Goal: Task Accomplishment & Management: Complete application form

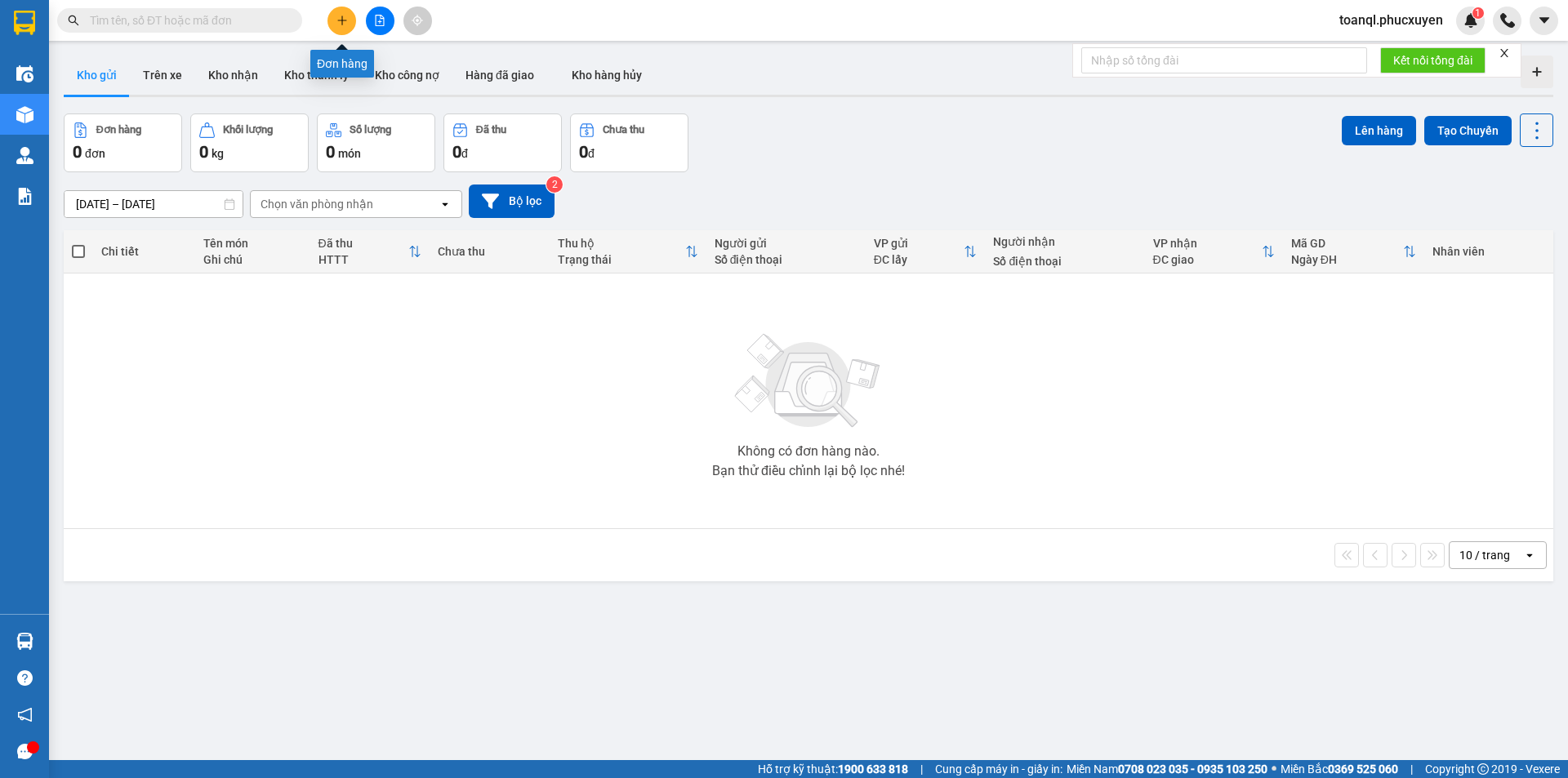
click at [340, 27] on button at bounding box center [342, 21] width 29 height 29
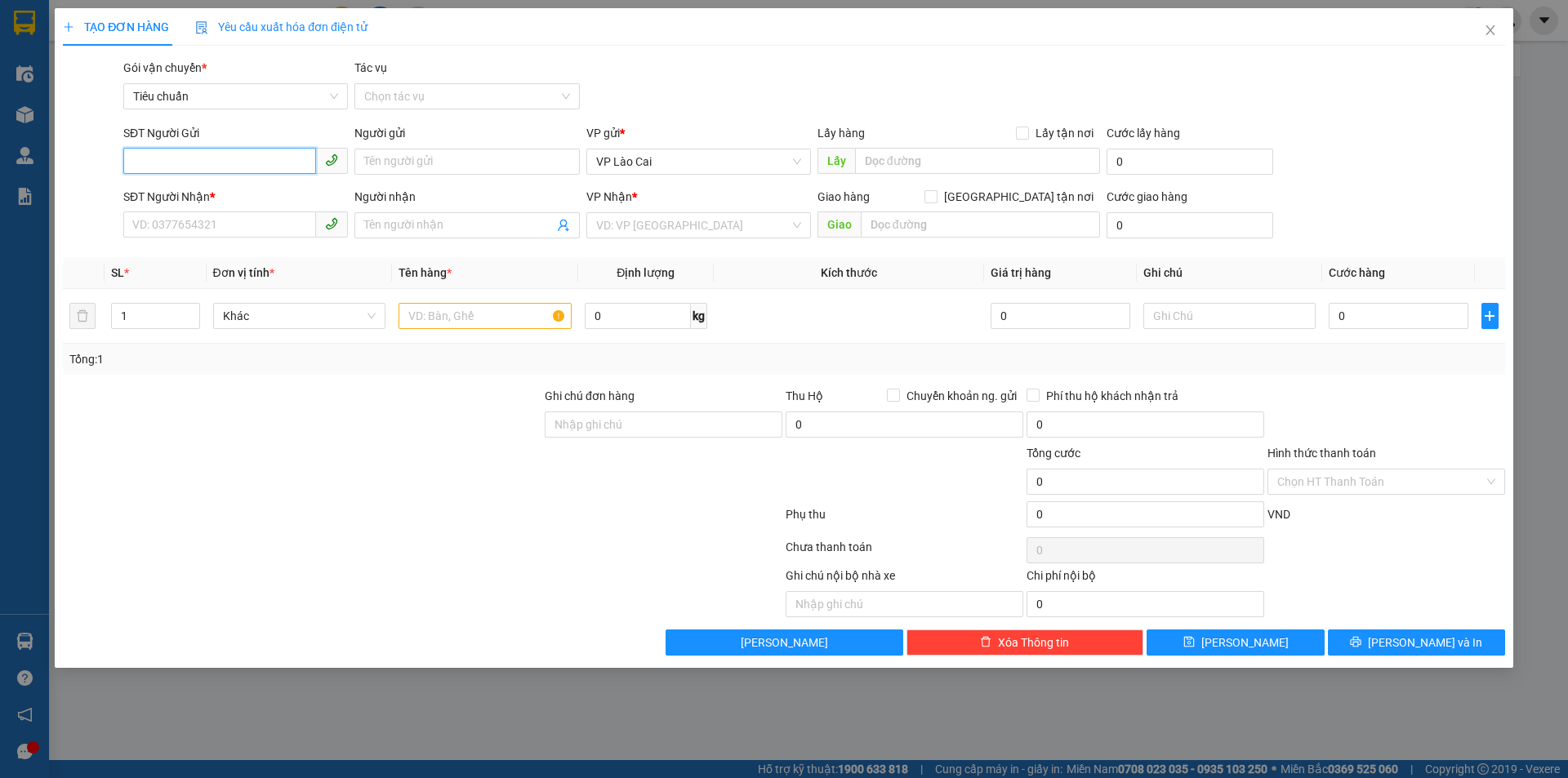
click at [218, 168] on input "SĐT Người Gửi" at bounding box center [219, 160] width 193 height 26
drag, startPoint x: 205, startPoint y: 163, endPoint x: 31, endPoint y: 167, distance: 174.0
click at [31, 167] on div "TẠO ĐƠN HÀNG Yêu cầu xuất hóa đơn điện tử Transit Pickup Surcharge Ids Transit …" at bounding box center [784, 389] width 1568 height 778
type input "0866737108"
click at [203, 238] on span at bounding box center [235, 225] width 224 height 26
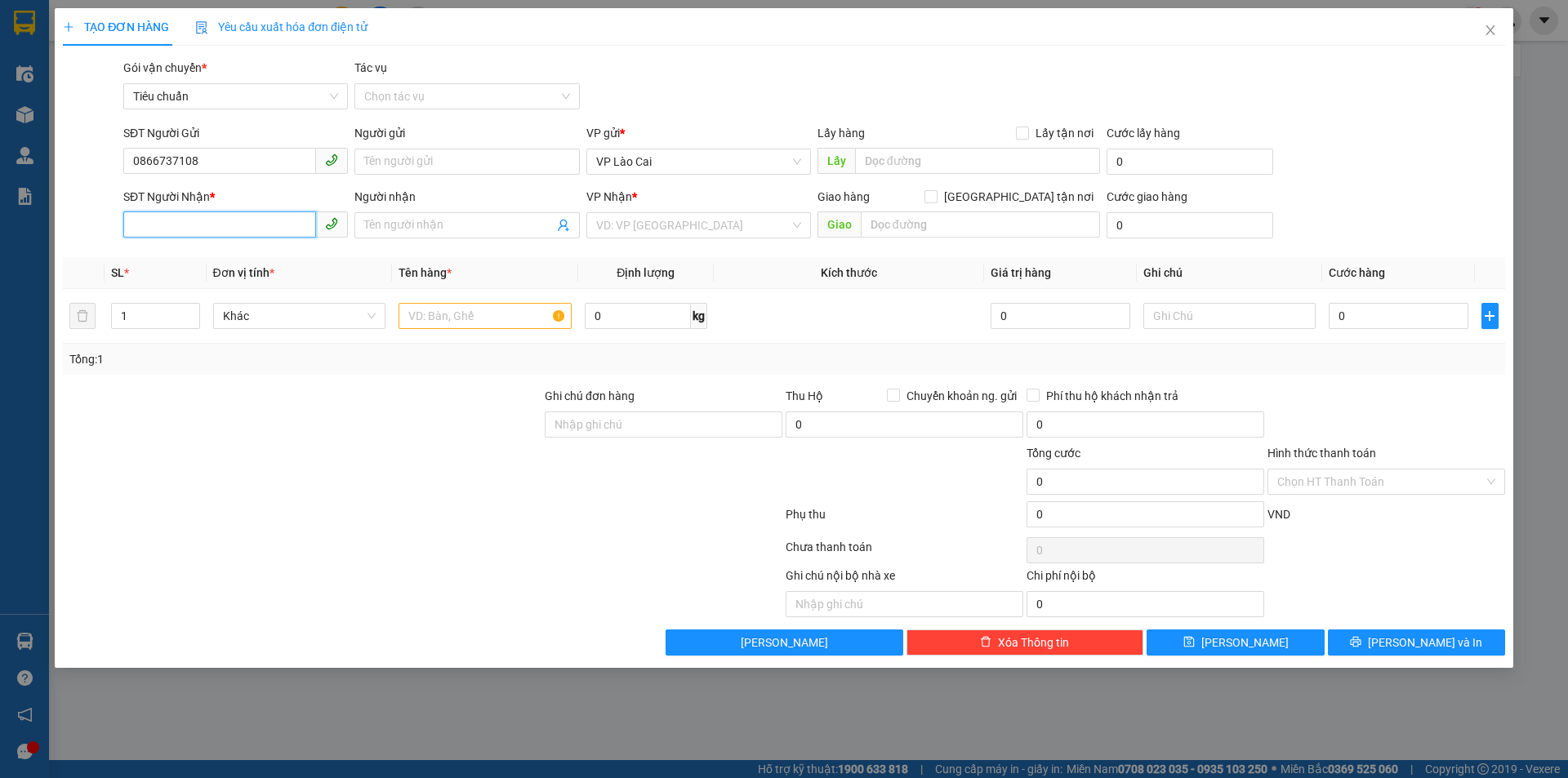
click at [212, 224] on input "SĐT Người Nhận *" at bounding box center [219, 224] width 193 height 26
paste input "0976155858"
type input "0976155858"
click at [686, 226] on input "search" at bounding box center [693, 225] width 194 height 25
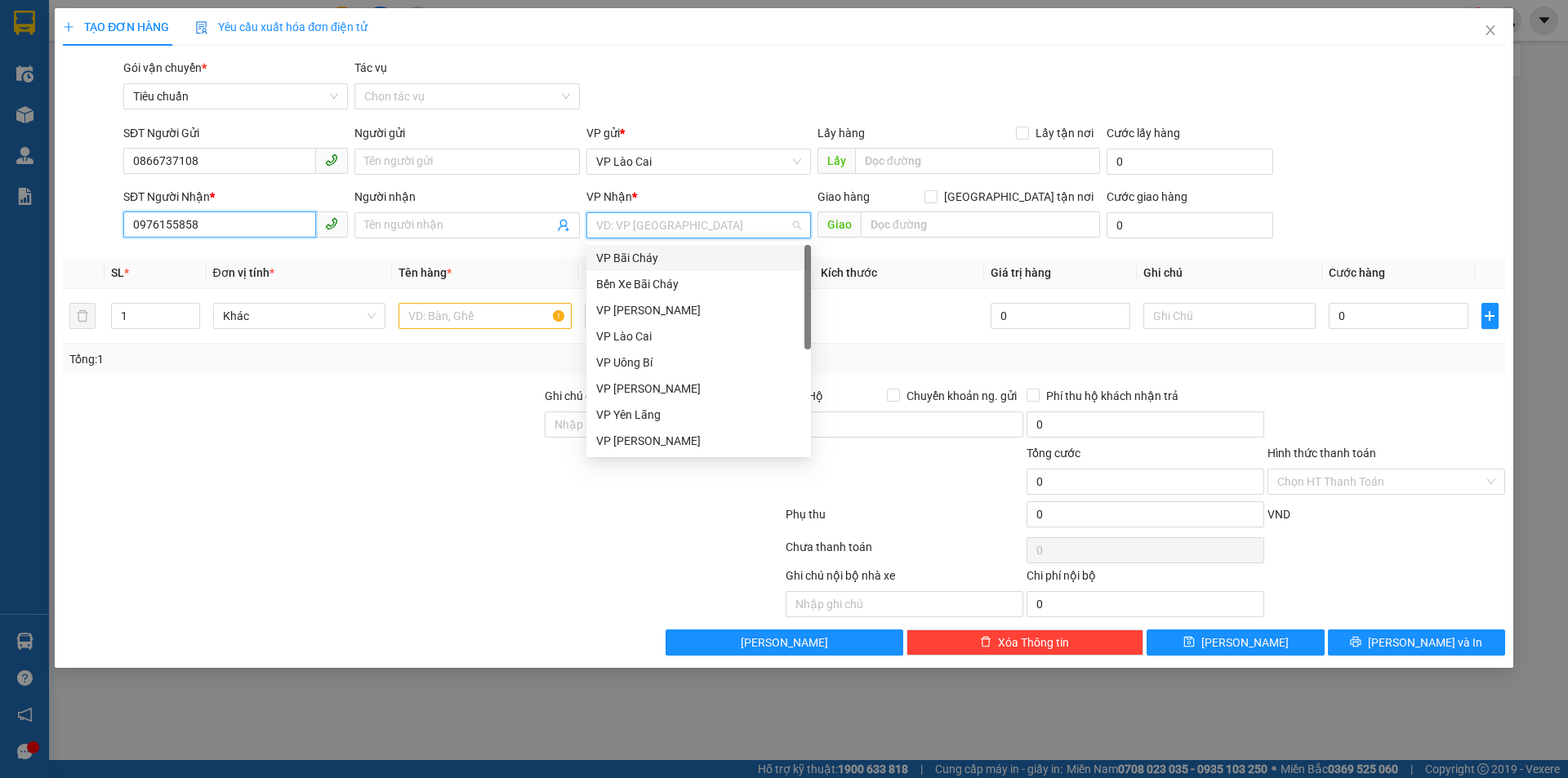
click at [267, 215] on input "0976155858" at bounding box center [219, 224] width 193 height 26
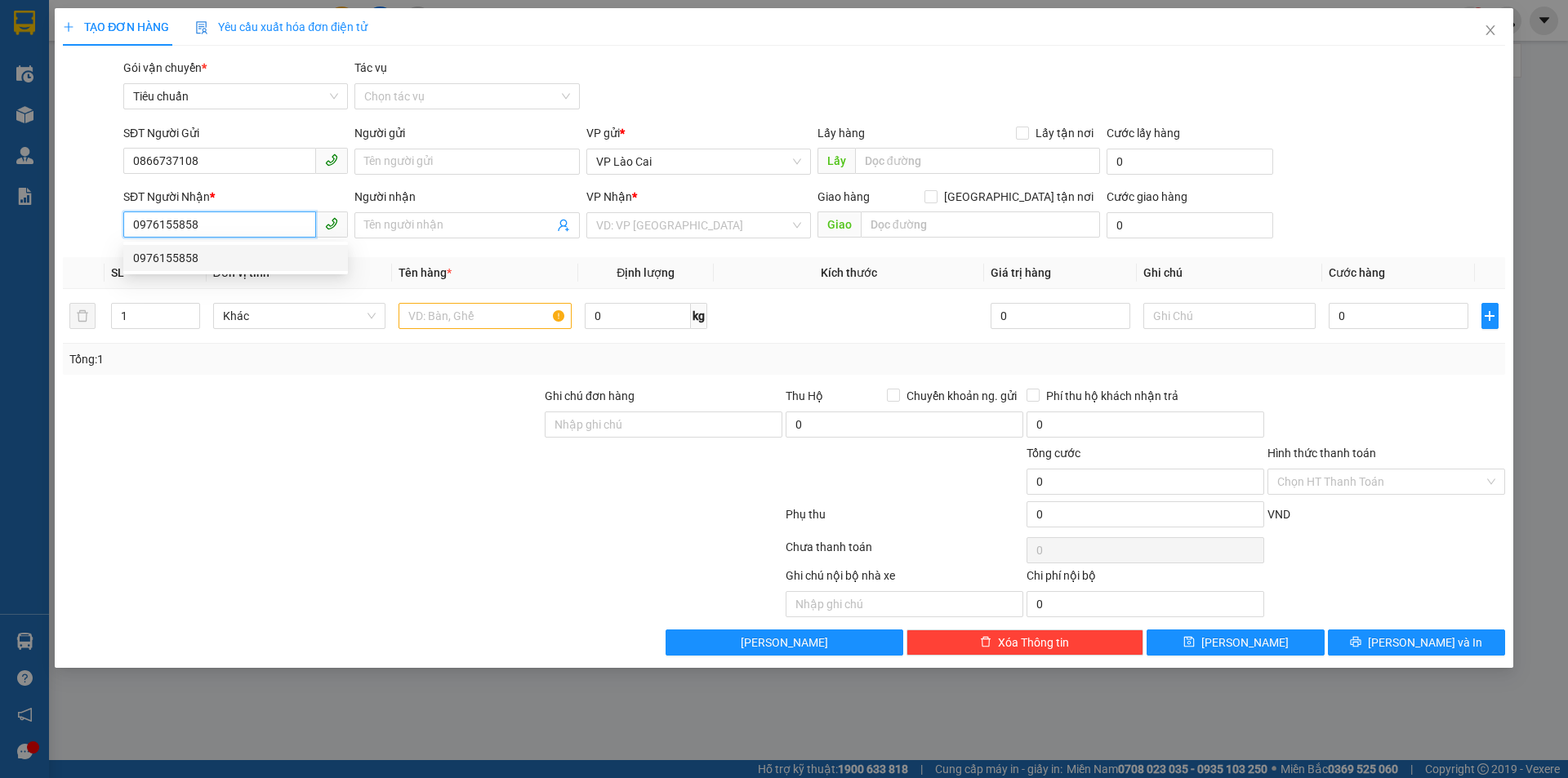
click at [182, 257] on div "0976155858" at bounding box center [235, 257] width 205 height 18
type input "YÊN TỬ"
drag, startPoint x: 512, startPoint y: 320, endPoint x: 521, endPoint y: 311, distance: 12.7
click at [512, 318] on input "text" at bounding box center [485, 316] width 173 height 26
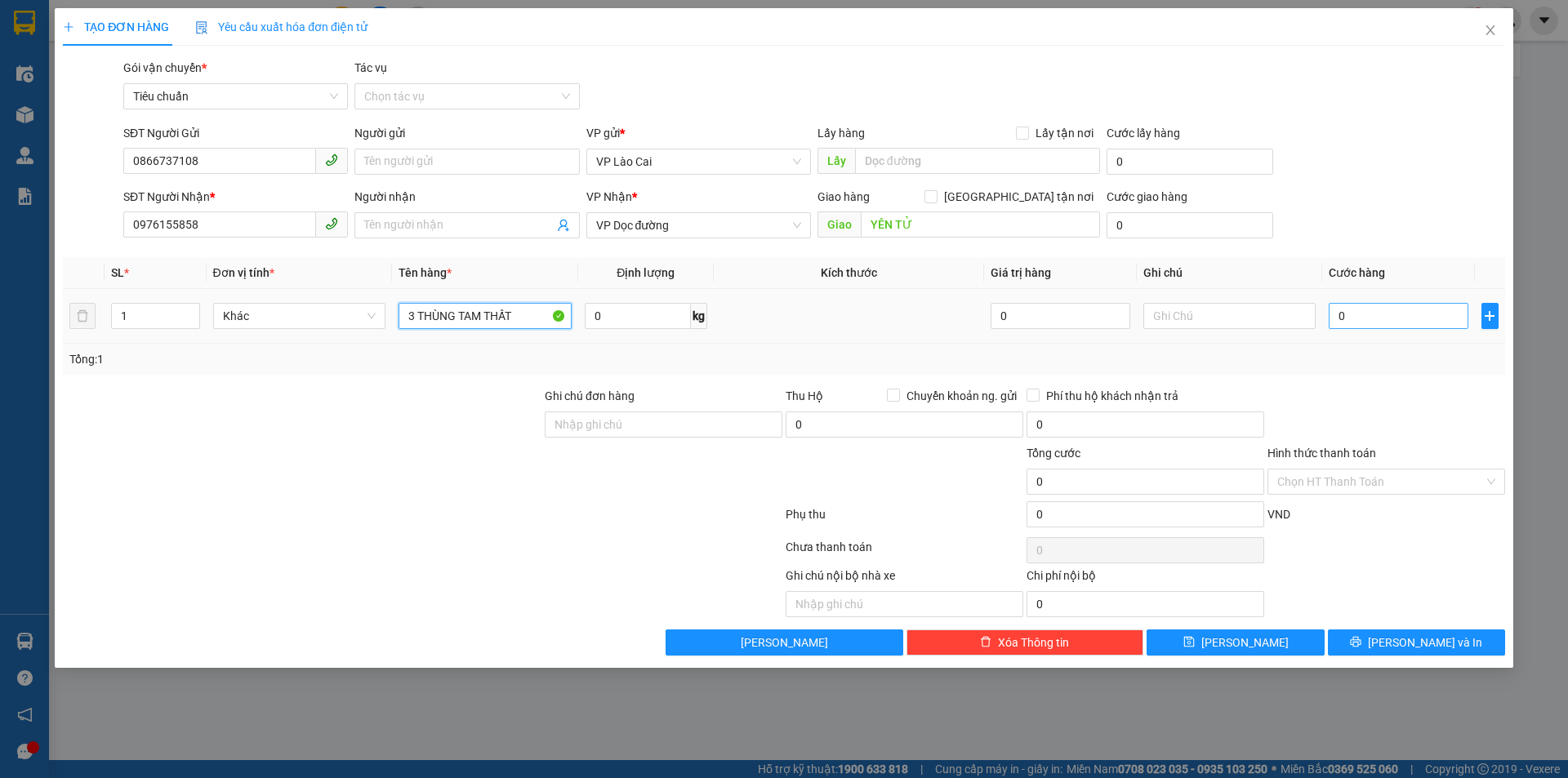
type input "3 THÙNG TAM THẤT"
click at [1406, 318] on input "0" at bounding box center [1397, 316] width 138 height 26
type input "4"
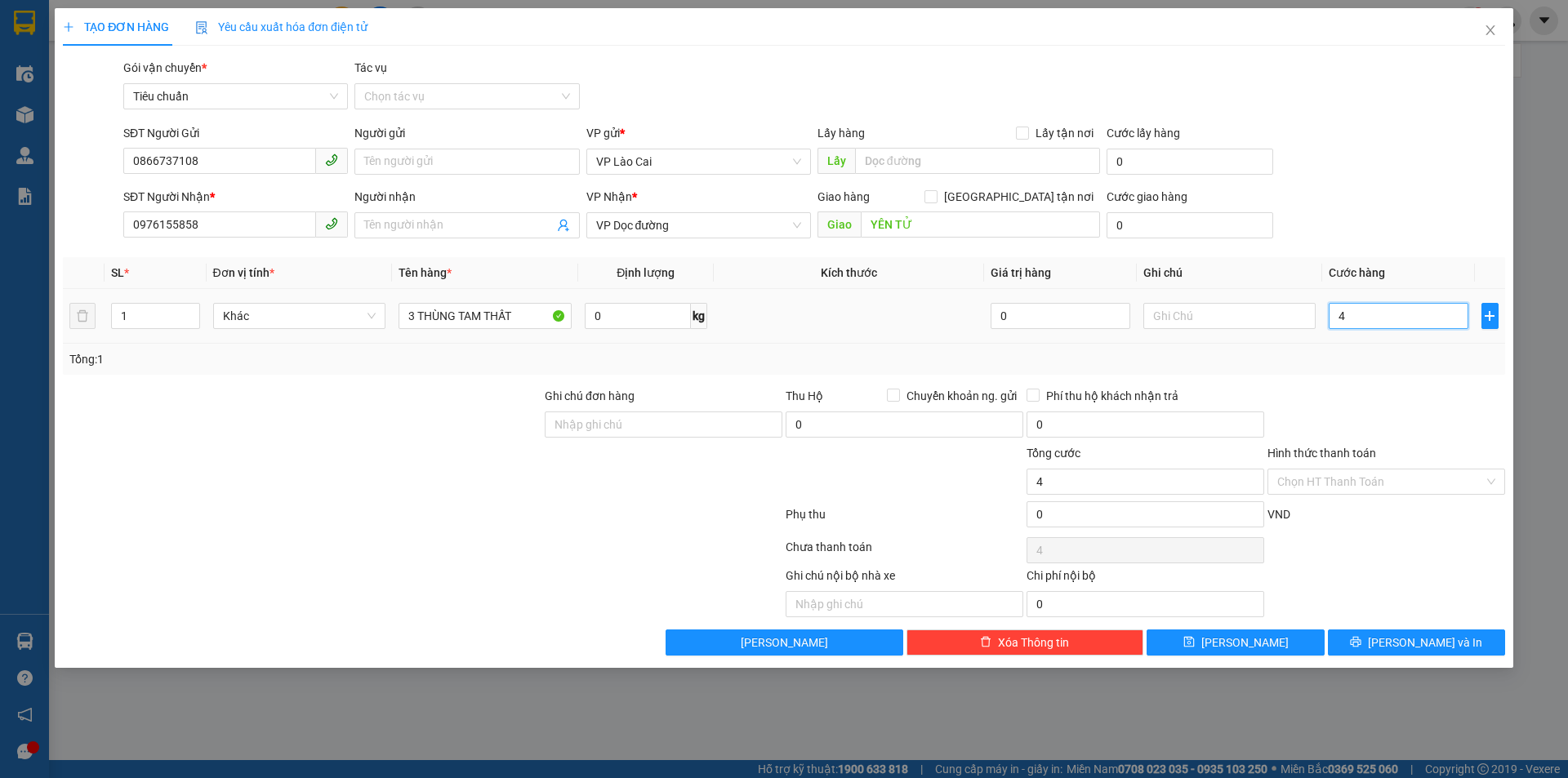
type input "45"
type input "450"
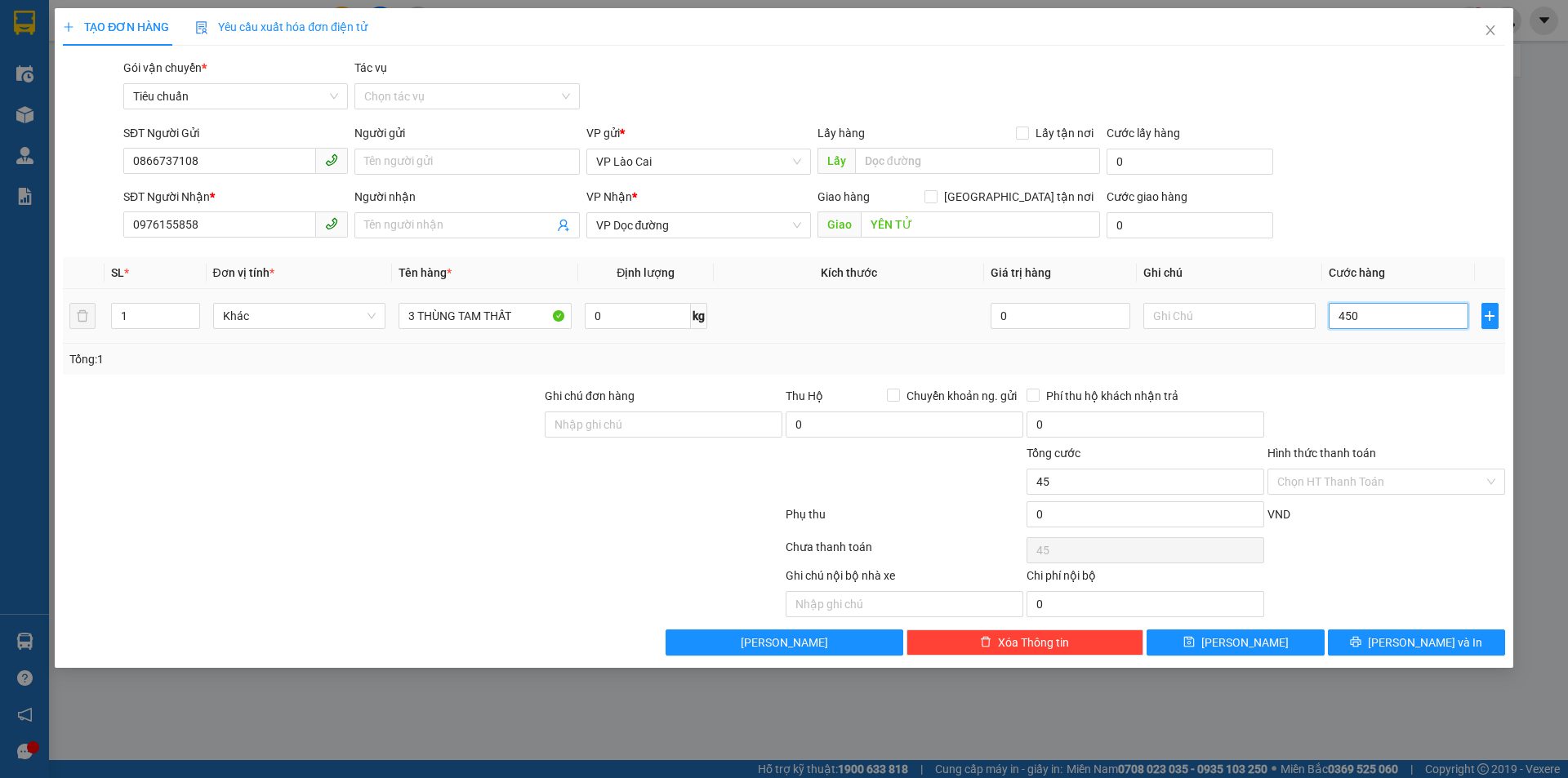
type input "450"
type input "450.000"
click at [1412, 633] on span "[PERSON_NAME] và In" at bounding box center [1425, 641] width 115 height 18
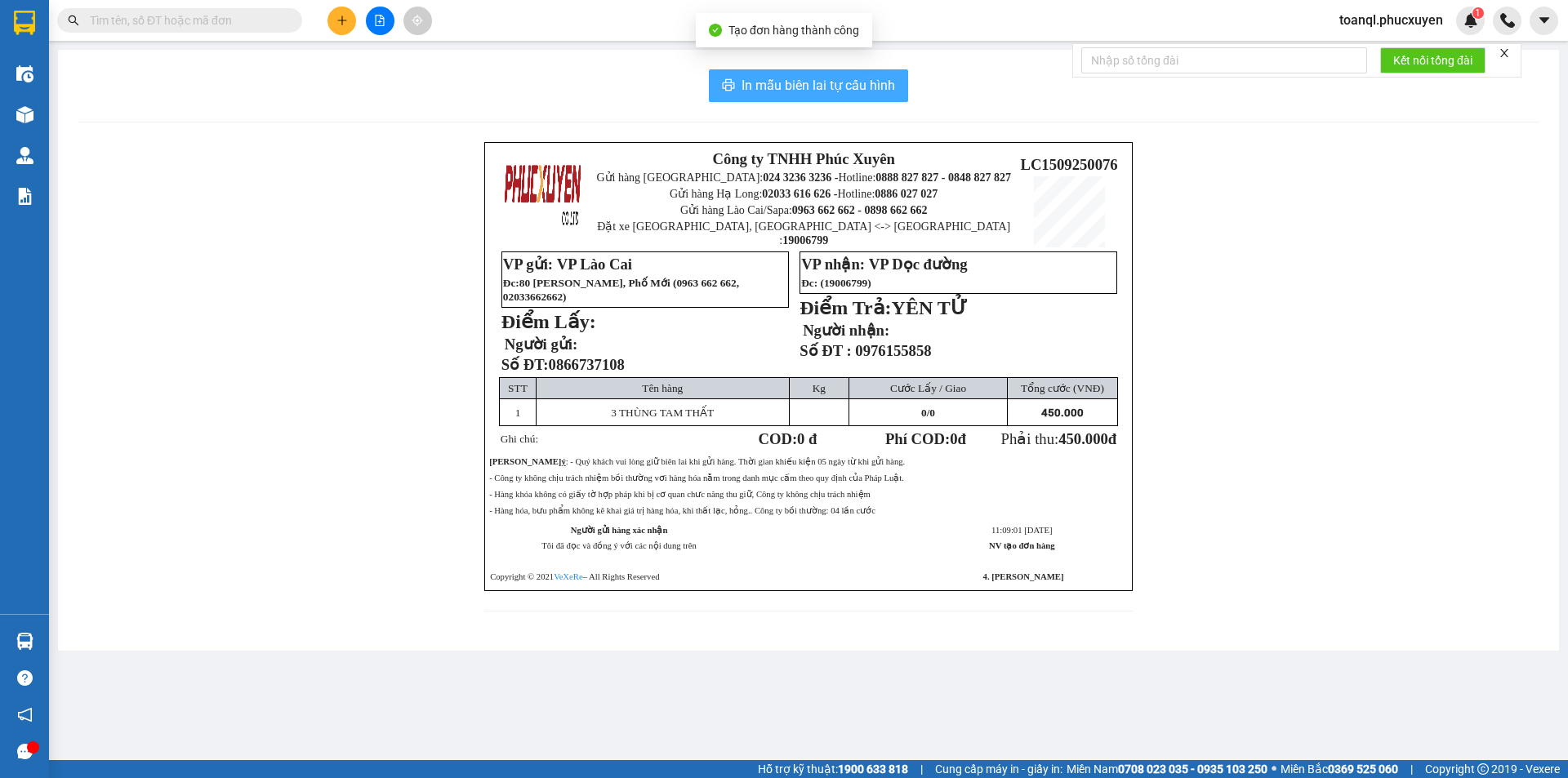
click at [799, 75] on span "In mẫu biên lai tự cấu hình" at bounding box center [818, 85] width 154 height 20
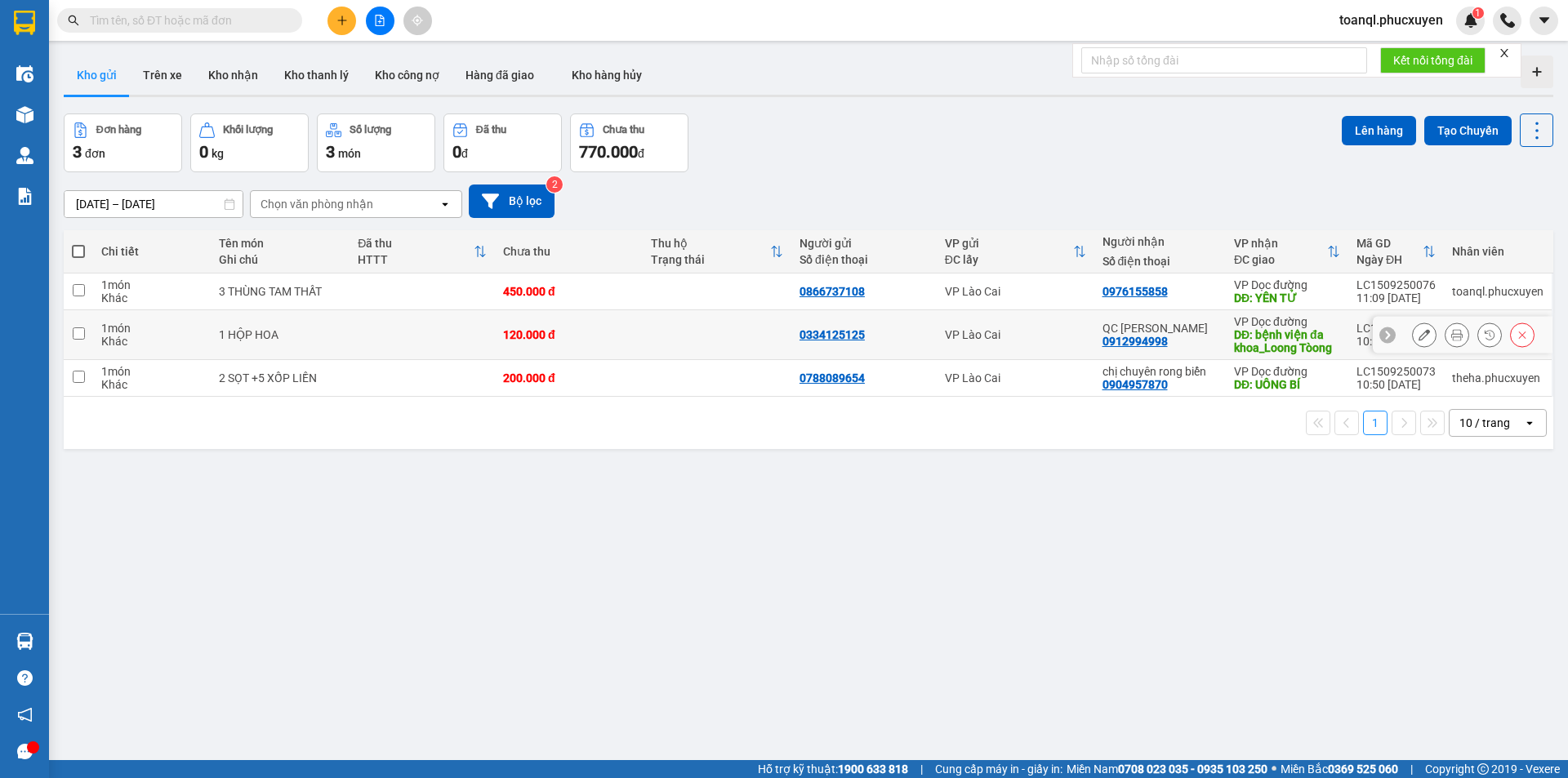
click at [1413, 334] on button at bounding box center [1424, 335] width 23 height 29
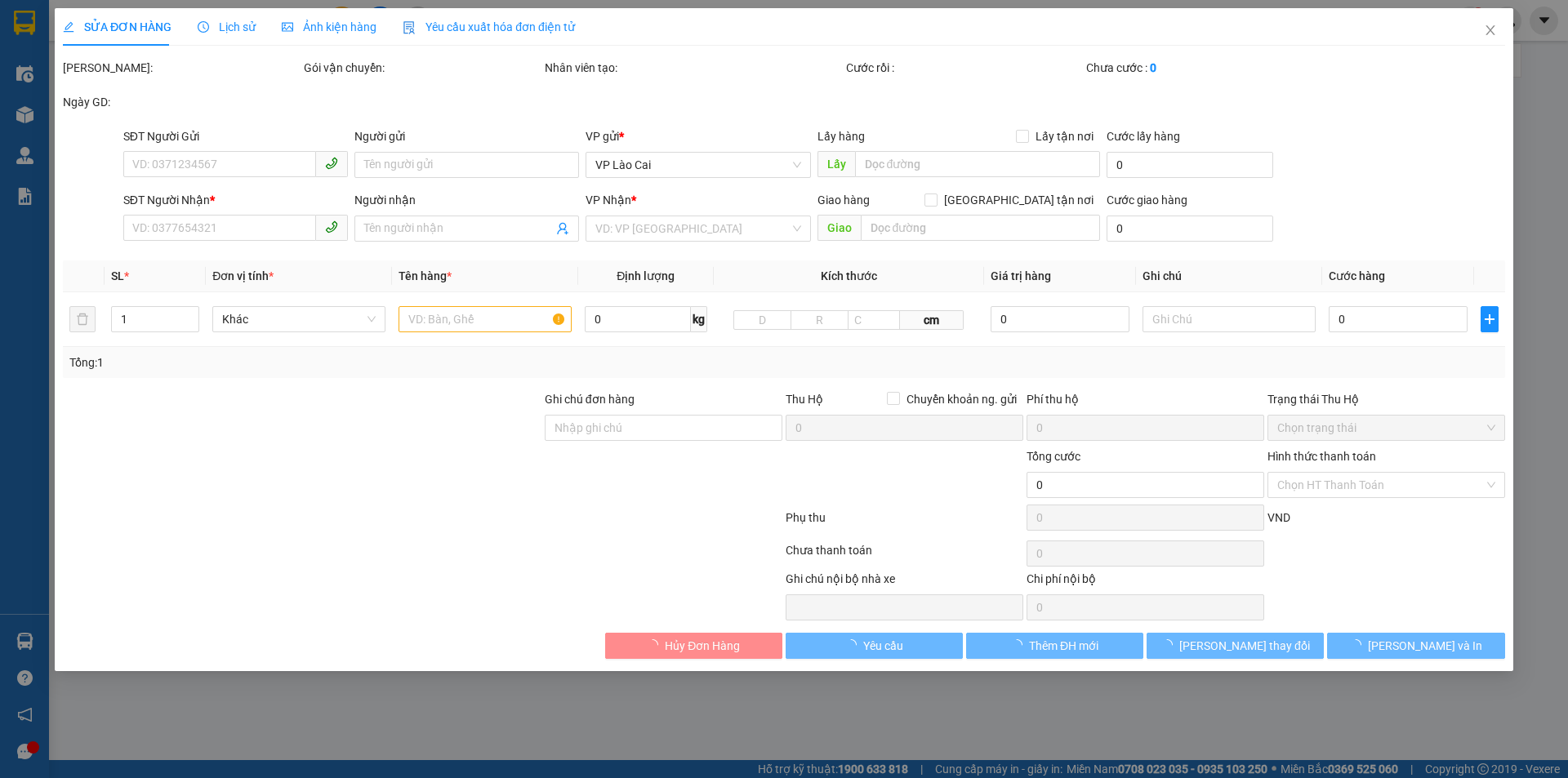
type input "0334125125"
type input "0912994998"
type input "QC [PERSON_NAME]"
type input "bệnh viện đa khoa_Loong Tòong"
type input "120.000"
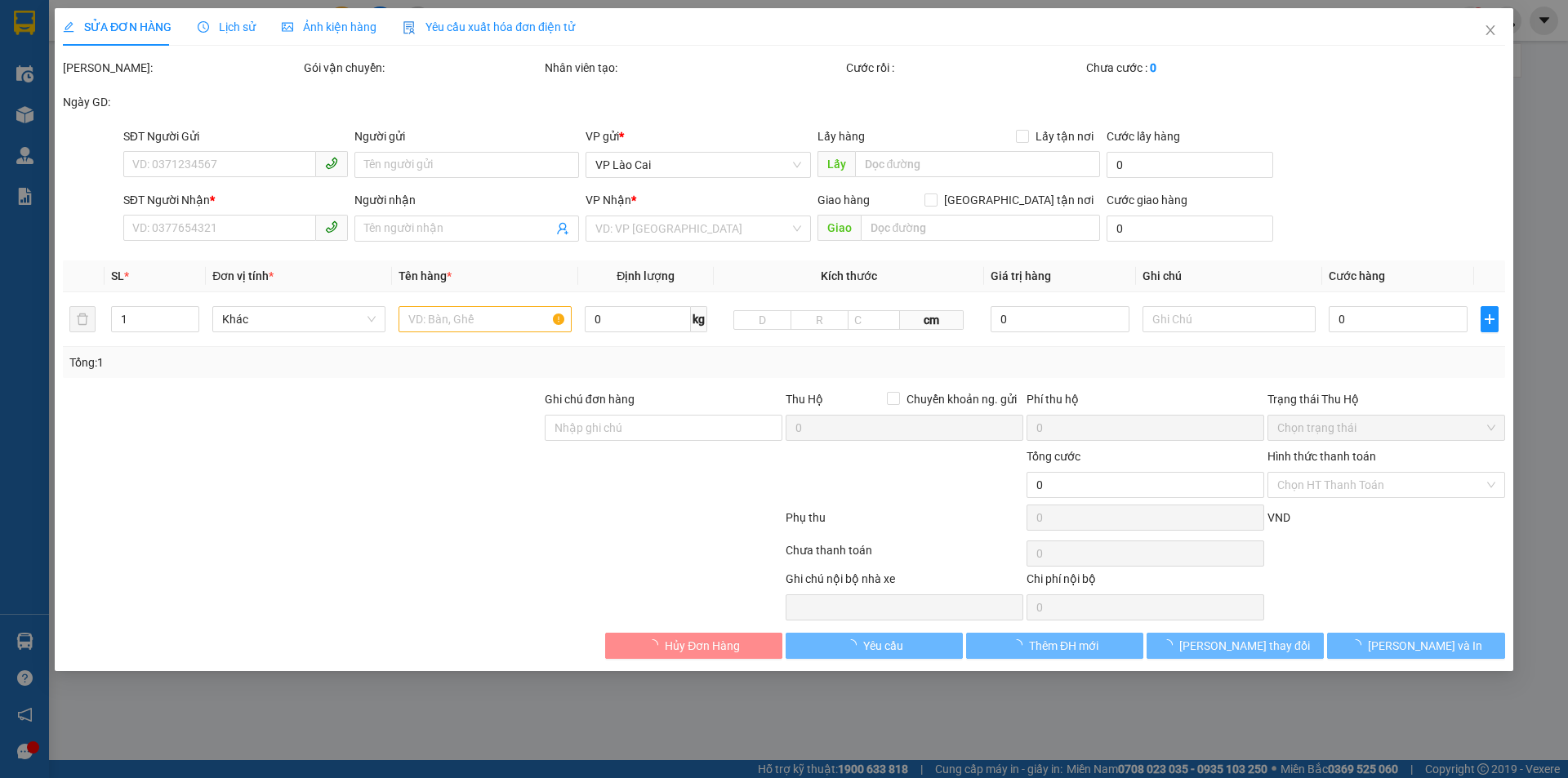
type input "120.000"
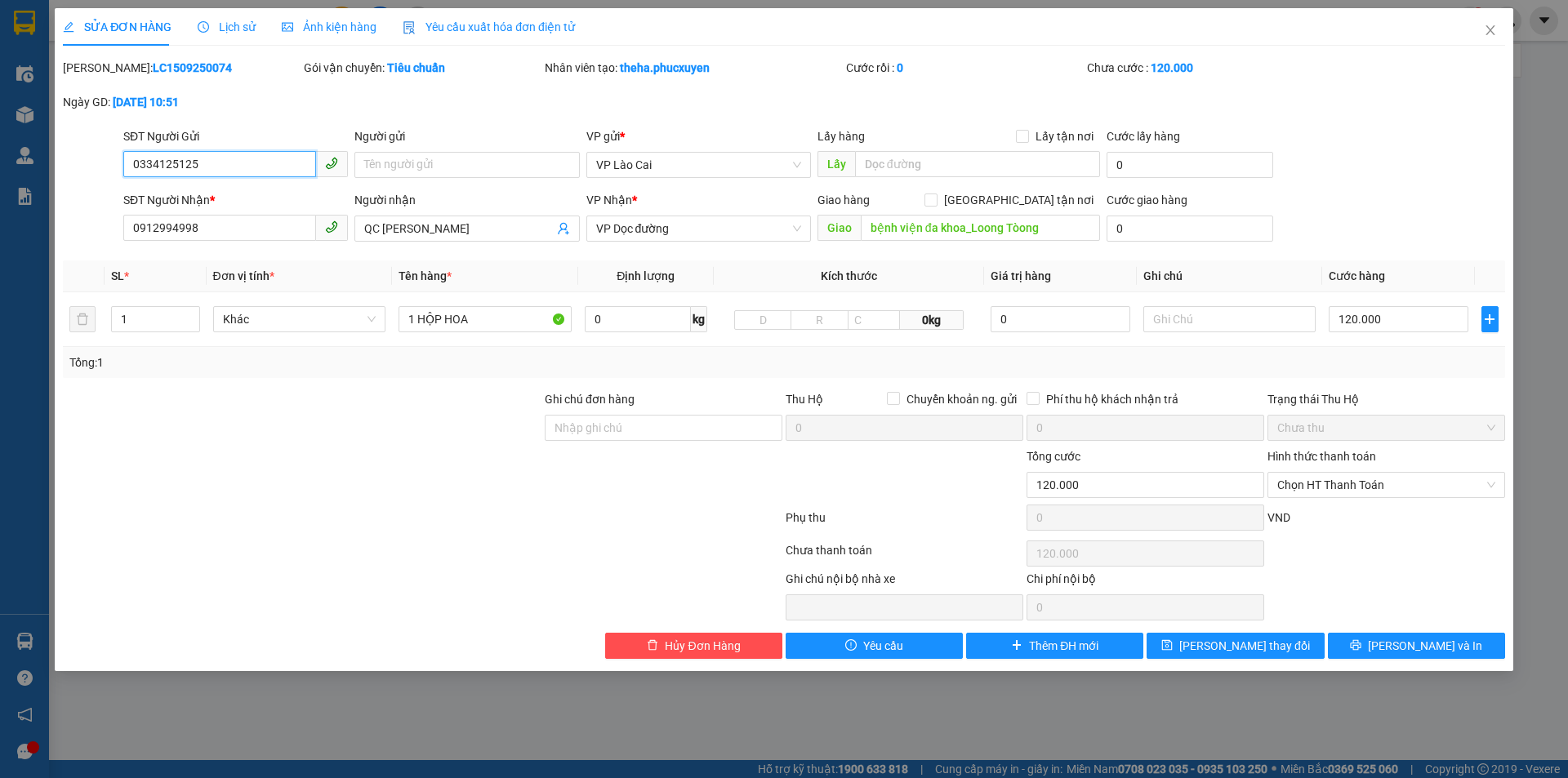
drag, startPoint x: 91, startPoint y: 180, endPoint x: 13, endPoint y: 190, distance: 78.6
click at [13, 190] on div "SỬA ĐƠN HÀNG Lịch sử Ảnh kiện hàng Yêu cầu xuất hóa đơn điện tử Total Paid Fee …" at bounding box center [784, 389] width 1568 height 778
drag, startPoint x: 32, startPoint y: 249, endPoint x: 22, endPoint y: 252, distance: 10.4
click at [22, 252] on div "SỬA ĐƠN HÀNG Lịch sử Ảnh kiện hàng Yêu cầu xuất hóa đơn điện tử Total Paid Fee …" at bounding box center [784, 389] width 1568 height 778
click at [1489, 26] on icon "close" at bounding box center [1490, 30] width 13 height 13
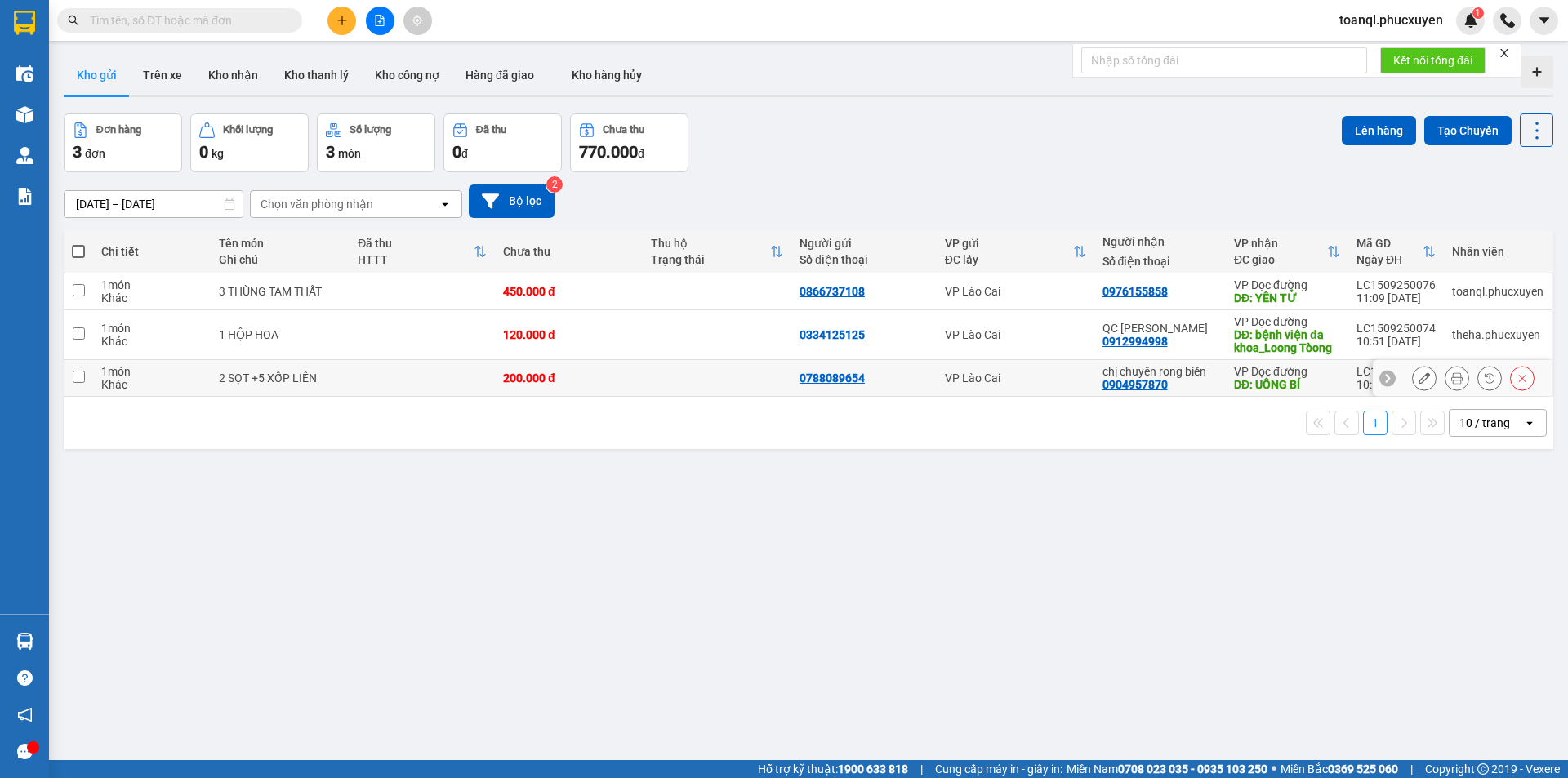
click at [1419, 375] on icon at bounding box center [1424, 378] width 11 height 11
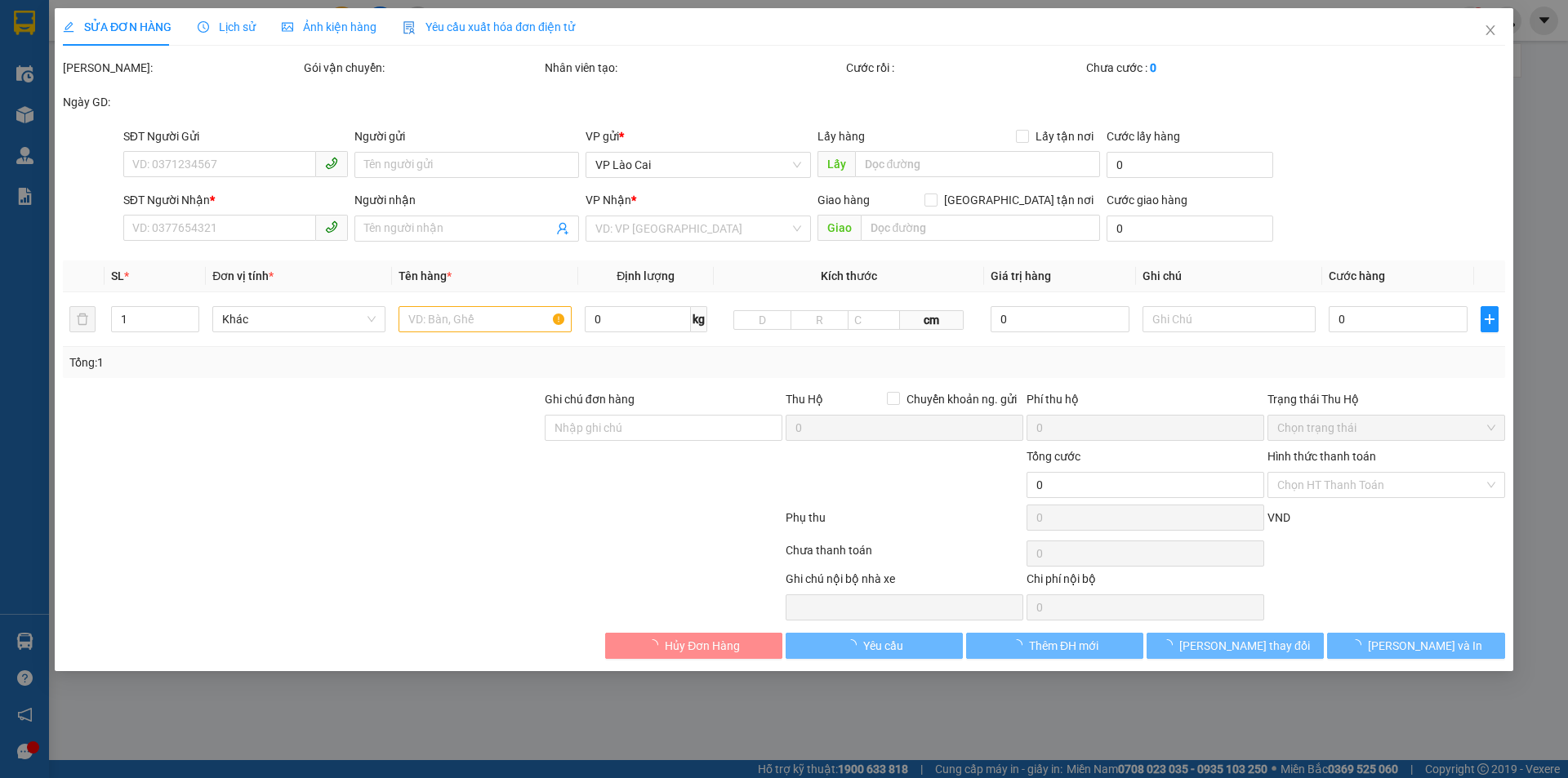
type input "0788089654"
type input "0904957870"
type input "chị chuyên rong biển"
type input "UÔNG BÍ"
type input "200.000"
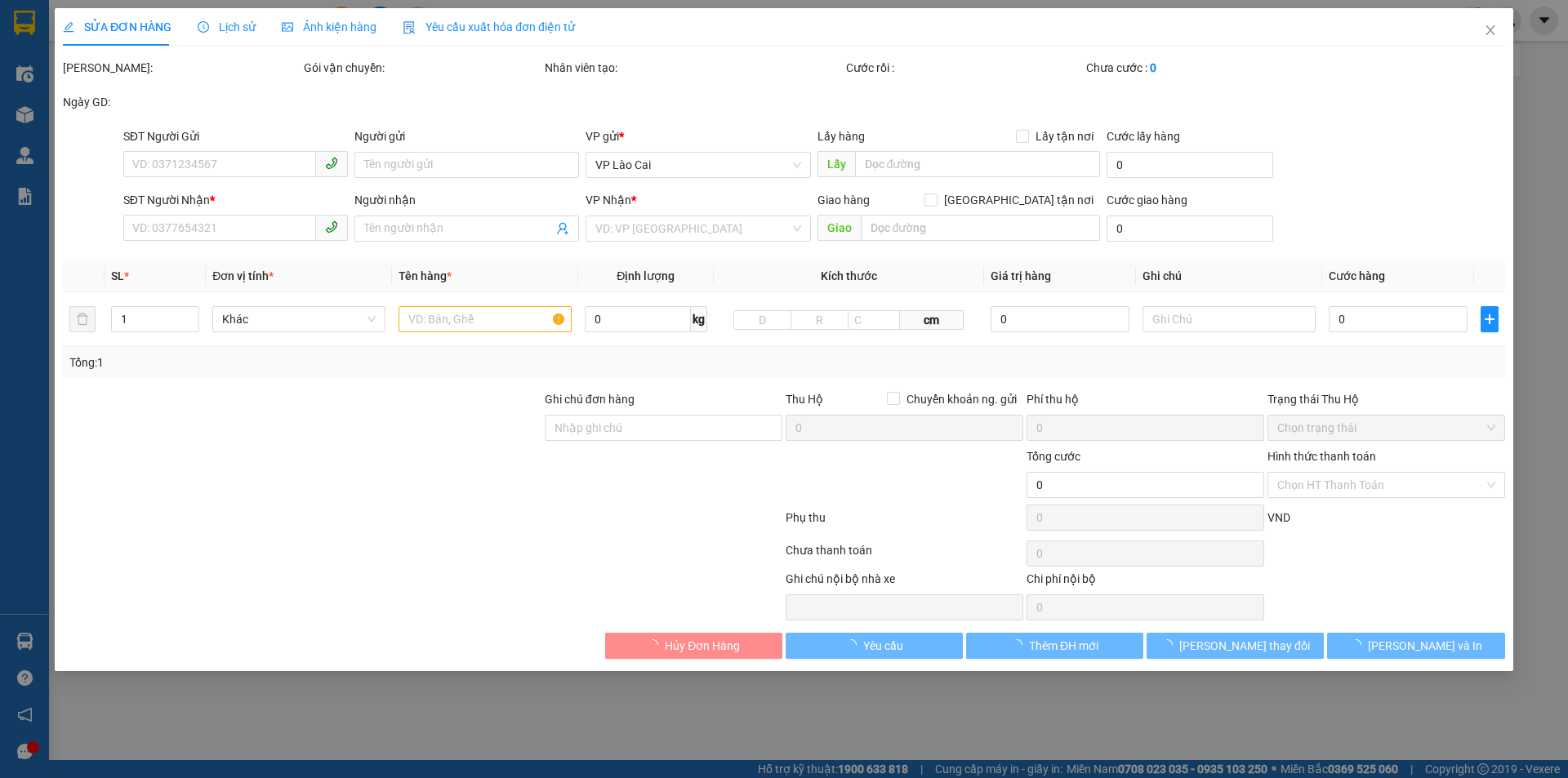
type input "200.000"
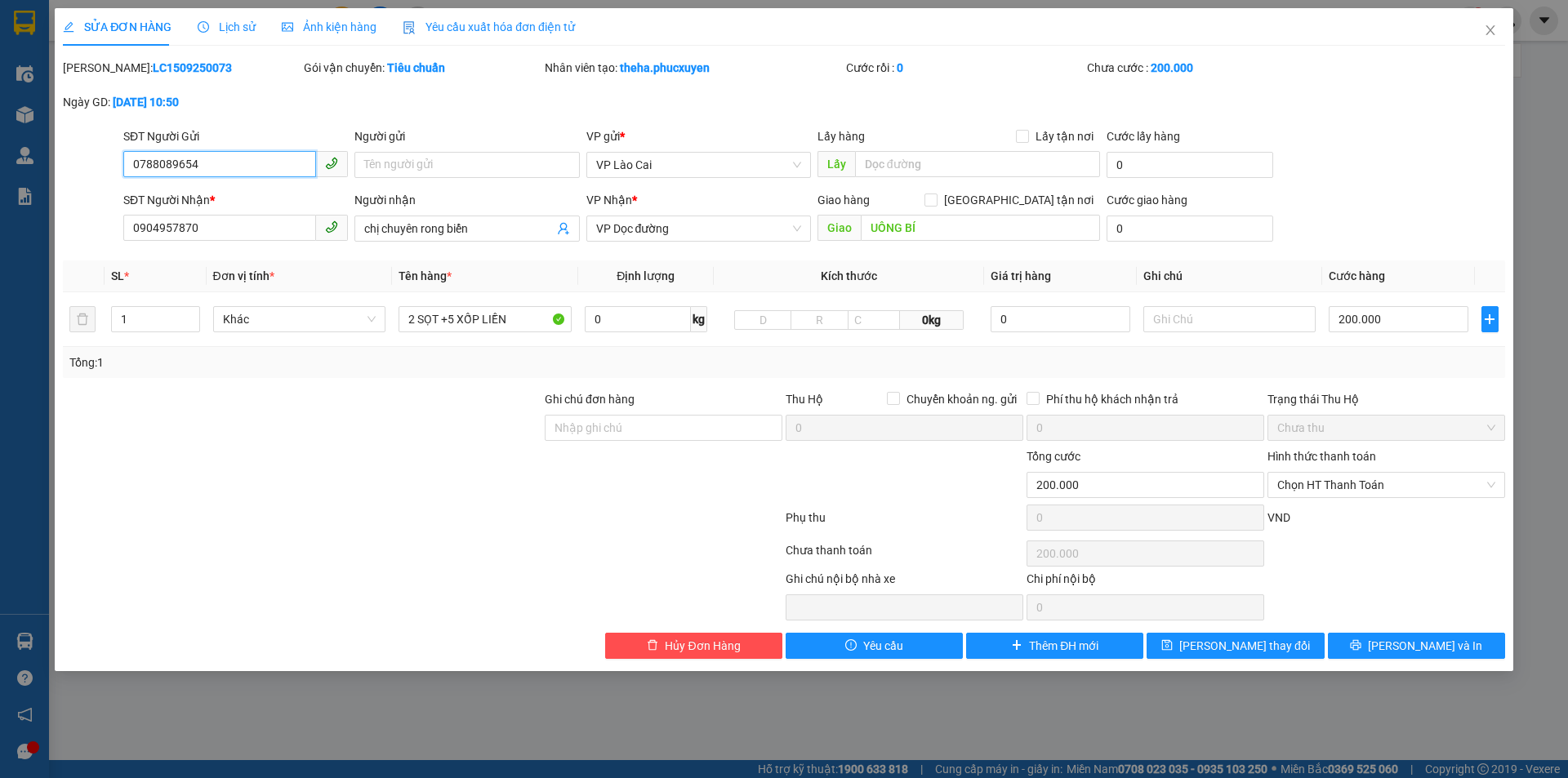
drag, startPoint x: 211, startPoint y: 170, endPoint x: 28, endPoint y: 202, distance: 185.8
click at [28, 202] on div "SỬA ĐƠN HÀNG Lịch sử Ảnh kiện hàng Yêu cầu xuất hóa đơn điện tử Total Paid Fee …" at bounding box center [784, 389] width 1568 height 778
drag, startPoint x: 211, startPoint y: 227, endPoint x: 76, endPoint y: 266, distance: 140.5
click at [76, 266] on div "Total Paid Fee 0 Total UnPaid Fee 200.000 Cash Collection Total Fee Mã ĐH: LC15…" at bounding box center [784, 358] width 1442 height 600
click at [1486, 25] on icon "close" at bounding box center [1490, 30] width 13 height 13
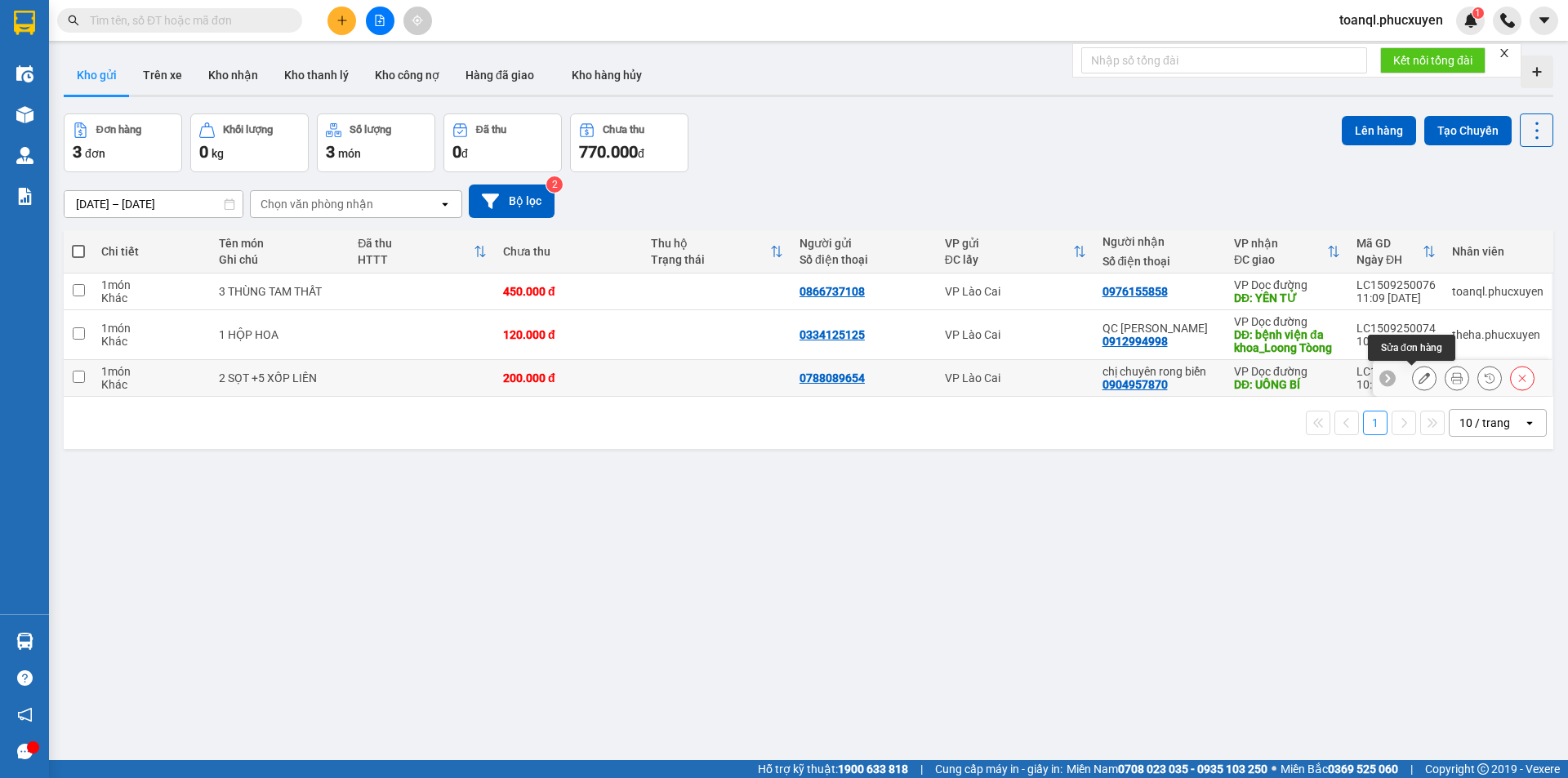
click at [1419, 378] on icon at bounding box center [1424, 378] width 11 height 11
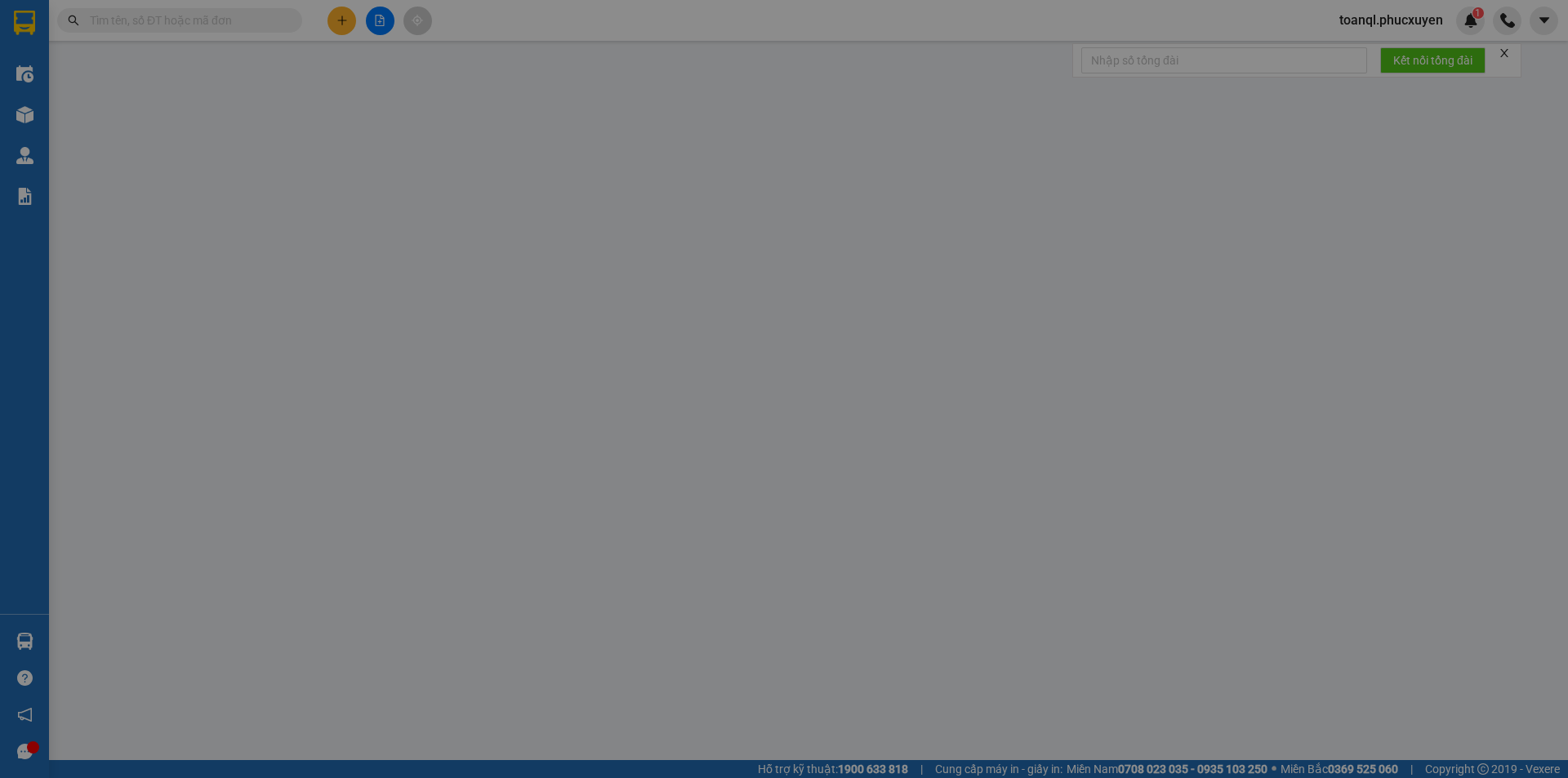
type input "0788089654"
type input "0904957870"
type input "chị chuyên rong biển"
type input "UÔNG BÍ"
type input "200.000"
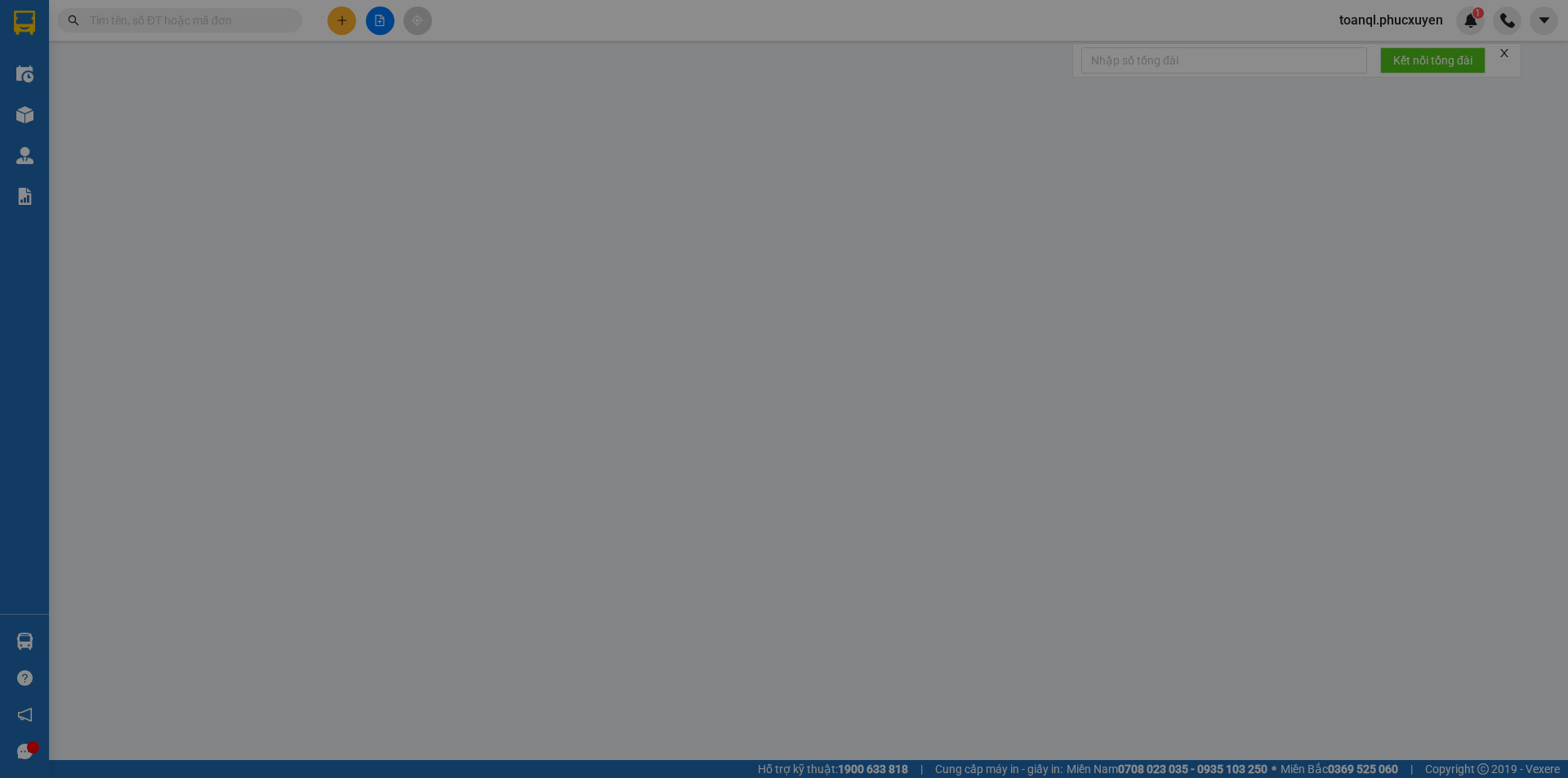
type input "200.000"
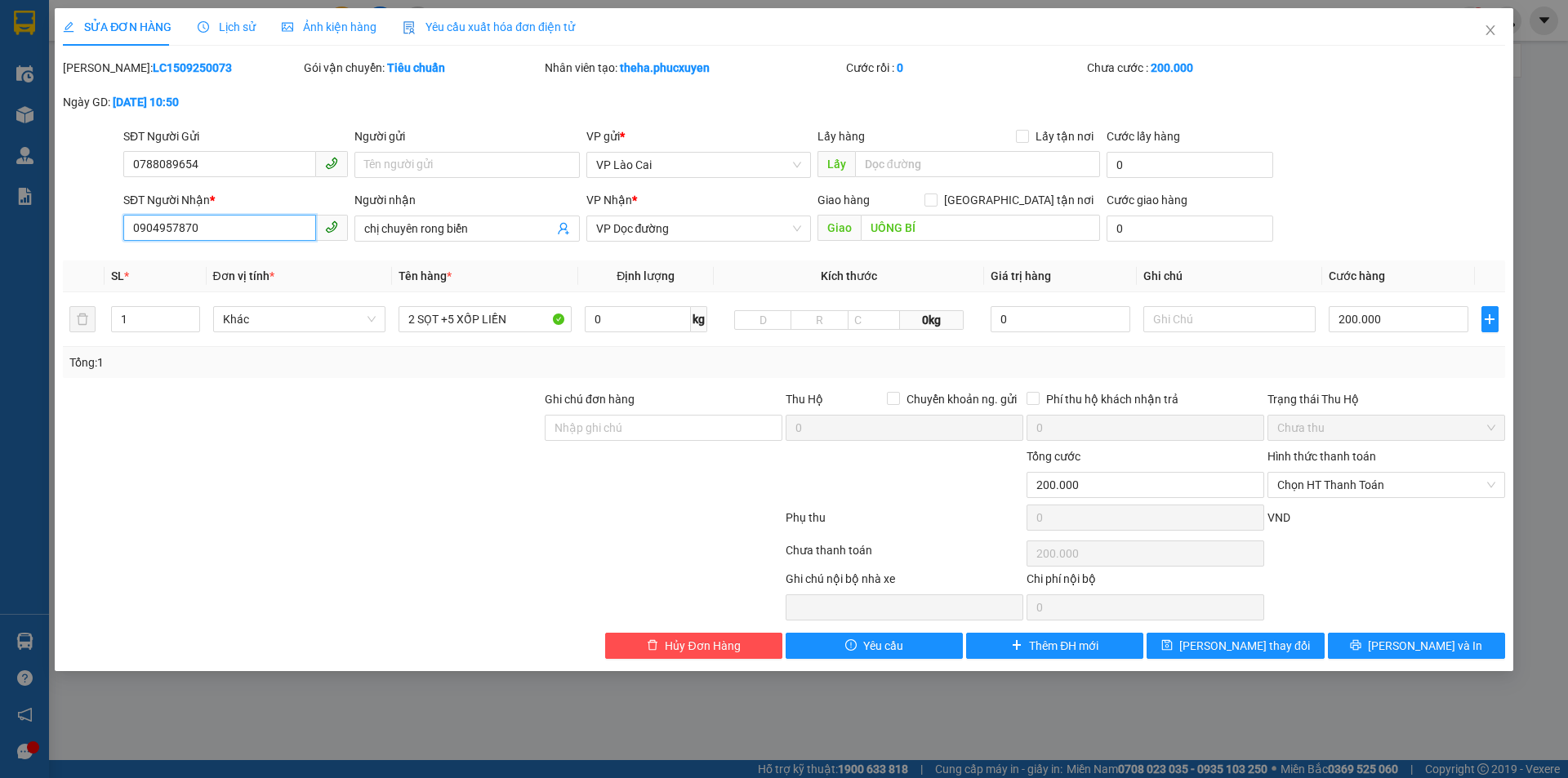
drag, startPoint x: 236, startPoint y: 230, endPoint x: 0, endPoint y: 231, distance: 236.0
click at [0, 231] on div "SỬA ĐƠN HÀNG Lịch sử Ảnh kiện hàng Yêu cầu xuất hóa đơn điện tử Total Paid Fee …" at bounding box center [784, 389] width 1568 height 778
click at [1497, 32] on span "Close" at bounding box center [1490, 31] width 46 height 46
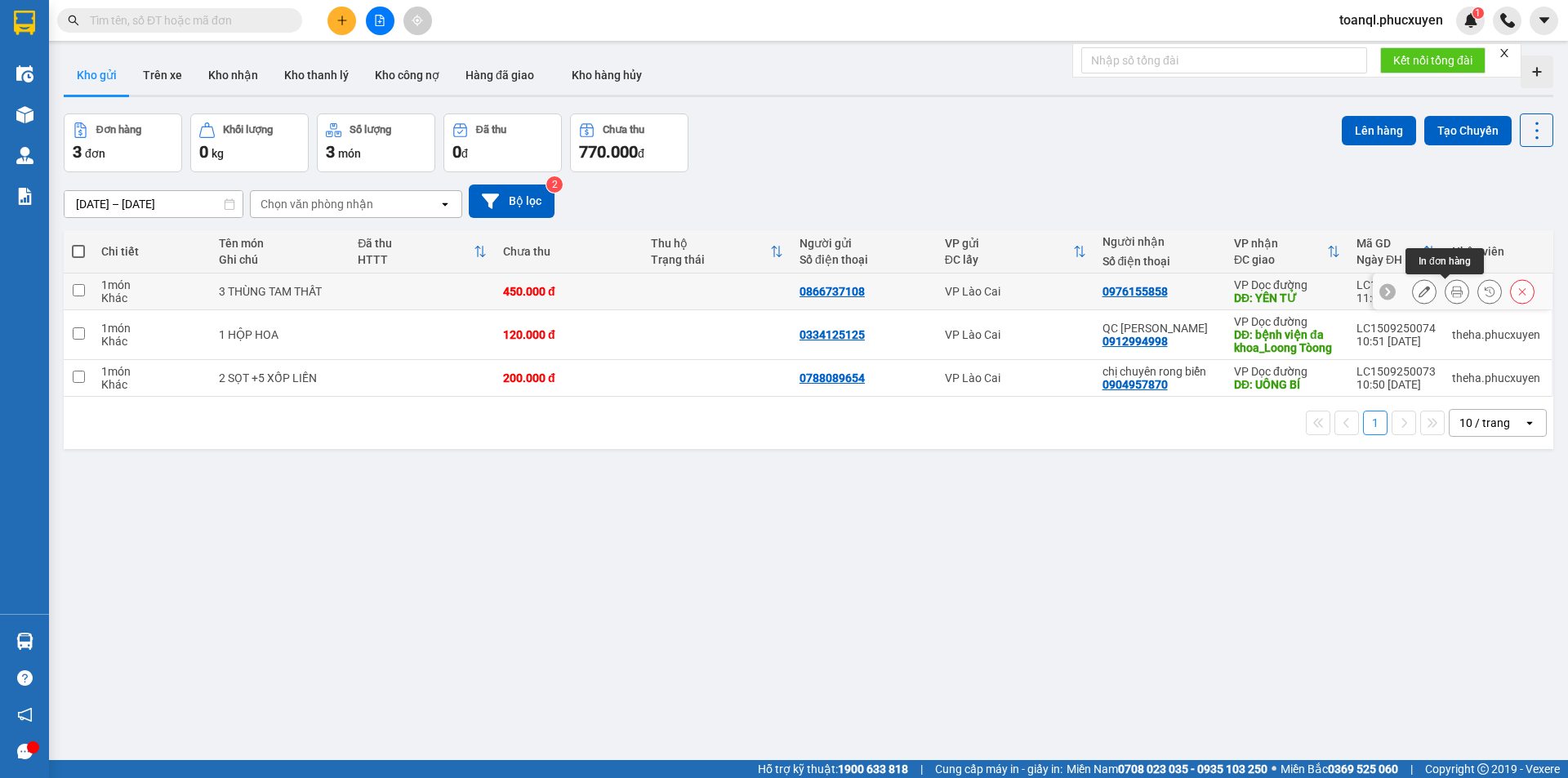
click at [1451, 289] on icon at bounding box center [1456, 291] width 11 height 11
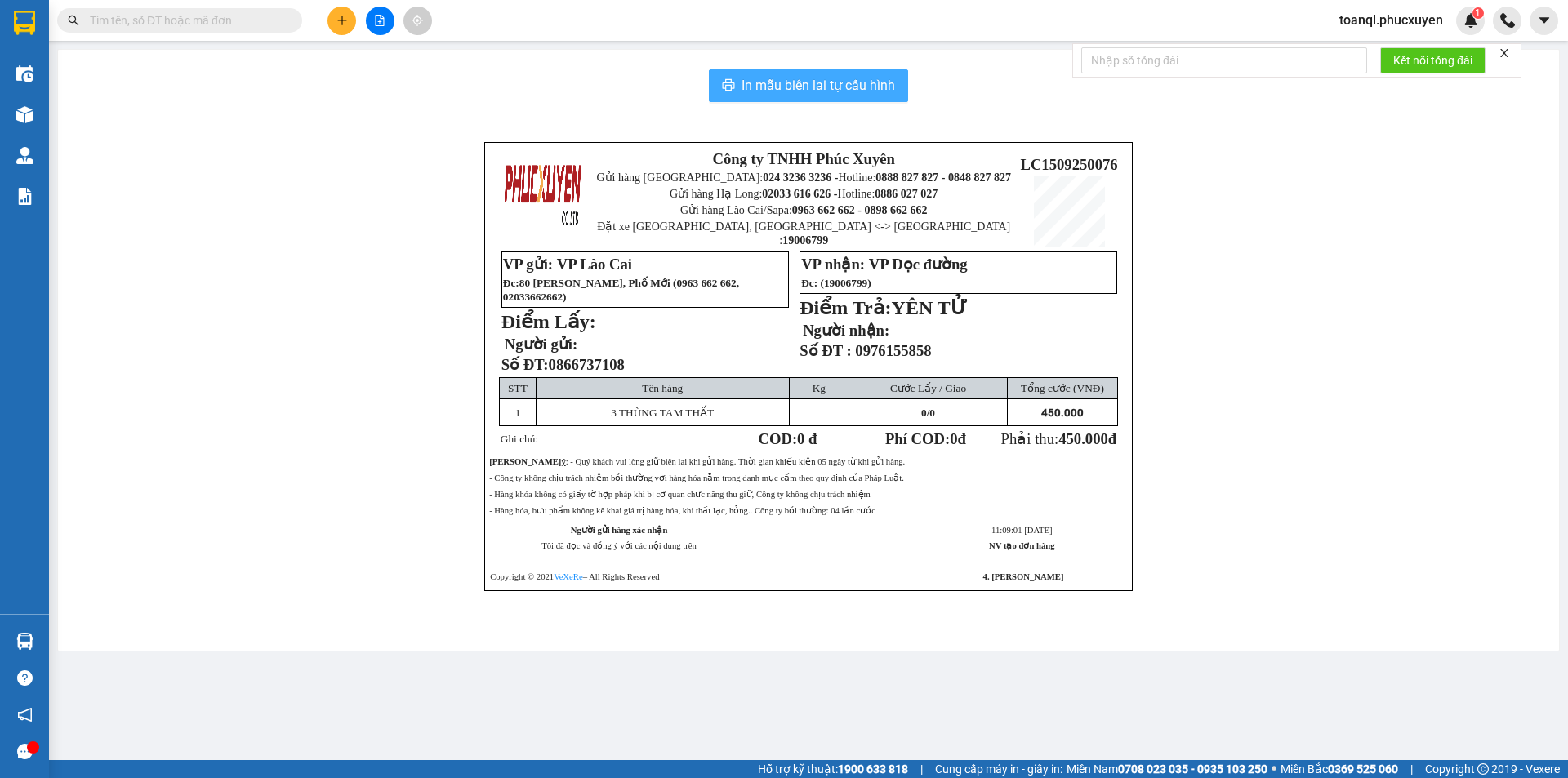
click at [806, 90] on span "In mẫu biên lai tự cấu hình" at bounding box center [818, 85] width 154 height 20
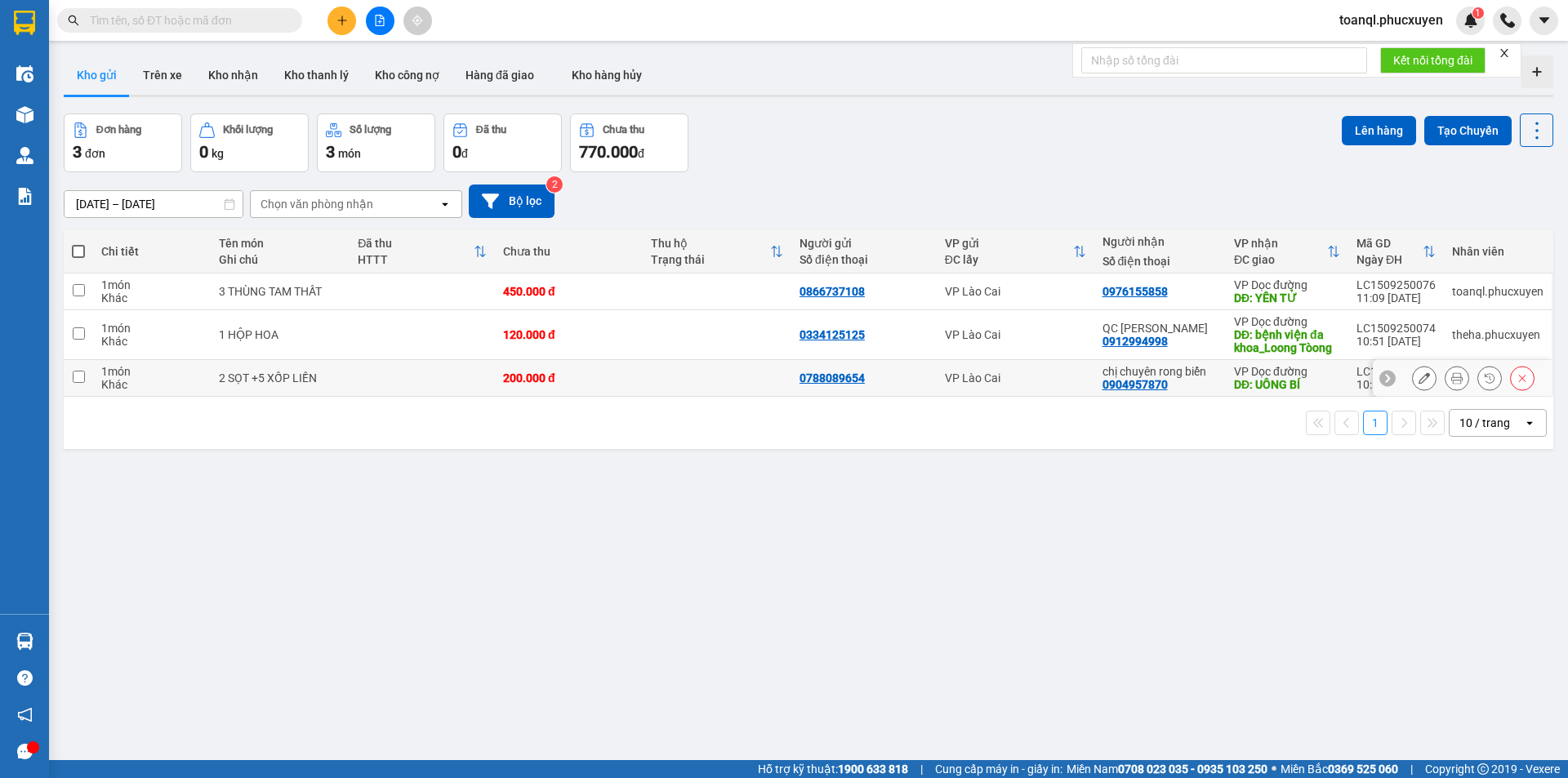
click at [577, 360] on td "200.000 đ" at bounding box center [569, 378] width 149 height 36
checkbox input "true"
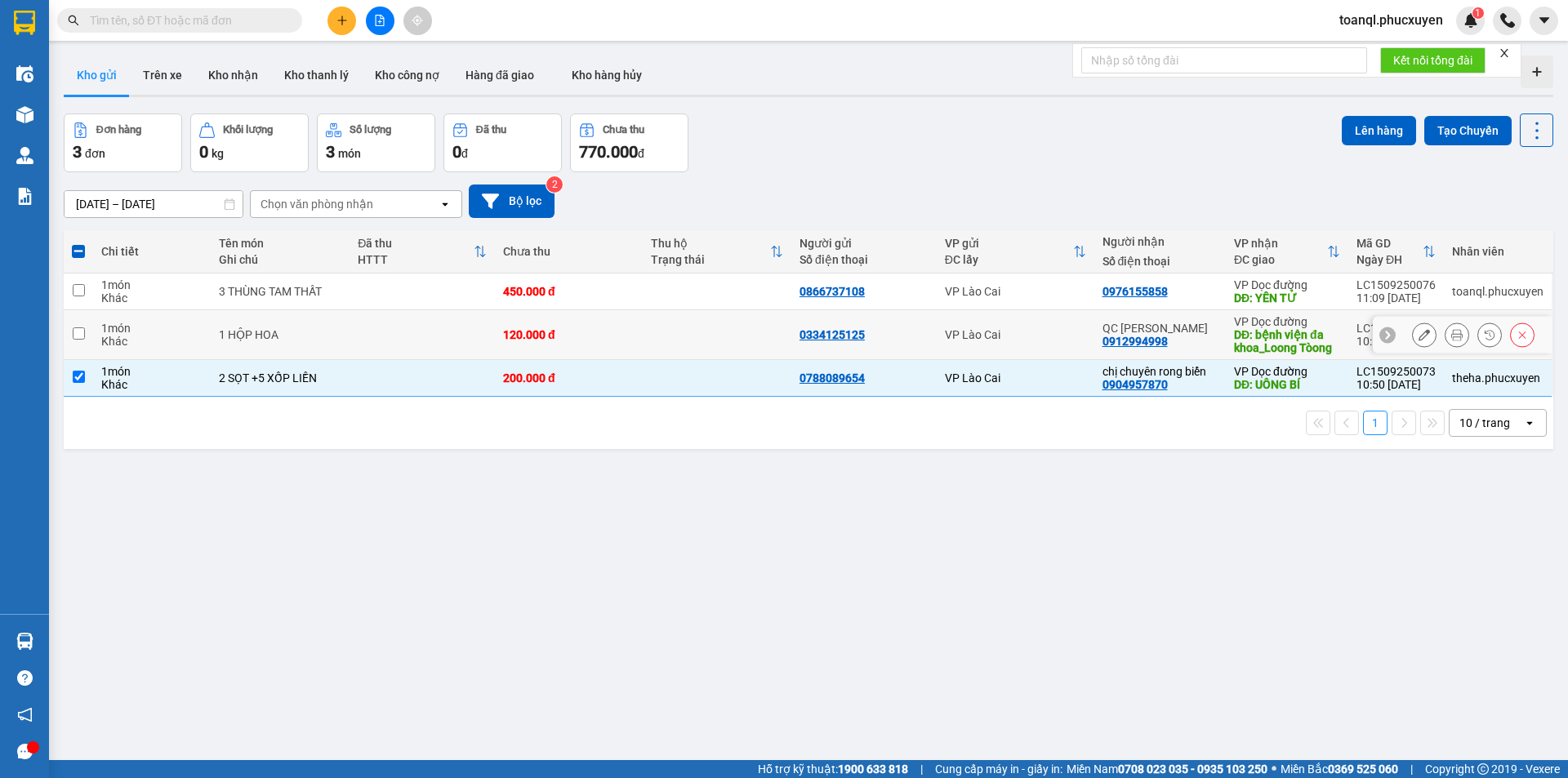
click at [588, 331] on div "120.000 đ" at bounding box center [569, 334] width 132 height 13
checkbox input "true"
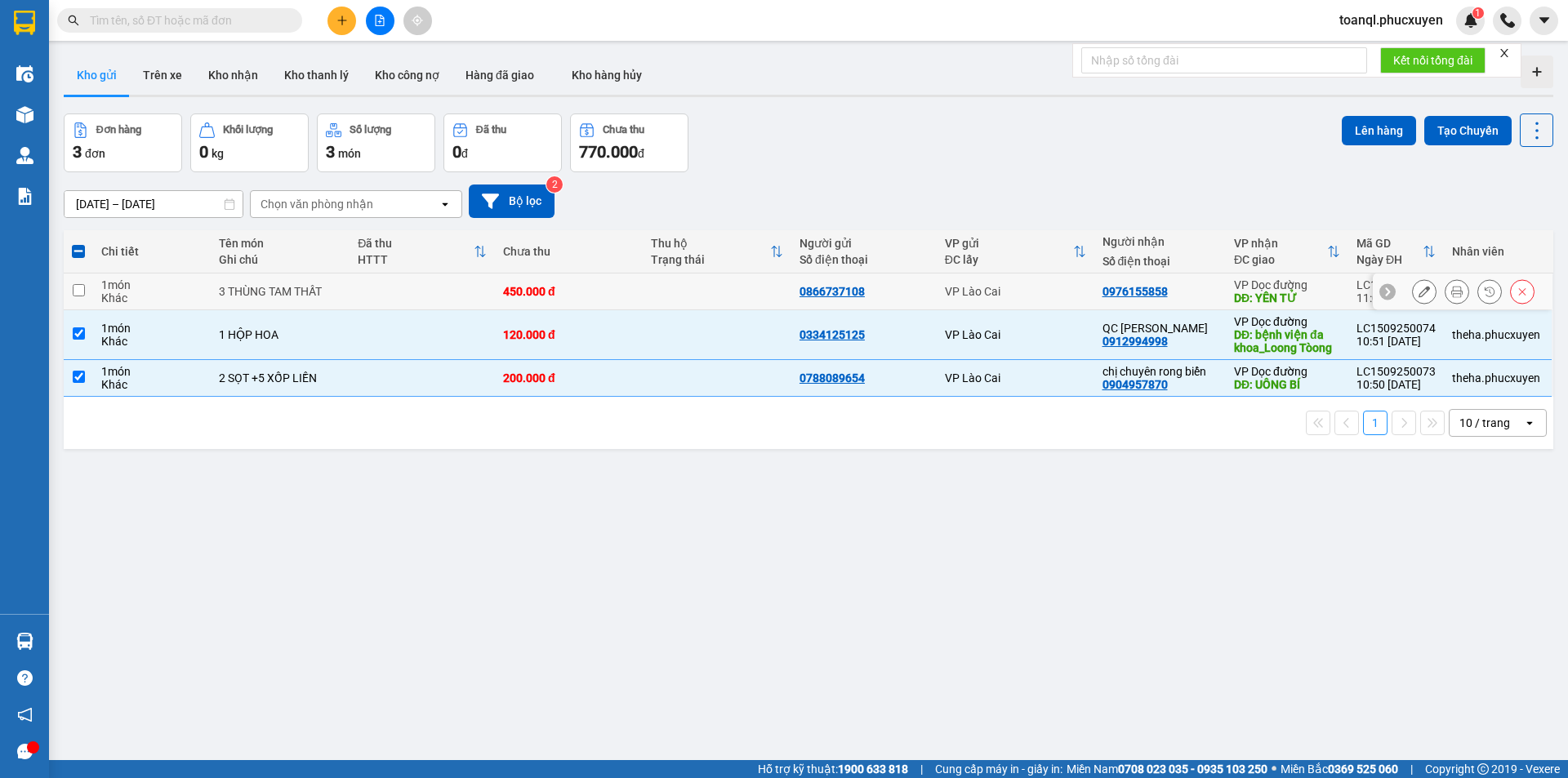
click at [587, 288] on div "450.000 đ" at bounding box center [569, 291] width 132 height 13
checkbox input "true"
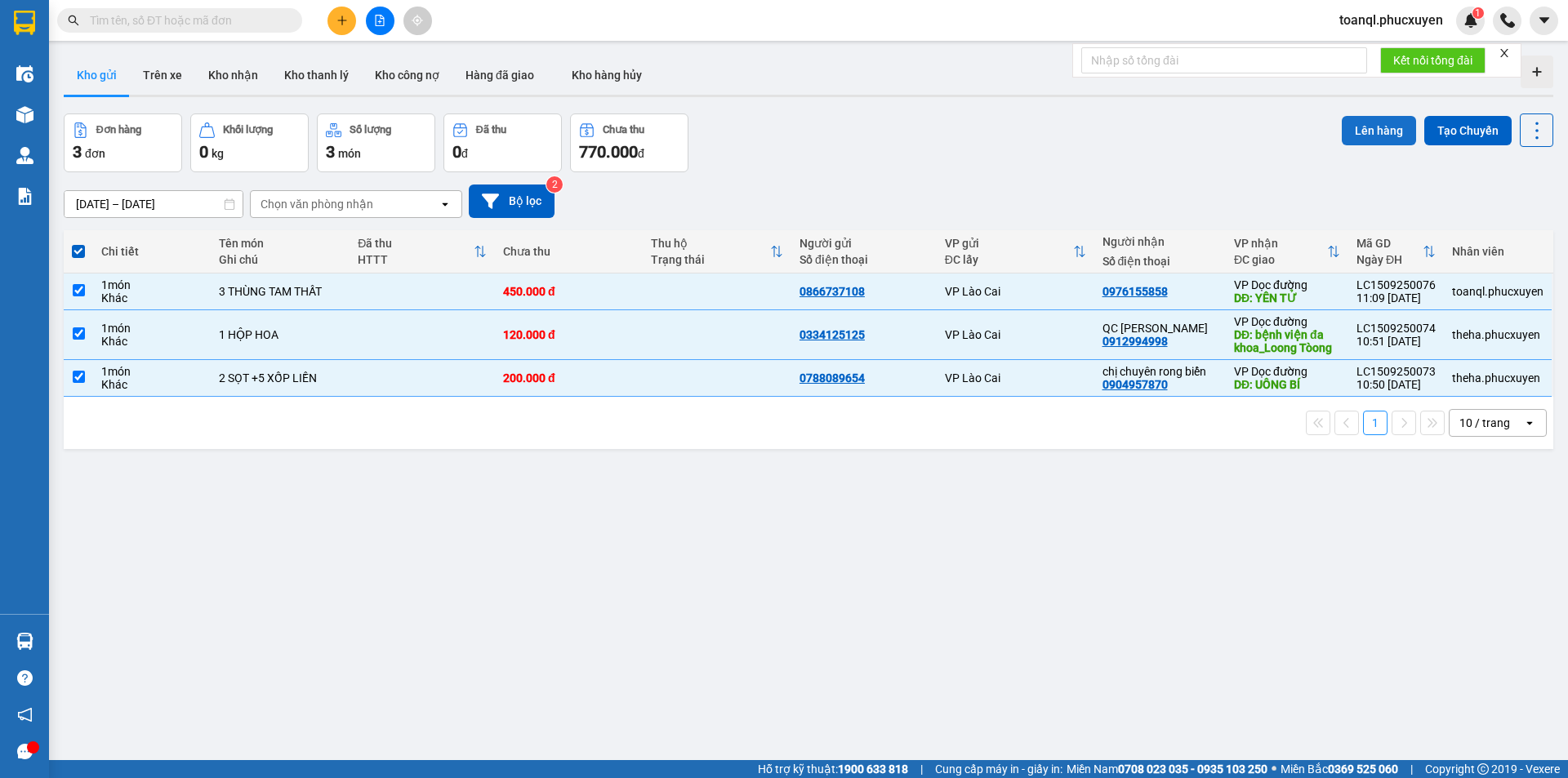
click at [1341, 116] on button "Lên hàng" at bounding box center [1379, 131] width 75 height 30
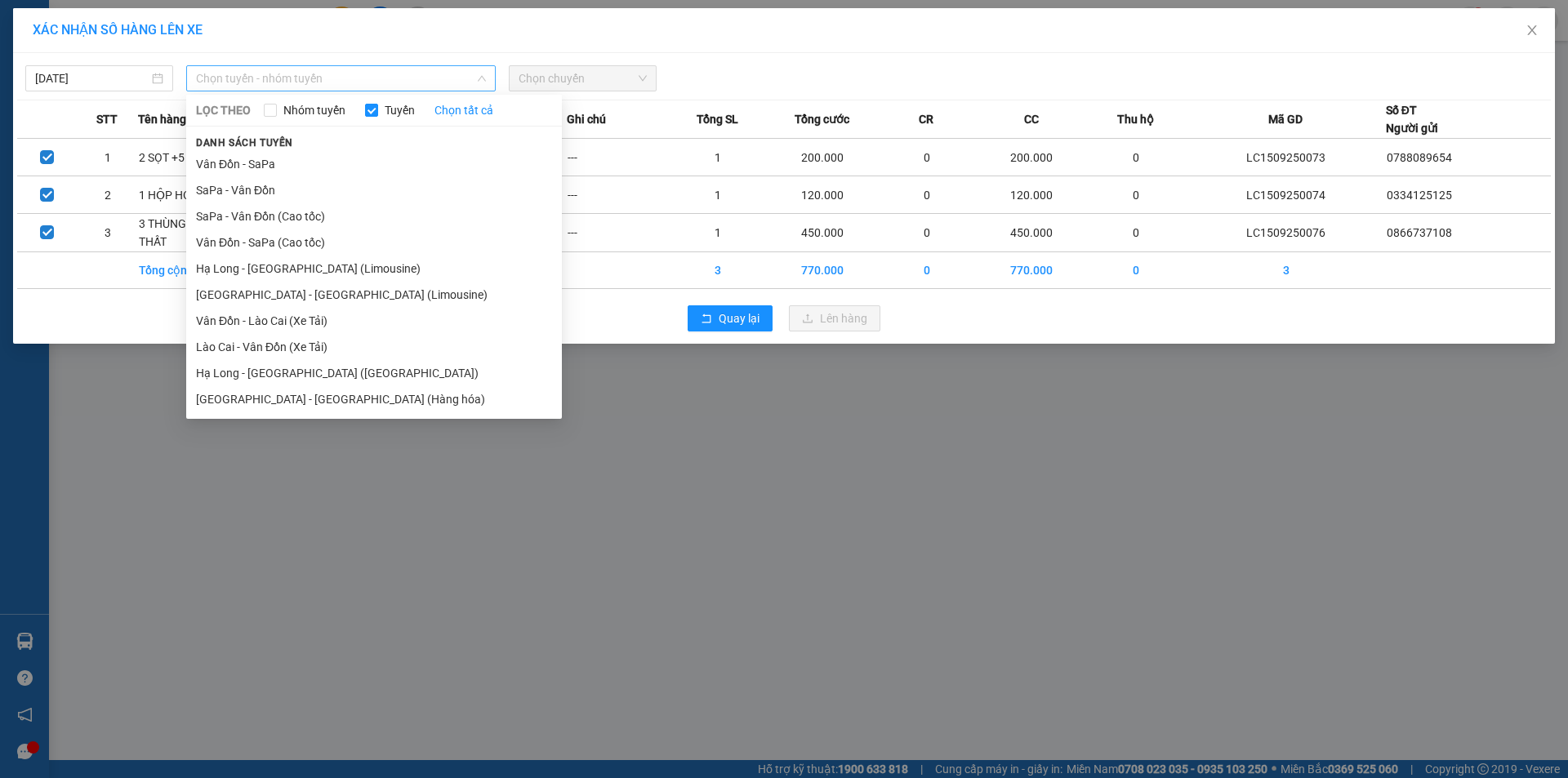
click at [272, 77] on span "Chọn tuyến - nhóm tuyến" at bounding box center [340, 78] width 289 height 25
drag, startPoint x: 233, startPoint y: 186, endPoint x: 502, endPoint y: 139, distance: 273.1
click at [235, 185] on li "SaPa - Vân Đồn" at bounding box center [374, 190] width 375 height 26
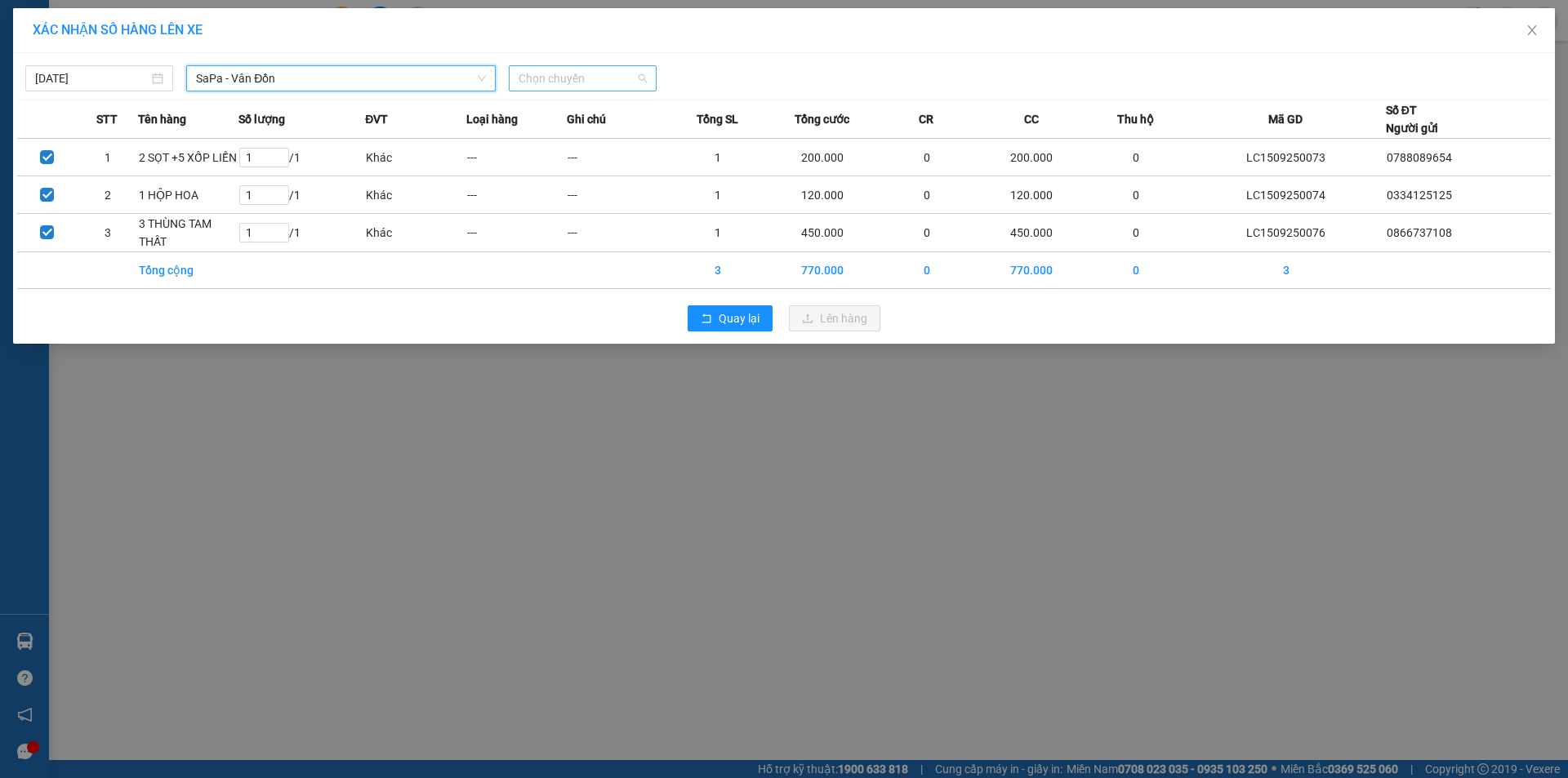
click at [582, 73] on span "Chọn chuyến" at bounding box center [582, 78] width 128 height 25
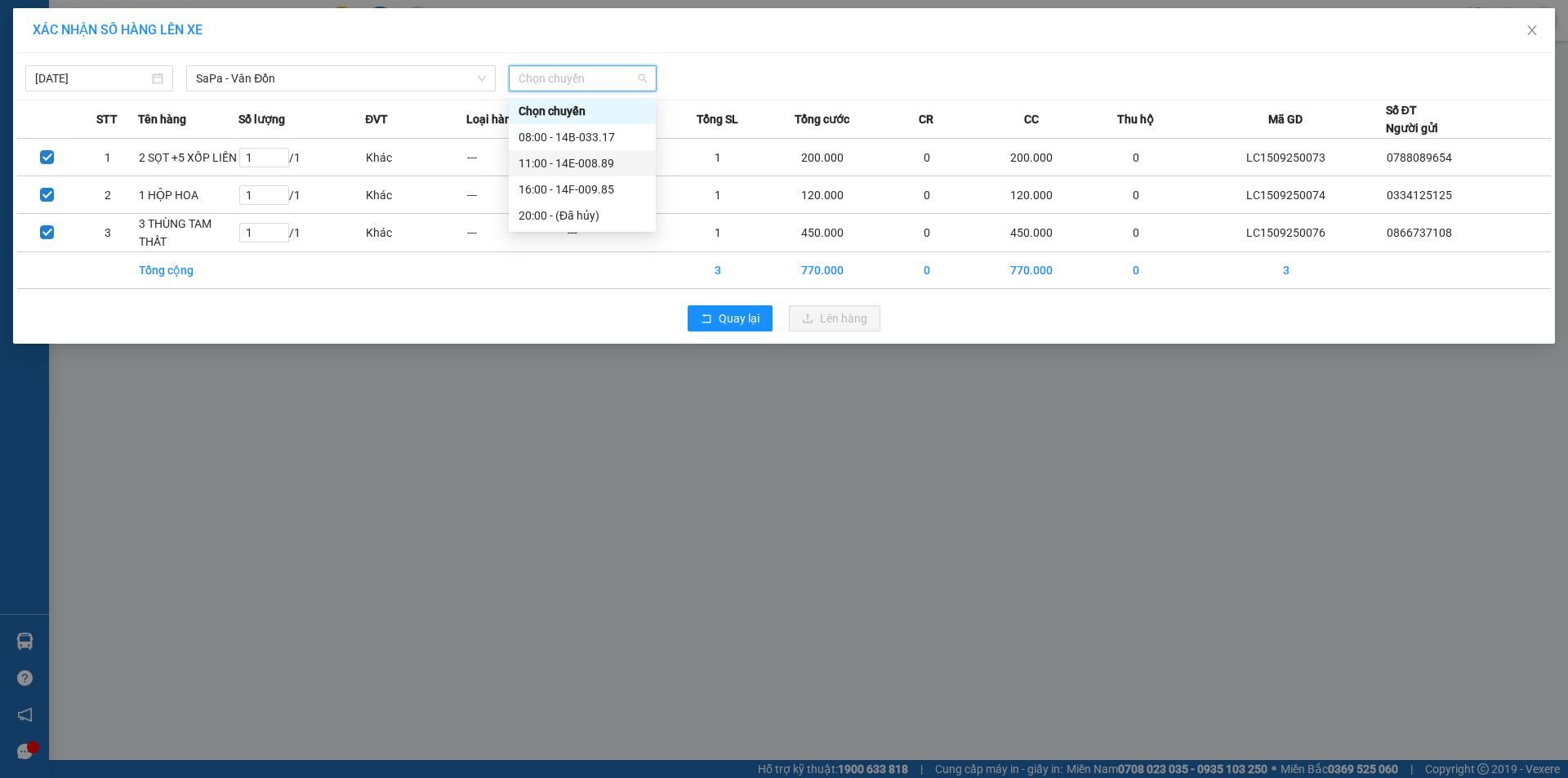
click at [593, 161] on div "11:00 - 14E-008.89" at bounding box center [582, 163] width 127 height 18
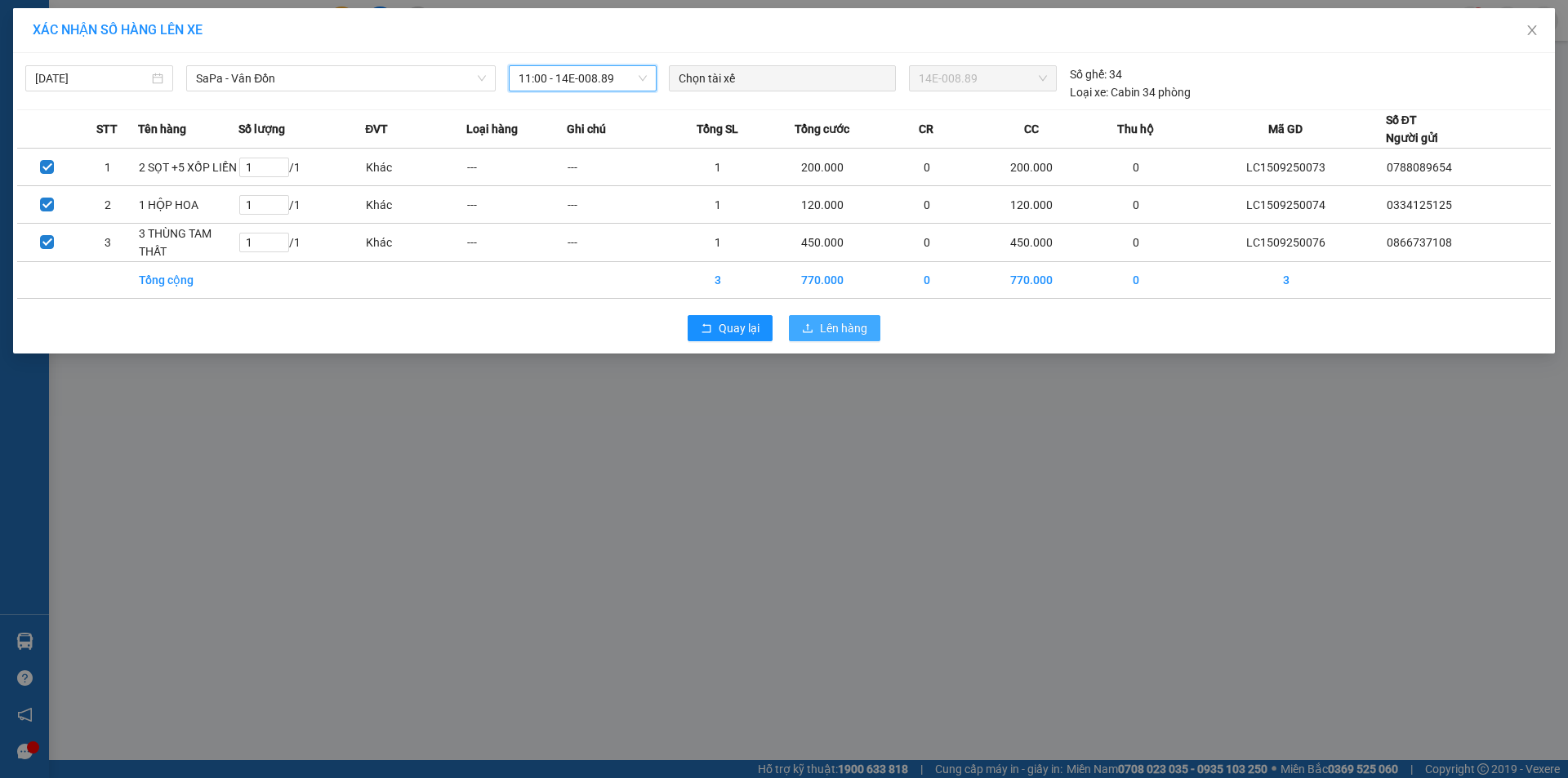
click at [823, 328] on span "Lên hàng" at bounding box center [844, 327] width 48 height 18
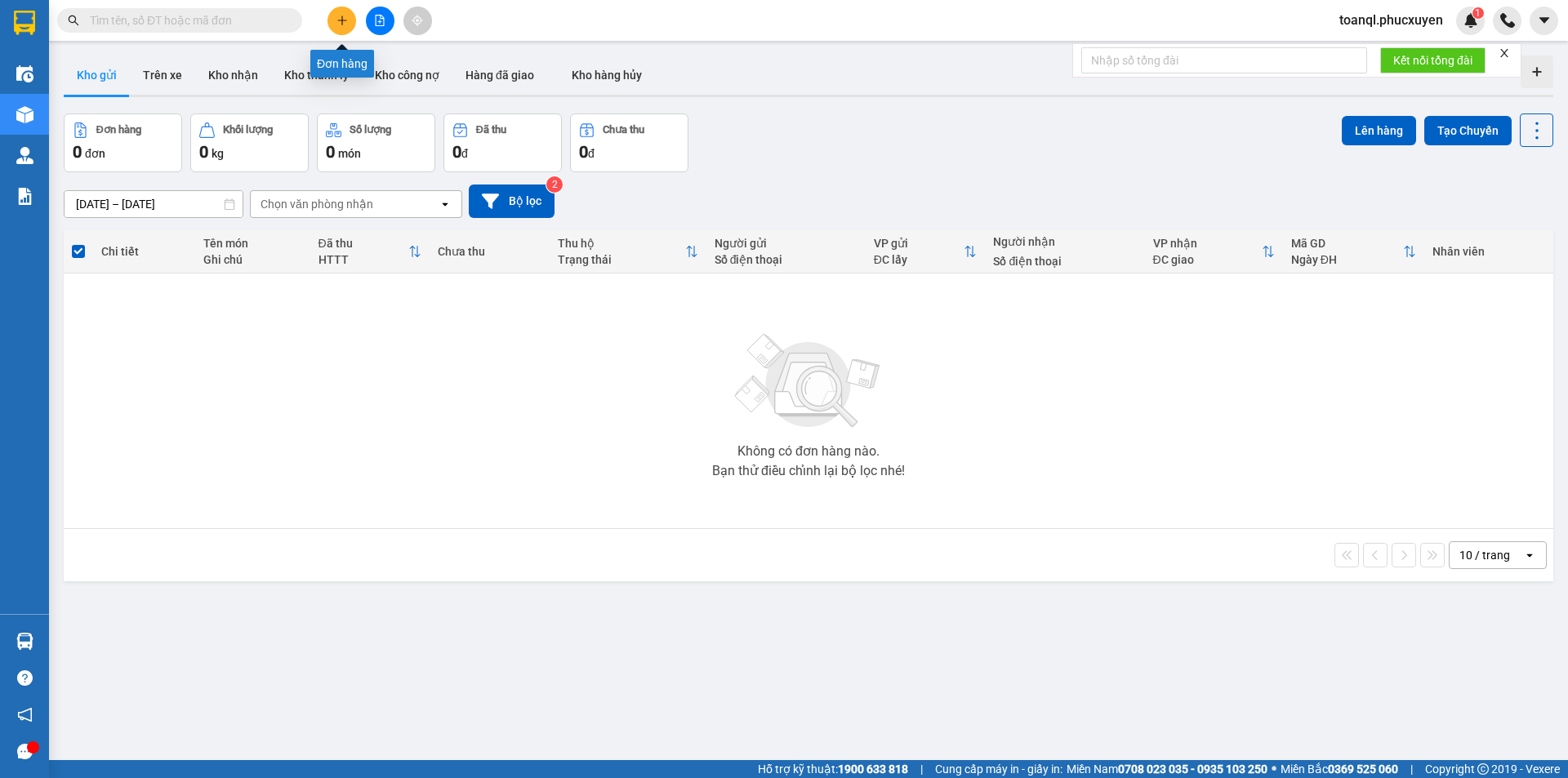
click at [347, 16] on icon "plus" at bounding box center [341, 20] width 11 height 11
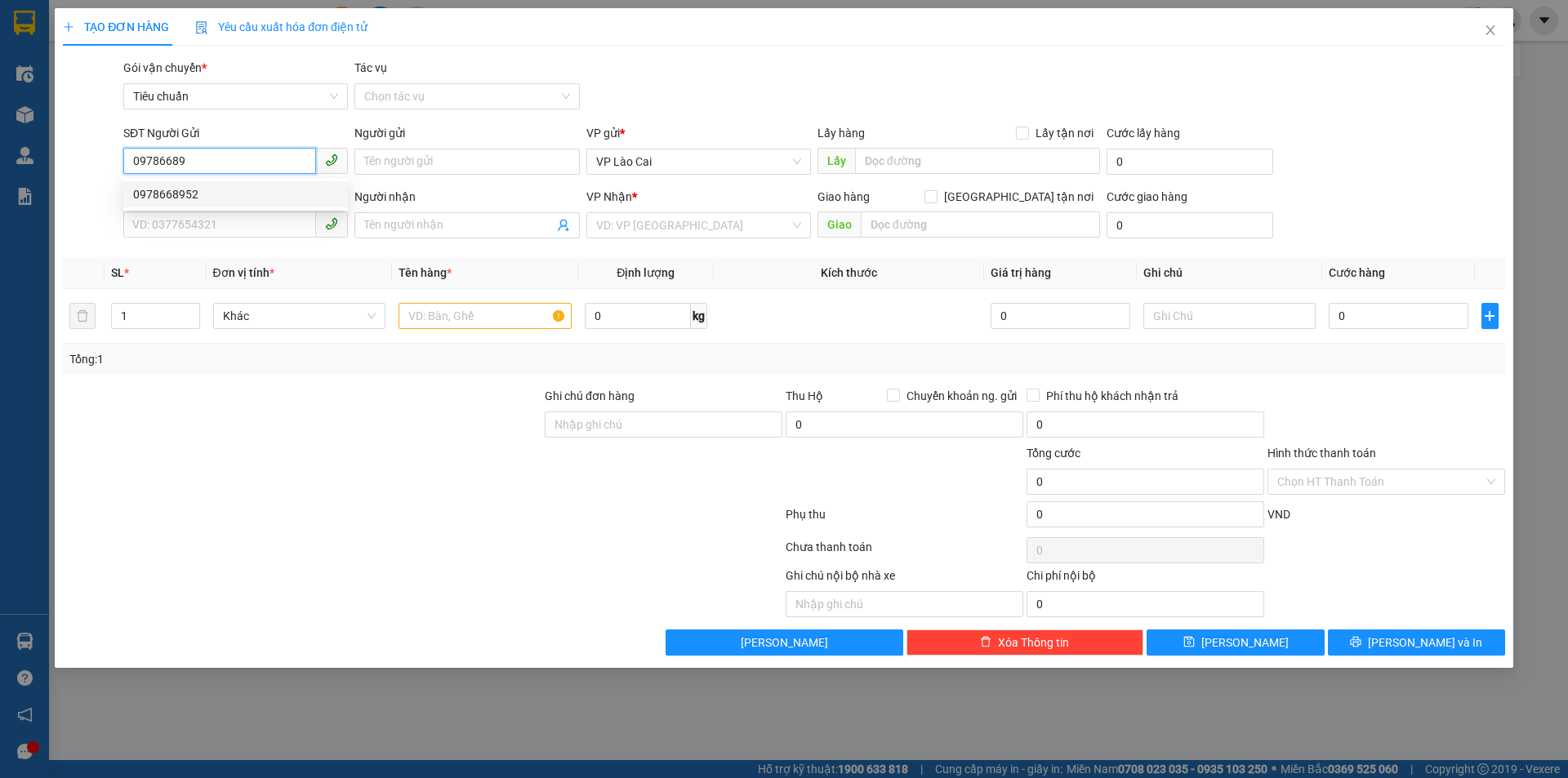
click at [182, 191] on div "0978668952" at bounding box center [235, 193] width 205 height 18
type input "0978668952"
click at [171, 221] on input "SĐT Người Nhận *" at bounding box center [219, 224] width 193 height 26
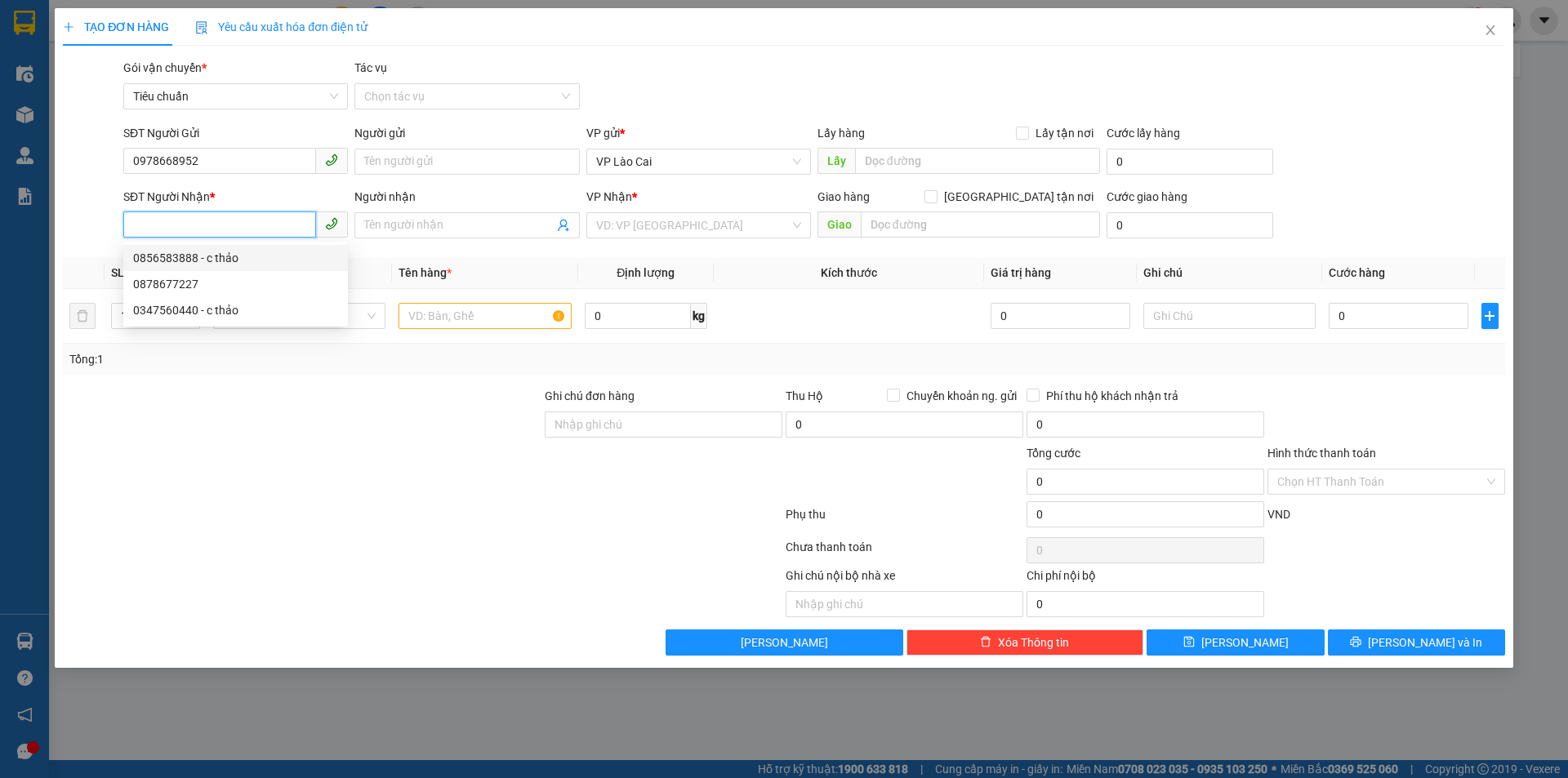
click at [200, 254] on div "0856583888 - c thảo" at bounding box center [235, 257] width 205 height 18
type input "0856583888"
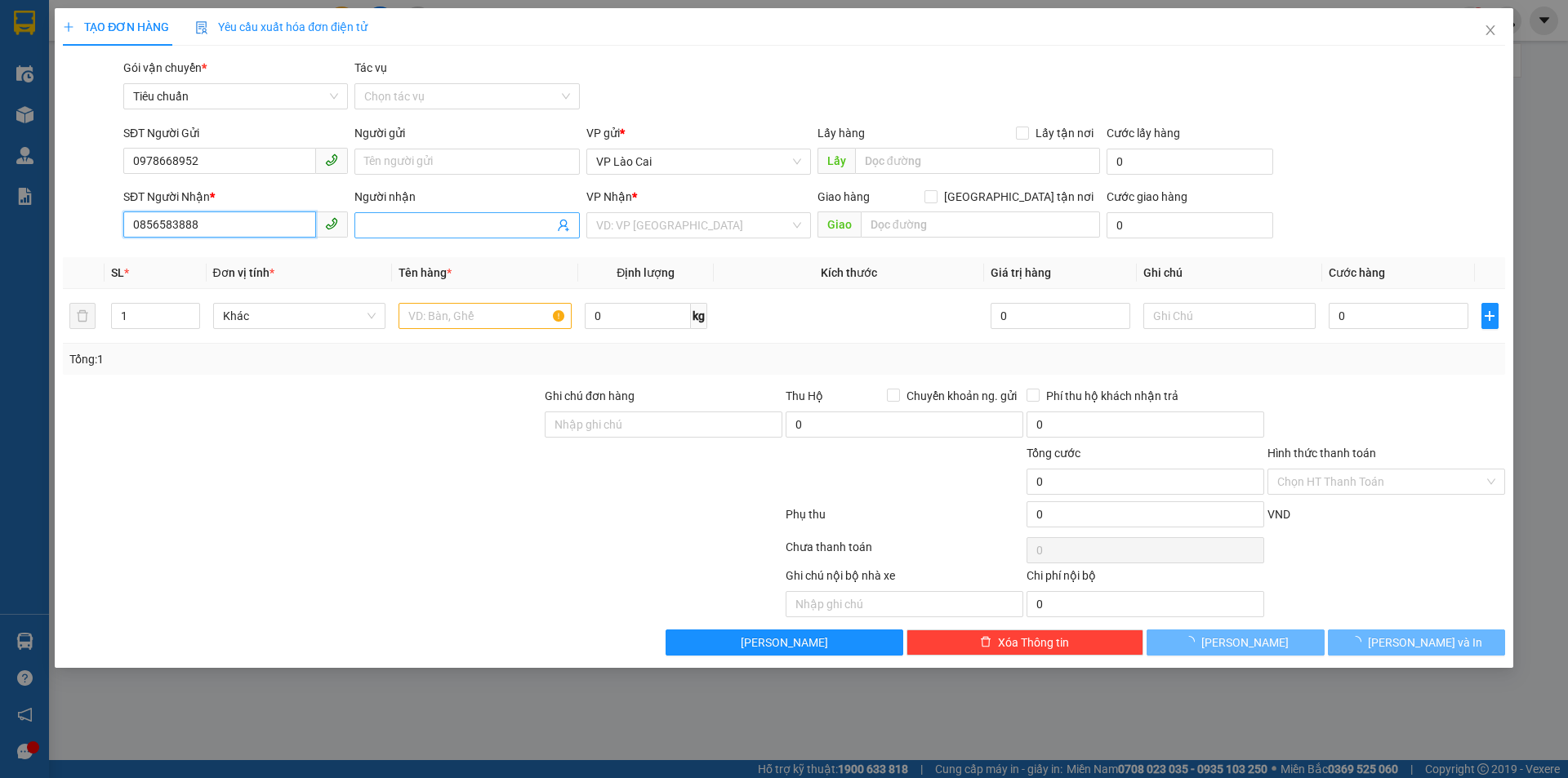
type input "c thảo"
type input "CẨM PHẢ"
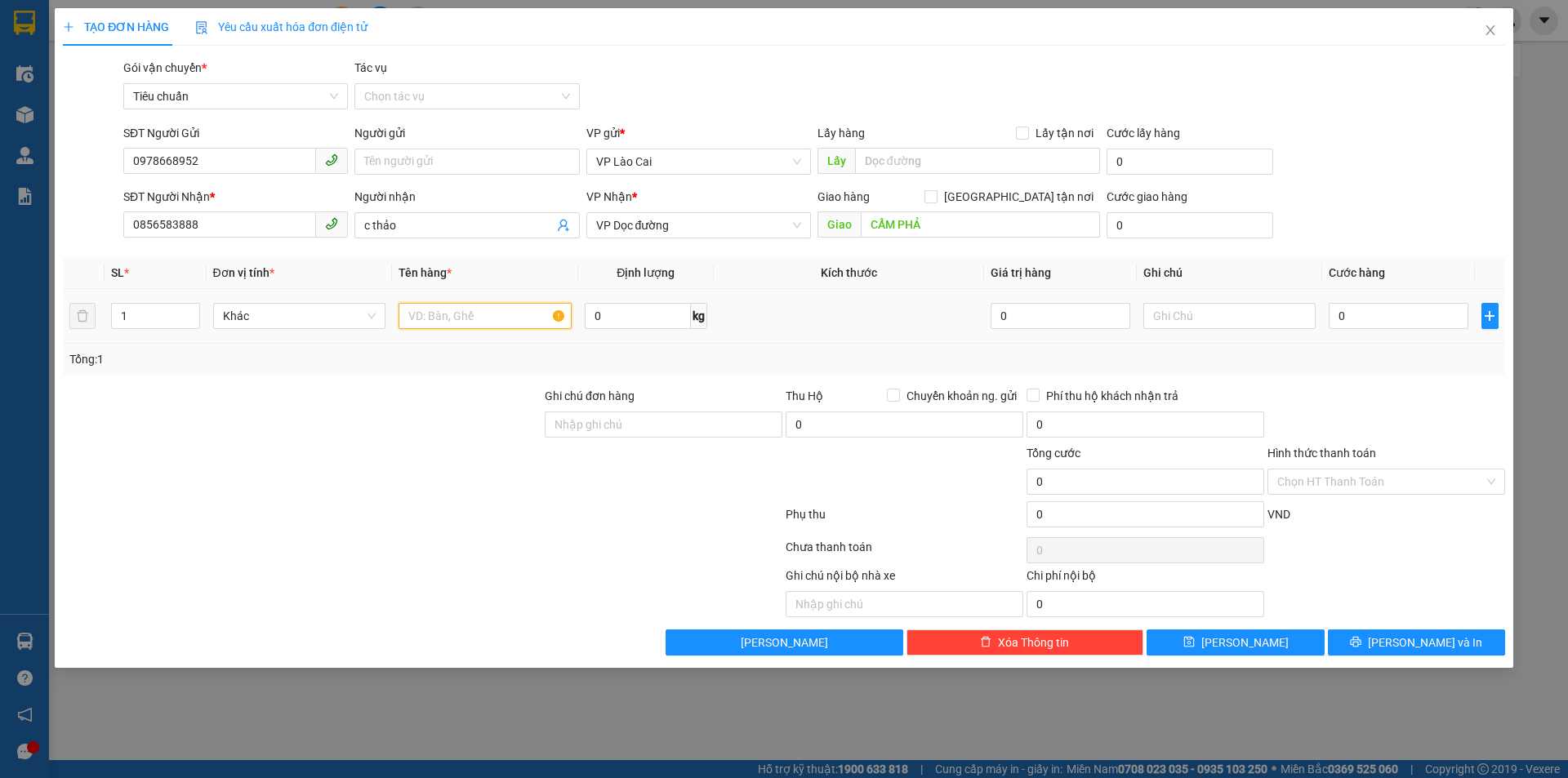
click at [508, 311] on input "text" at bounding box center [485, 316] width 173 height 26
click at [451, 315] on input "1 CHẬUDAAU" at bounding box center [485, 316] width 173 height 26
click at [472, 316] on input "1 CHẬU DAAU" at bounding box center [485, 316] width 173 height 26
click at [494, 322] on input "1 CHẬU DAAU" at bounding box center [485, 316] width 173 height 26
type input "1 CHẬU DÂU"
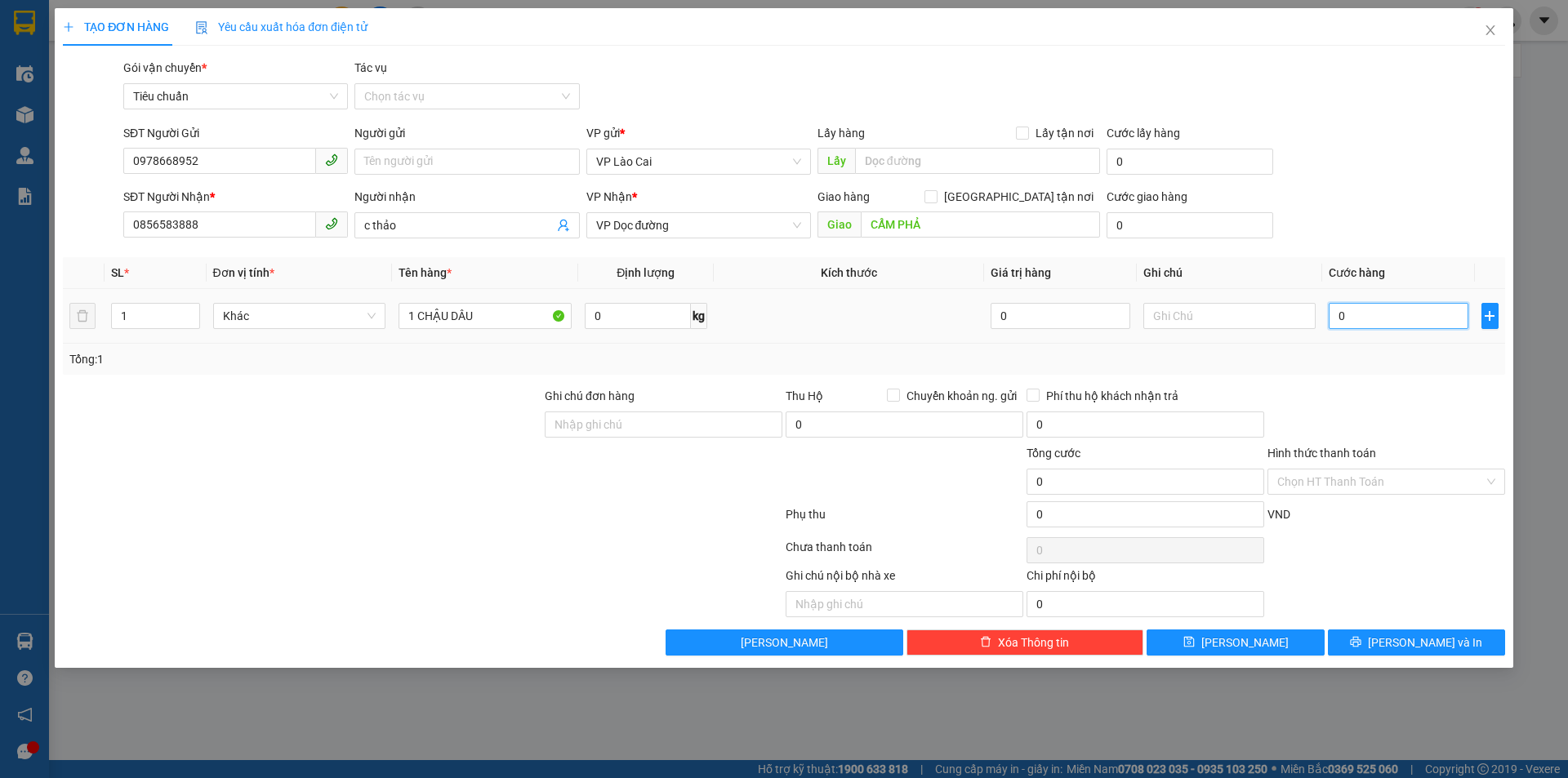
click at [1399, 311] on input "0" at bounding box center [1397, 316] width 138 height 26
type input "5"
type input "50"
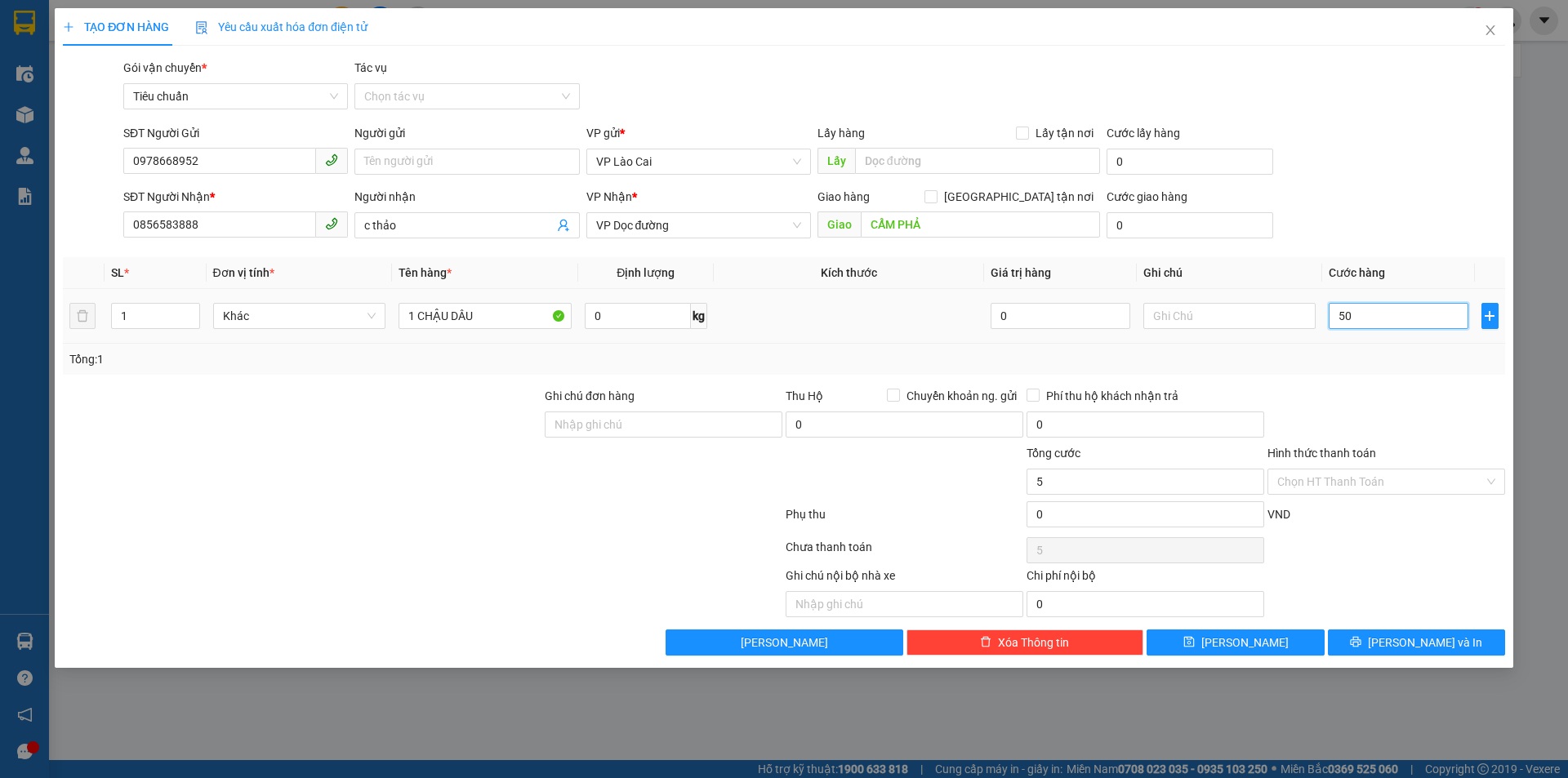
type input "50"
type input "50.000"
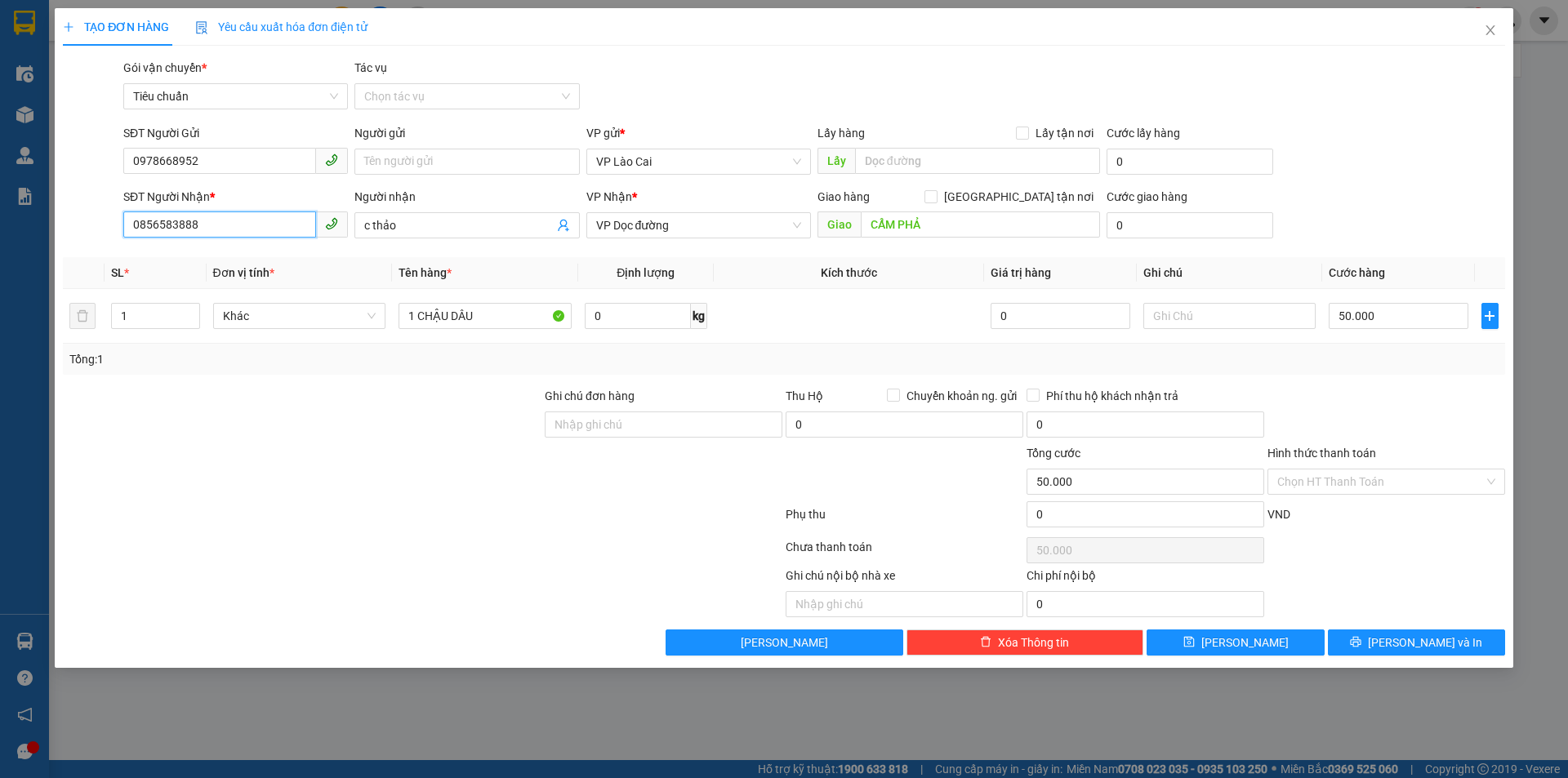
drag, startPoint x: 212, startPoint y: 226, endPoint x: 40, endPoint y: 273, distance: 178.3
click at [40, 273] on div "TẠO ĐƠN HÀNG Yêu cầu xuất hóa đơn điện tử Transit Pickup Surcharge Ids Transit …" at bounding box center [784, 389] width 1568 height 778
drag, startPoint x: 195, startPoint y: 160, endPoint x: 54, endPoint y: 176, distance: 141.9
click at [54, 176] on div "TẠO ĐƠN HÀNG Yêu cầu xuất hóa đơn điện tử Transit Pickup Surcharge Ids Transit …" at bounding box center [784, 338] width 1458 height 659
click at [1403, 641] on span "[PERSON_NAME] và In" at bounding box center [1425, 641] width 115 height 18
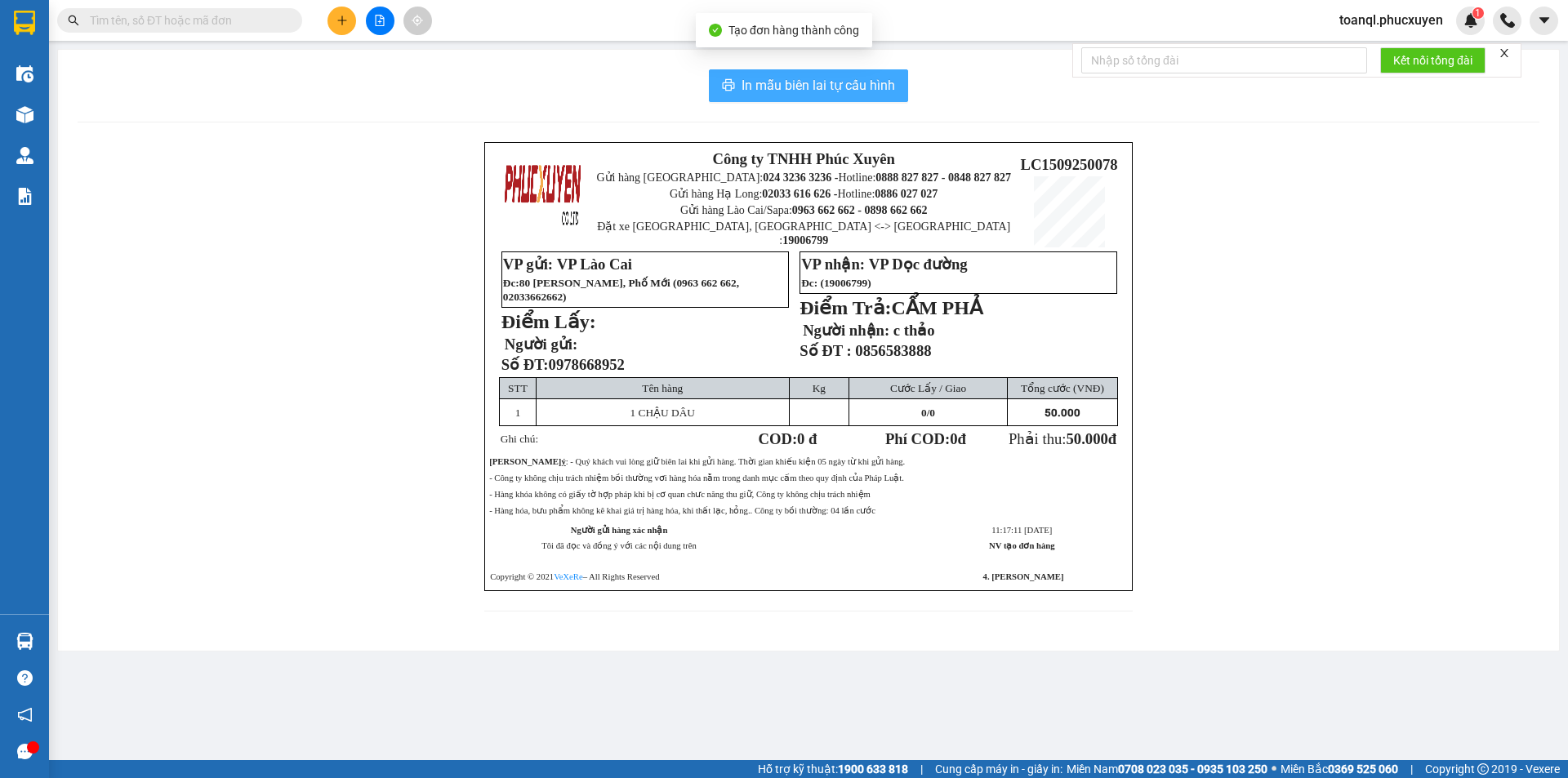
click at [876, 85] on span "In mẫu biên lai tự cấu hình" at bounding box center [818, 85] width 154 height 20
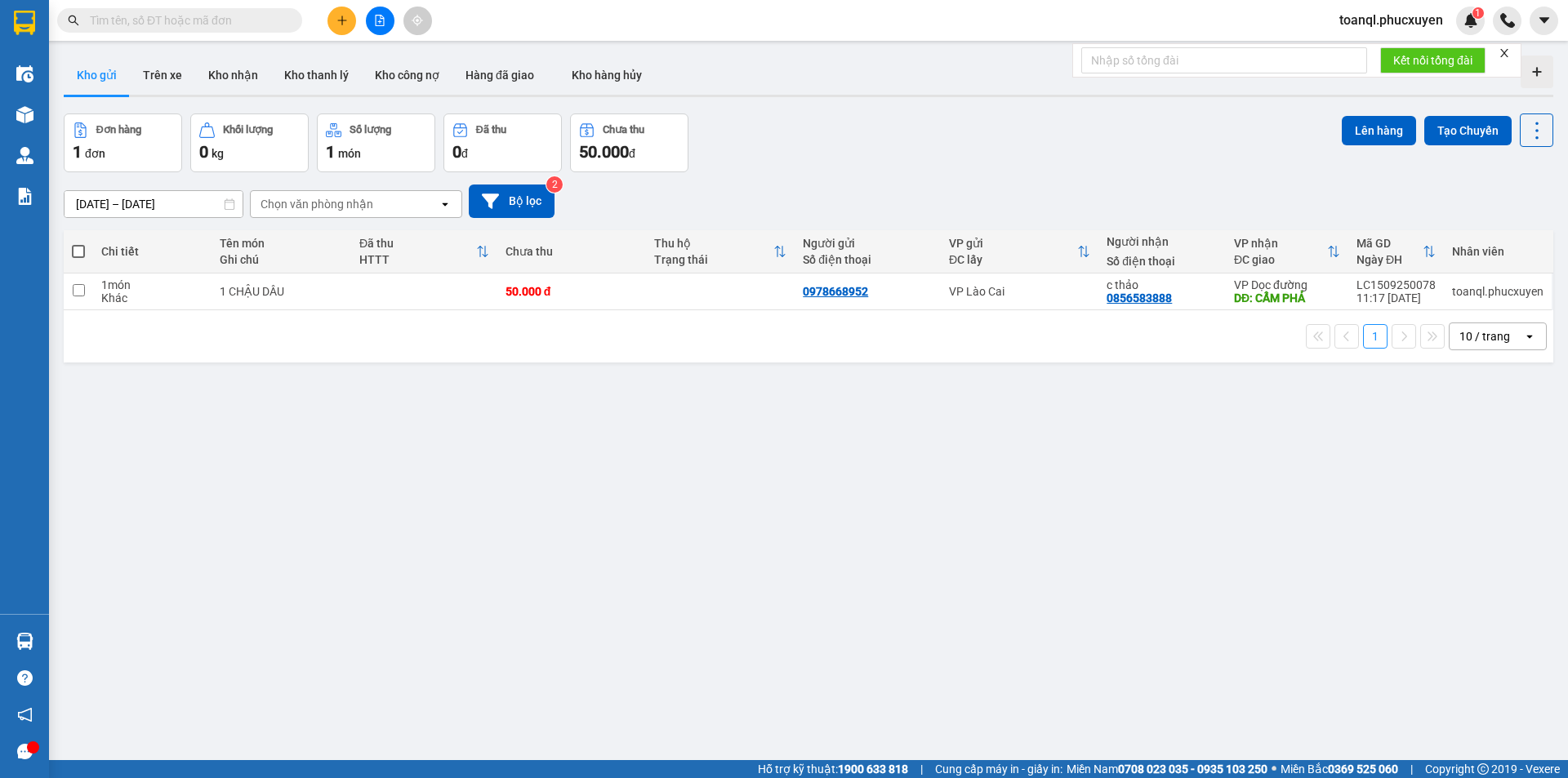
click at [875, 74] on div "Kho gửi Trên xe Kho nhận Kho thanh lý Kho công nợ Hàng đã giao Kho hàng hủy" at bounding box center [808, 76] width 1489 height 43
click at [328, 12] on div at bounding box center [379, 21] width 122 height 29
click at [347, 16] on icon "plus" at bounding box center [341, 20] width 11 height 11
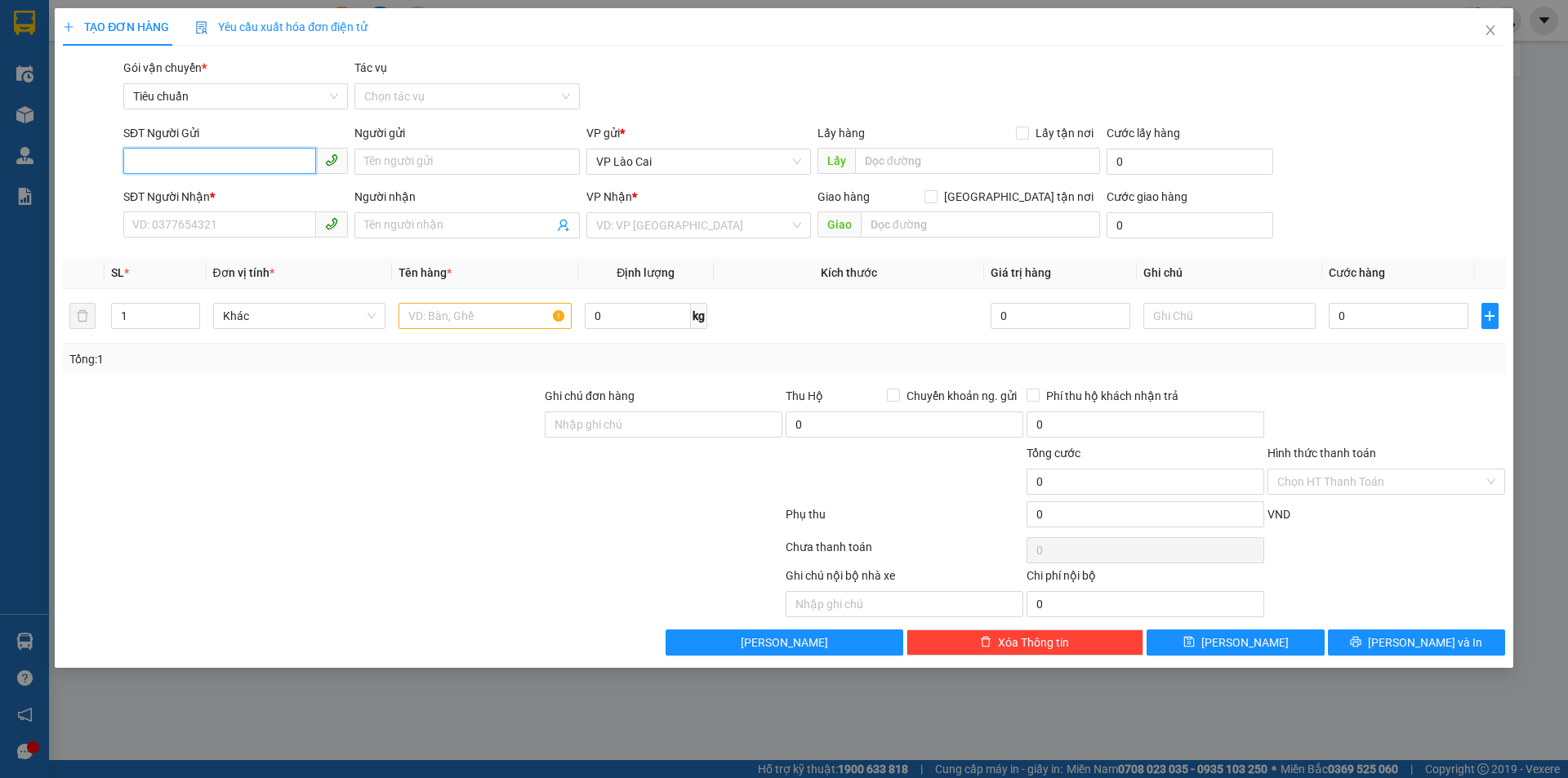
click at [254, 156] on input "SĐT Người Gửi" at bounding box center [219, 160] width 193 height 26
paste input "0978668952"
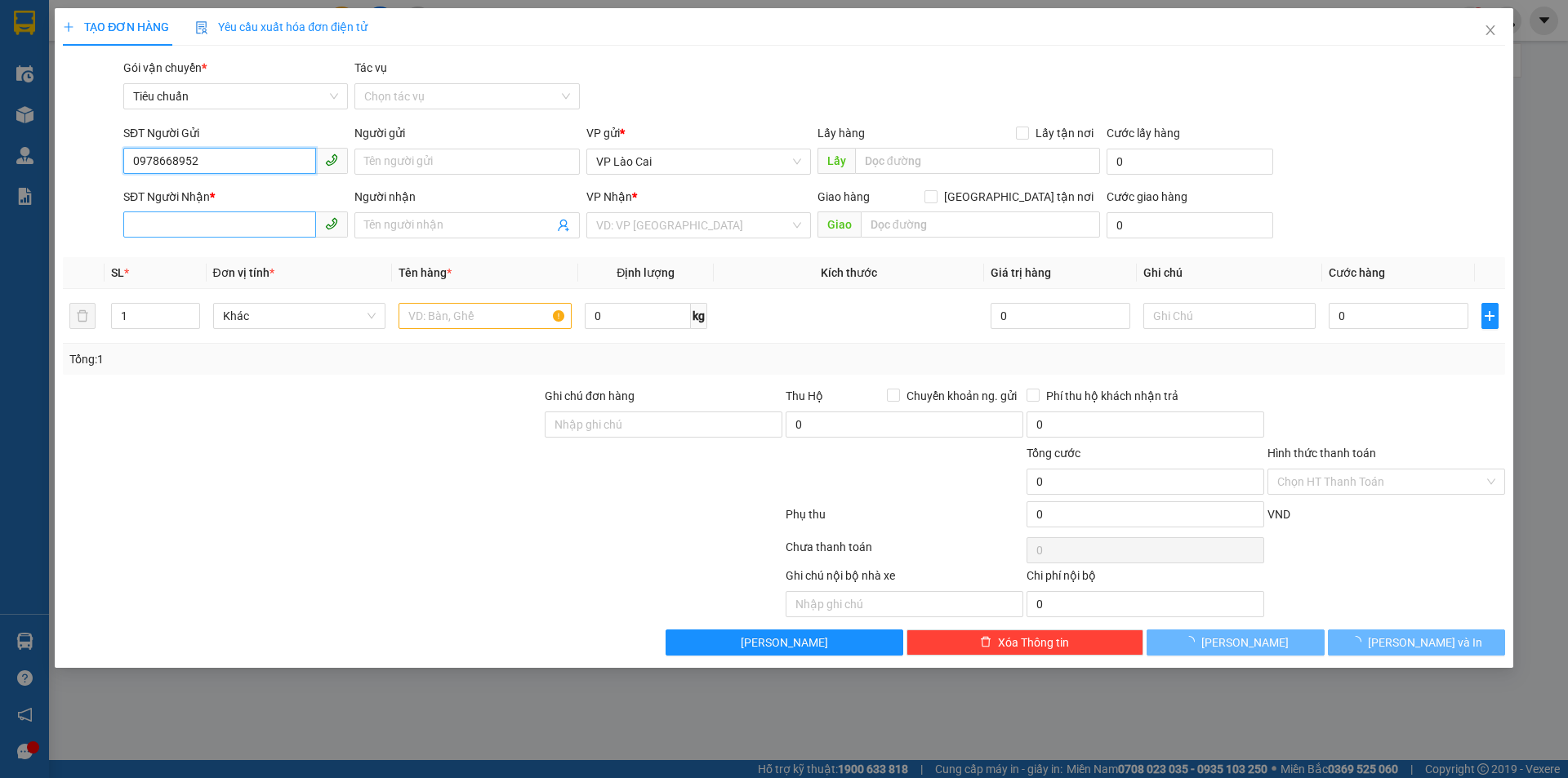
type input "0978668952"
click at [238, 222] on input "SĐT Người Nhận *" at bounding box center [219, 224] width 193 height 26
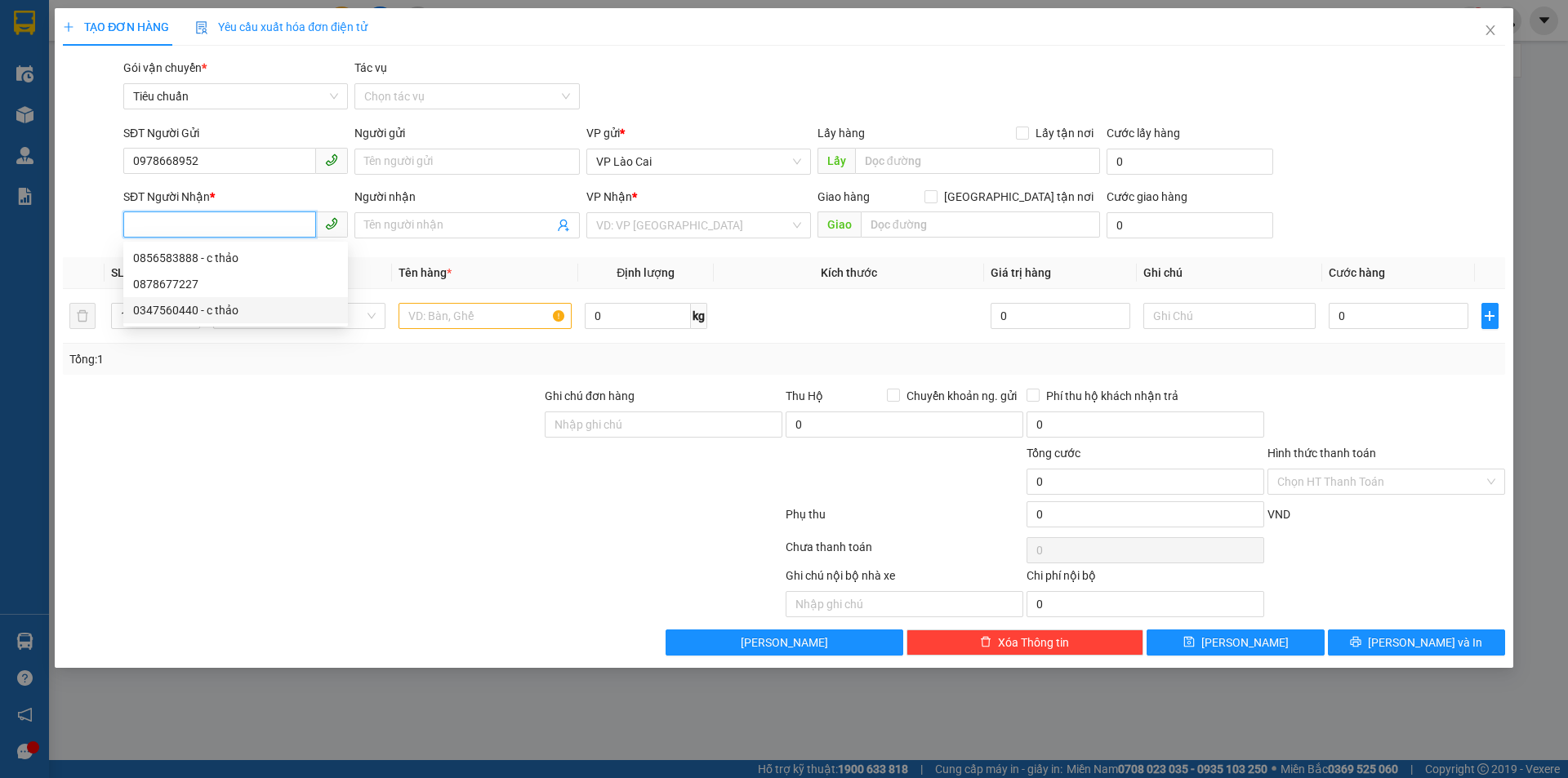
click at [188, 314] on div "0347560440 - c thảo" at bounding box center [235, 310] width 205 height 18
type input "0347560440"
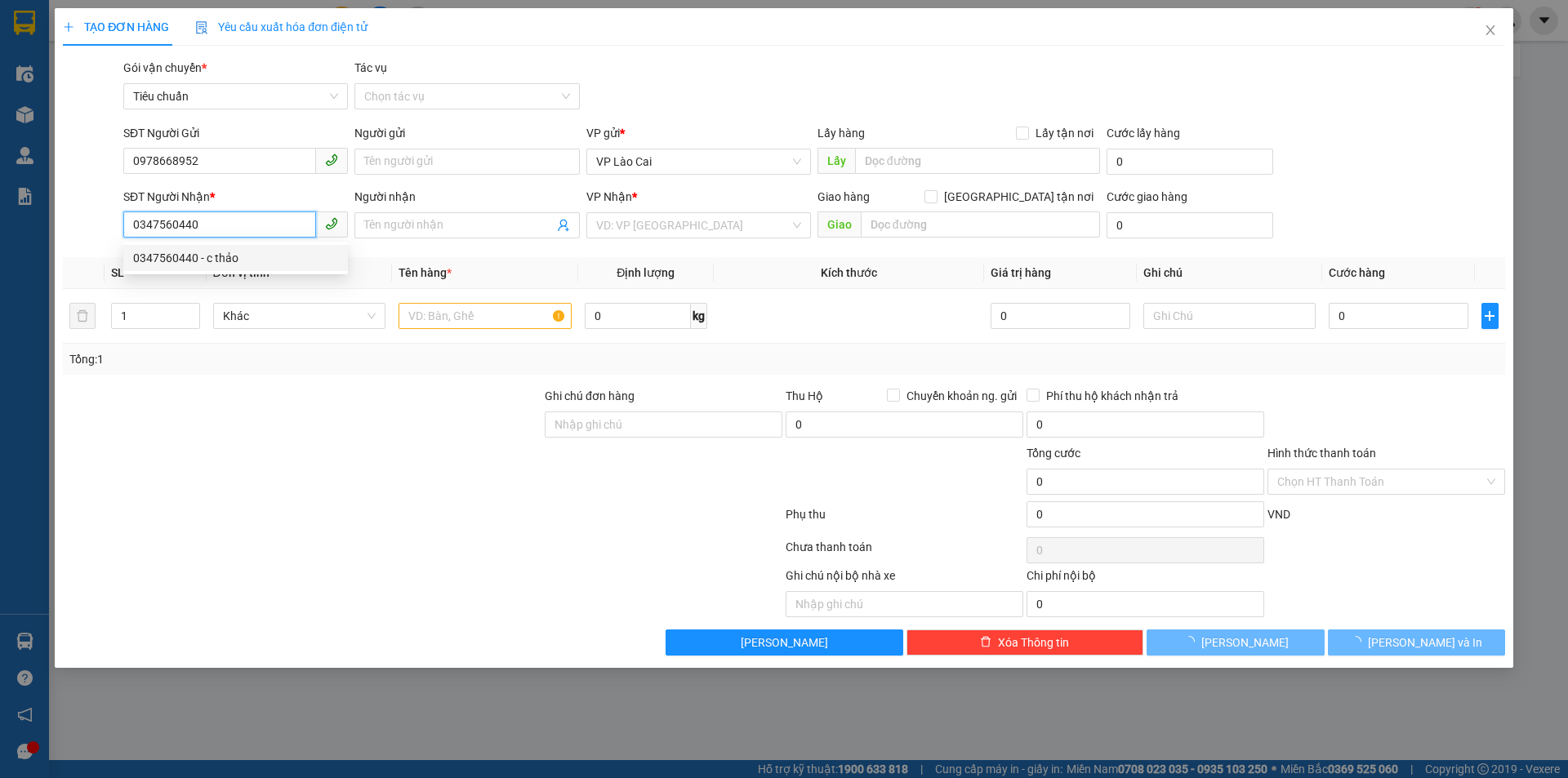
type input "c thảo"
type input "CẨM PHẢ"
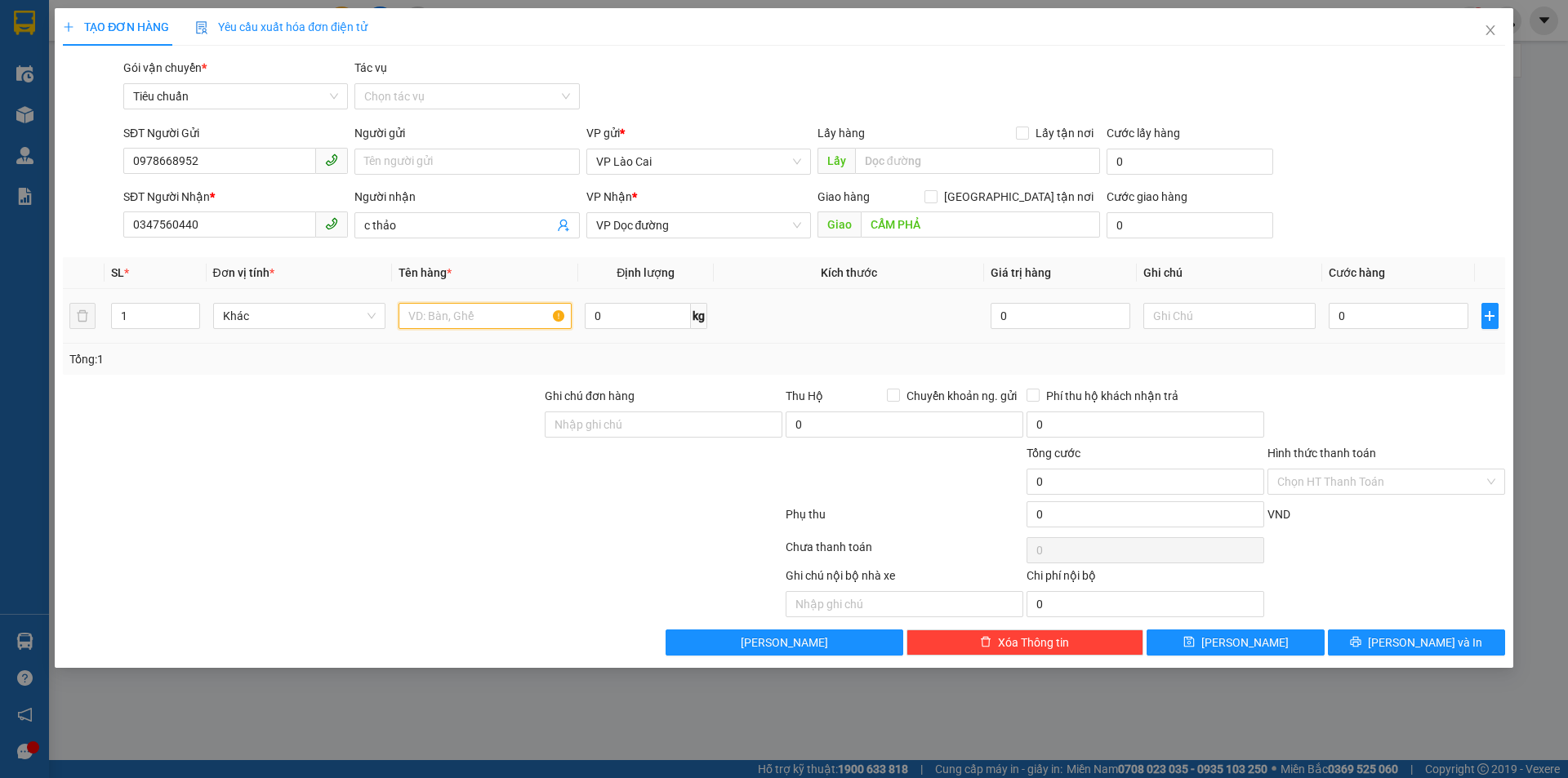
click at [538, 314] on input "text" at bounding box center [485, 316] width 173 height 26
type input "1 CHẬU DÂU"
click at [1408, 314] on input "0" at bounding box center [1397, 316] width 138 height 26
type input "5"
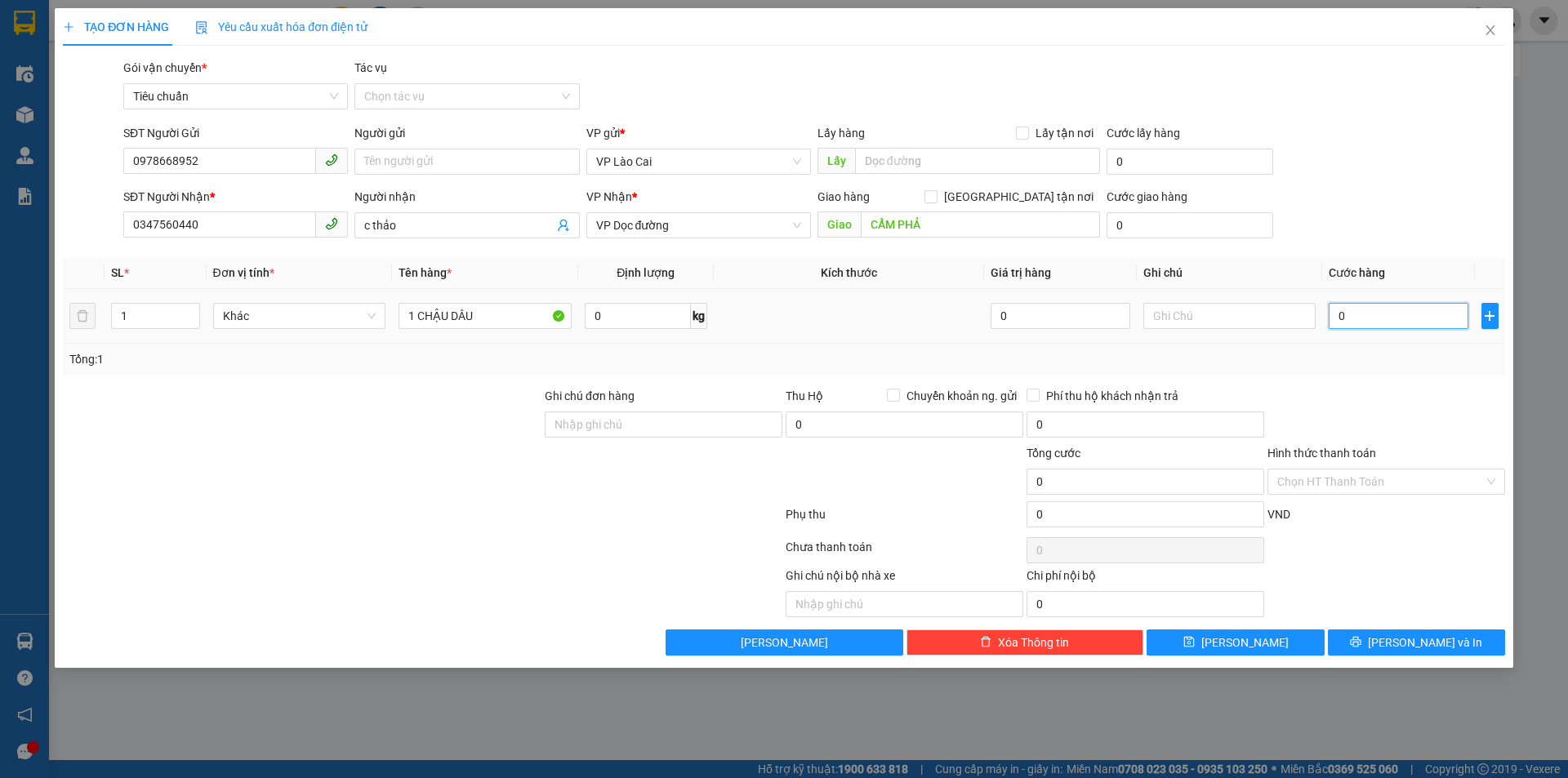
type input "5"
type input "50"
type input "50.000"
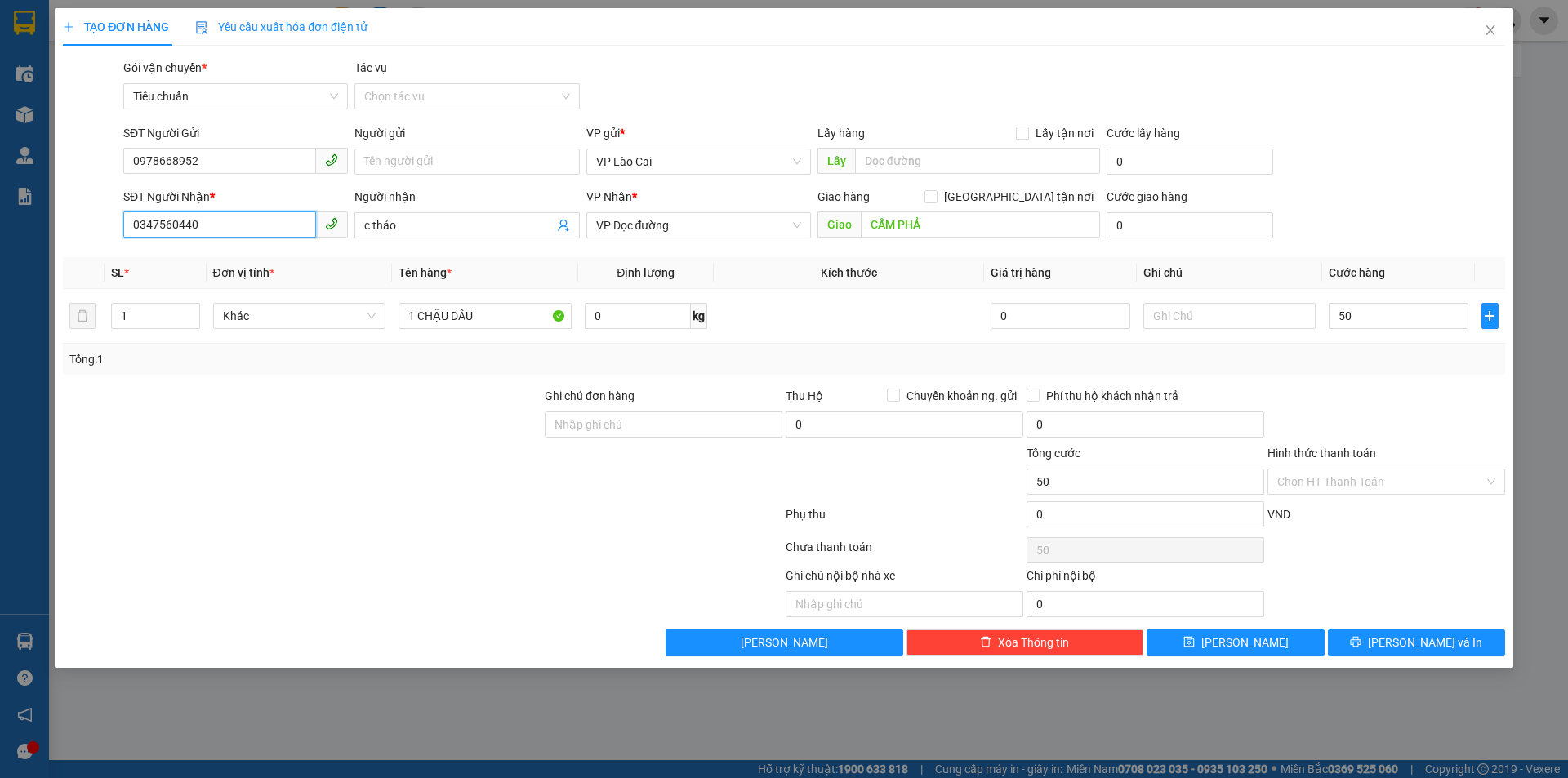
type input "50.000"
drag, startPoint x: 226, startPoint y: 228, endPoint x: 67, endPoint y: 234, distance: 159.1
click at [64, 234] on div "SĐT Người Nhận * 0347560440 Người nhận c thảo VP Nhận * VP Dọc đường Giao hàng …" at bounding box center [784, 215] width 1445 height 57
click at [1426, 643] on span "[PERSON_NAME] và In" at bounding box center [1425, 641] width 115 height 18
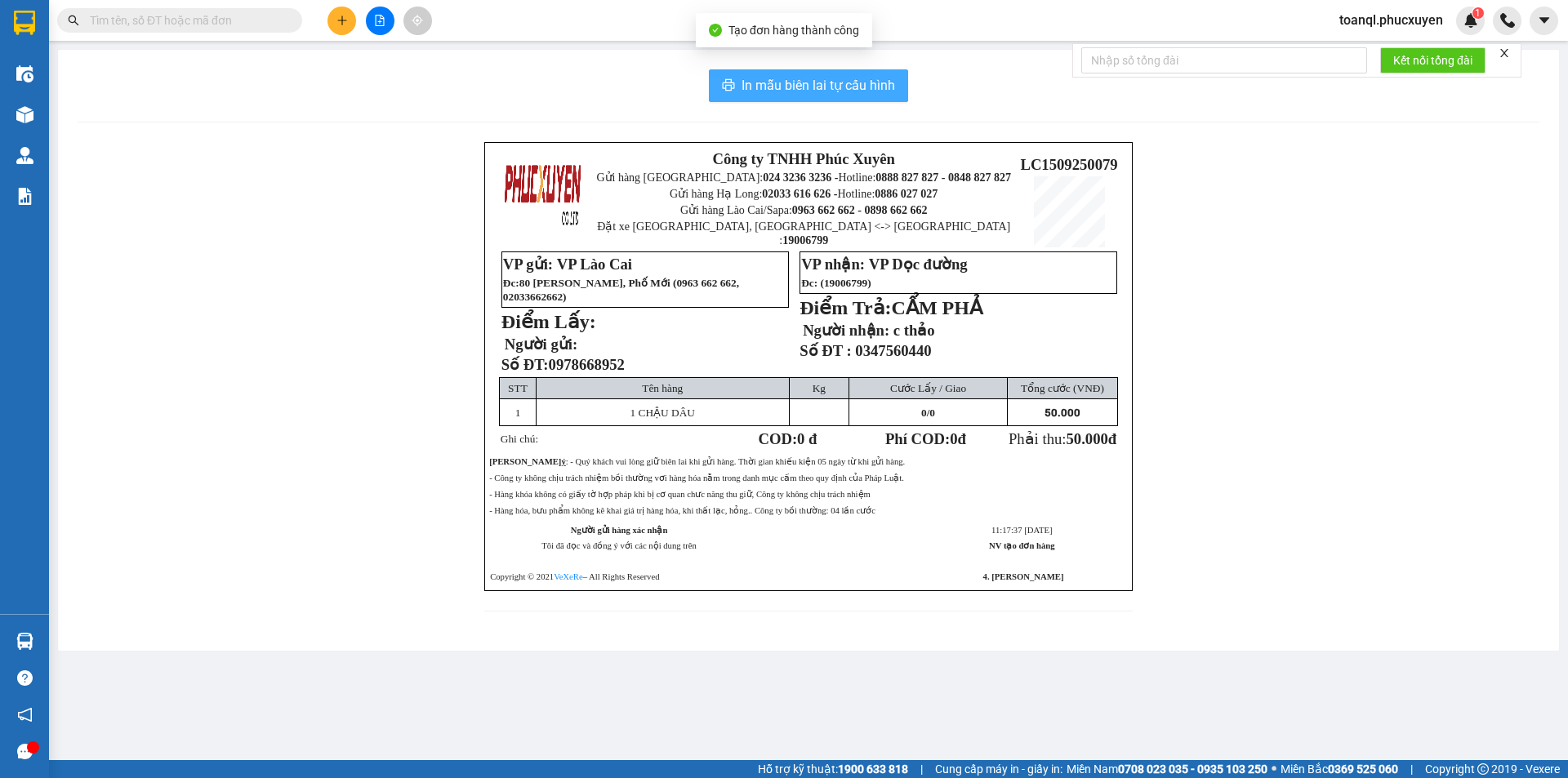
click at [844, 76] on span "In mẫu biên lai tự cấu hình" at bounding box center [818, 85] width 154 height 20
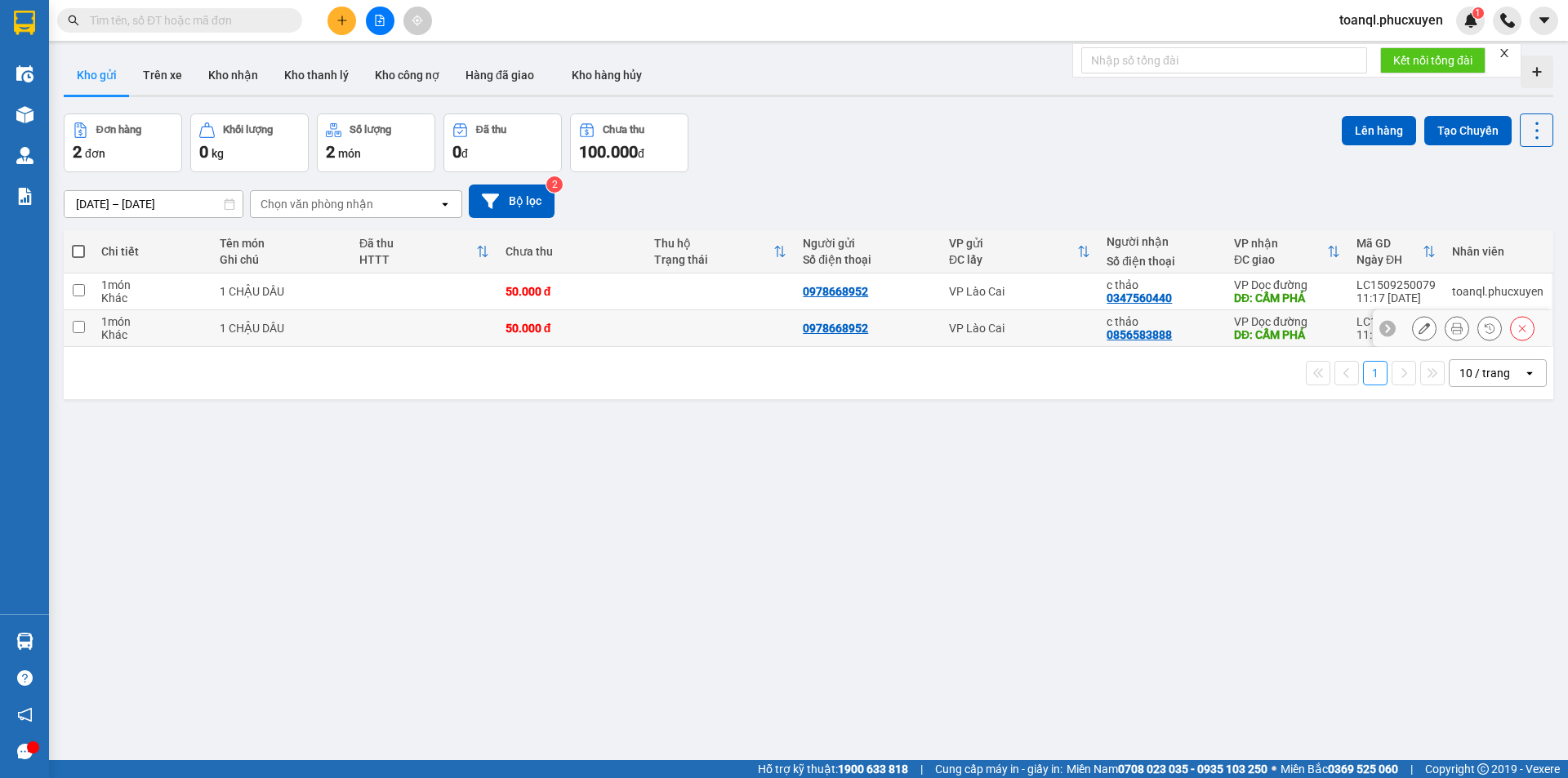
click at [481, 323] on td at bounding box center [424, 327] width 146 height 36
checkbox input "true"
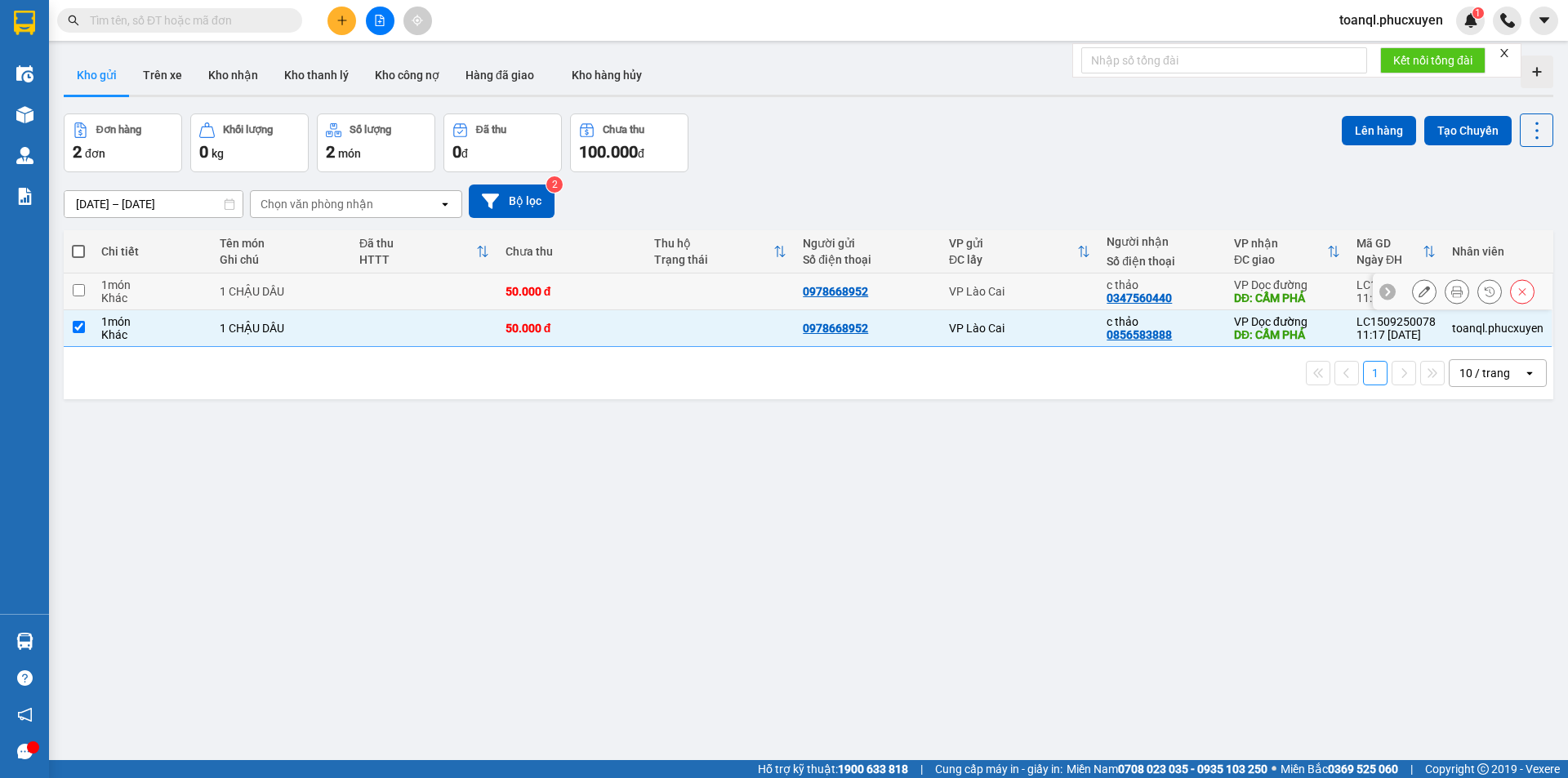
click at [476, 290] on td at bounding box center [424, 291] width 146 height 36
checkbox input "true"
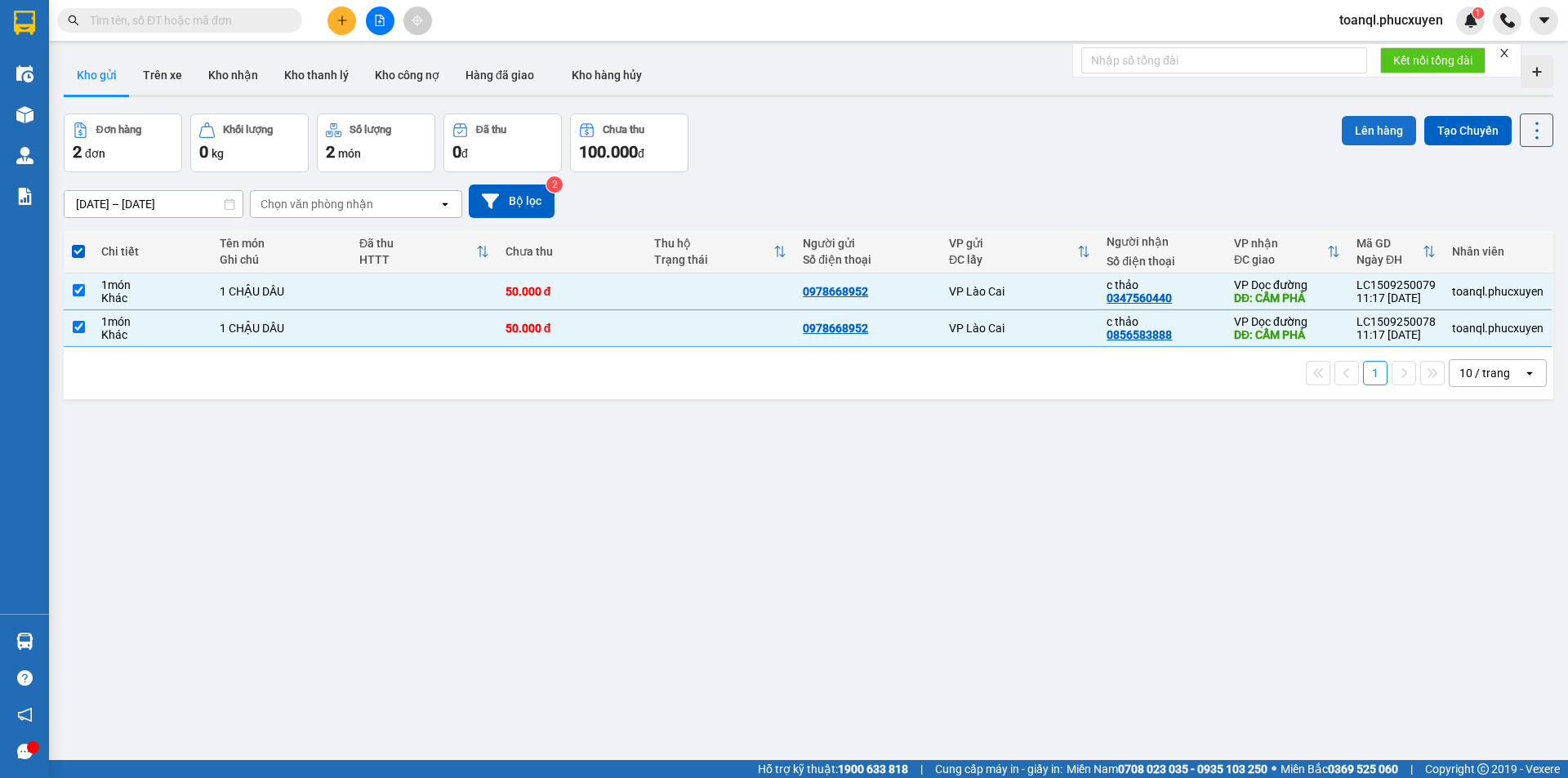
click at [1374, 123] on button "Lên hàng" at bounding box center [1379, 131] width 75 height 30
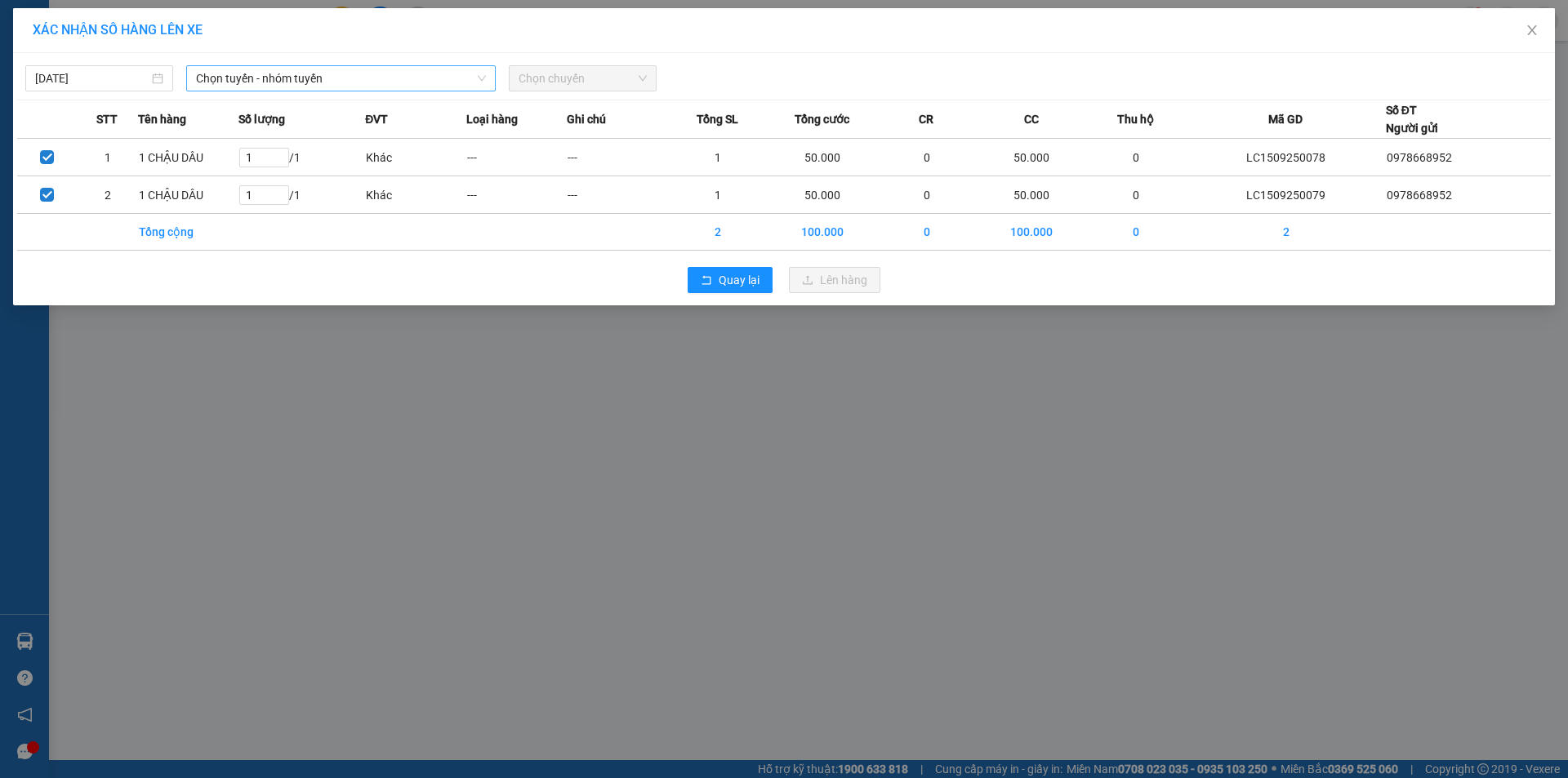
click at [446, 87] on span "Chọn tuyến - nhóm tuyến" at bounding box center [340, 78] width 289 height 25
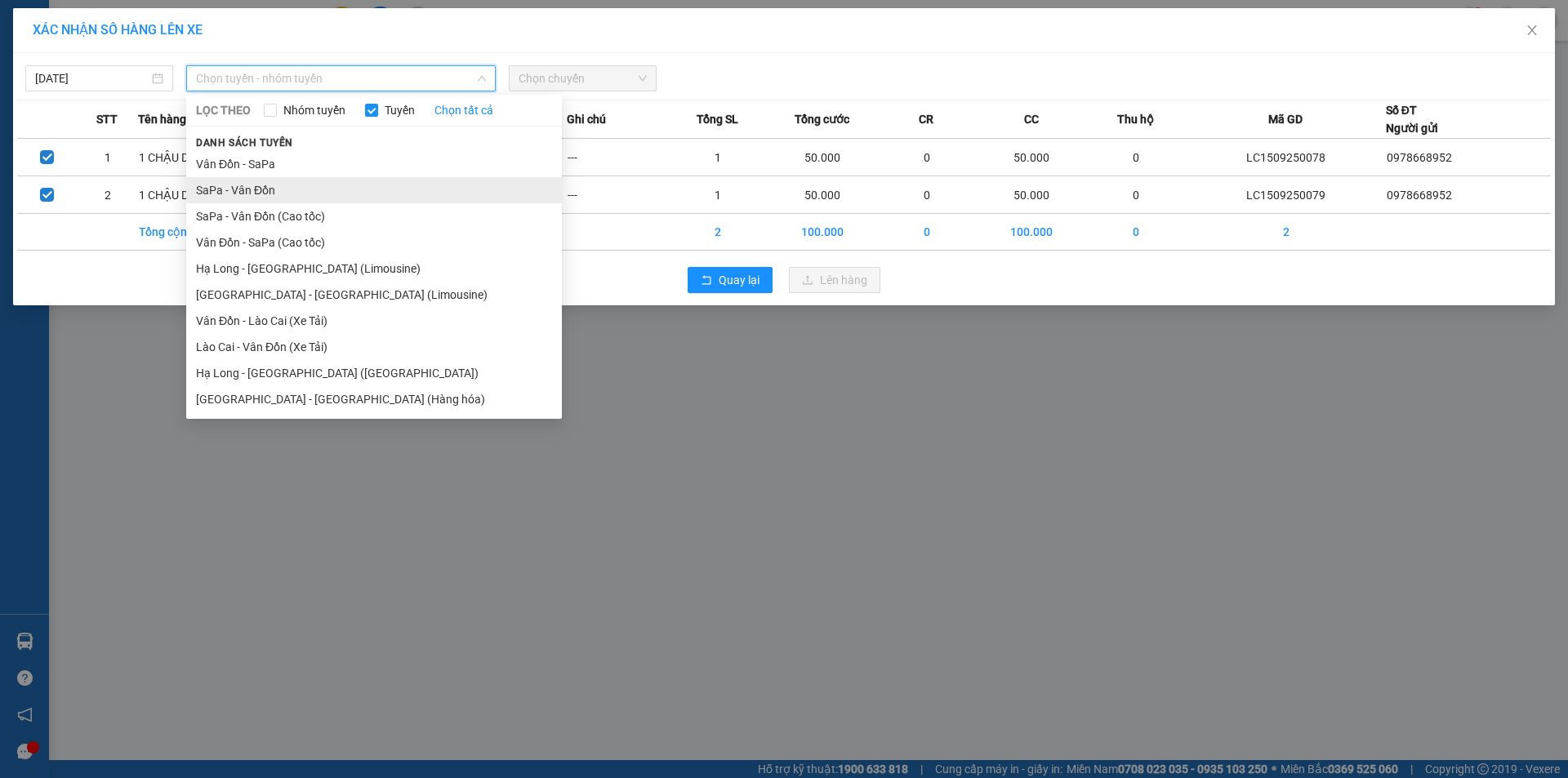
click at [336, 193] on li "SaPa - Vân Đồn" at bounding box center [374, 190] width 375 height 26
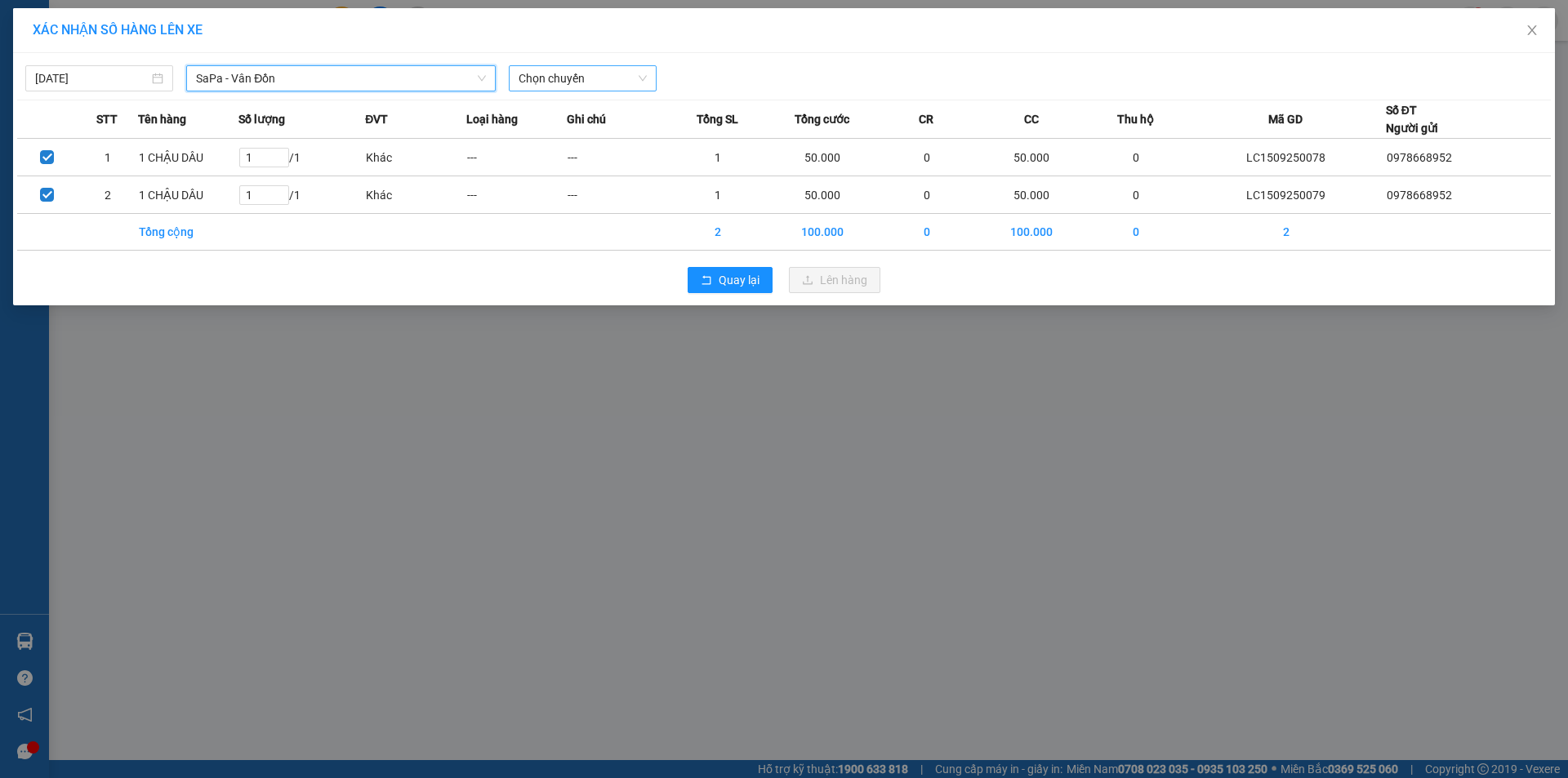
click at [550, 78] on span "Chọn chuyến" at bounding box center [582, 78] width 128 height 25
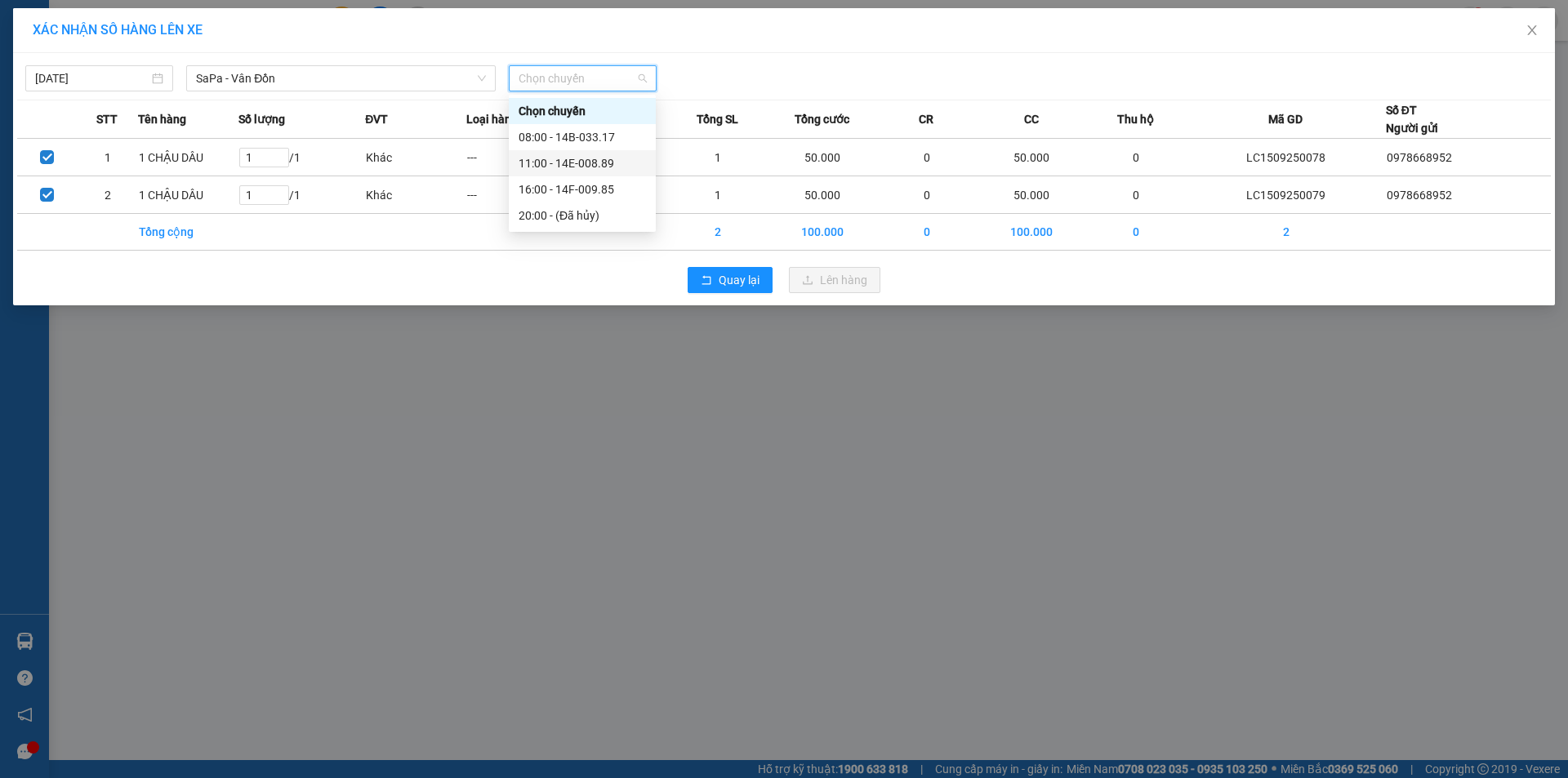
click at [559, 157] on div "11:00 - 14E-008.89" at bounding box center [582, 163] width 127 height 18
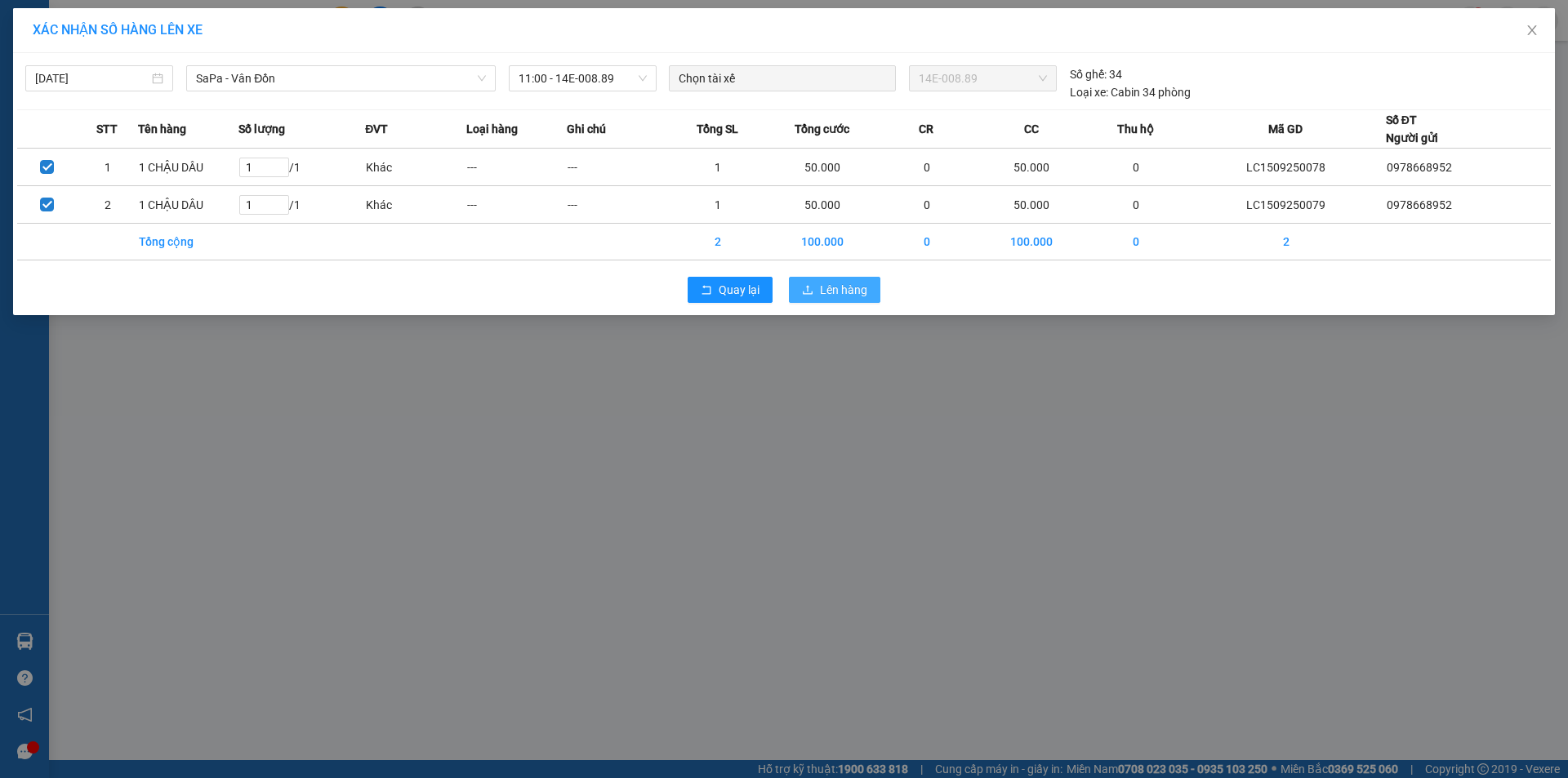
click at [817, 292] on button "Lên hàng" at bounding box center [835, 289] width 92 height 26
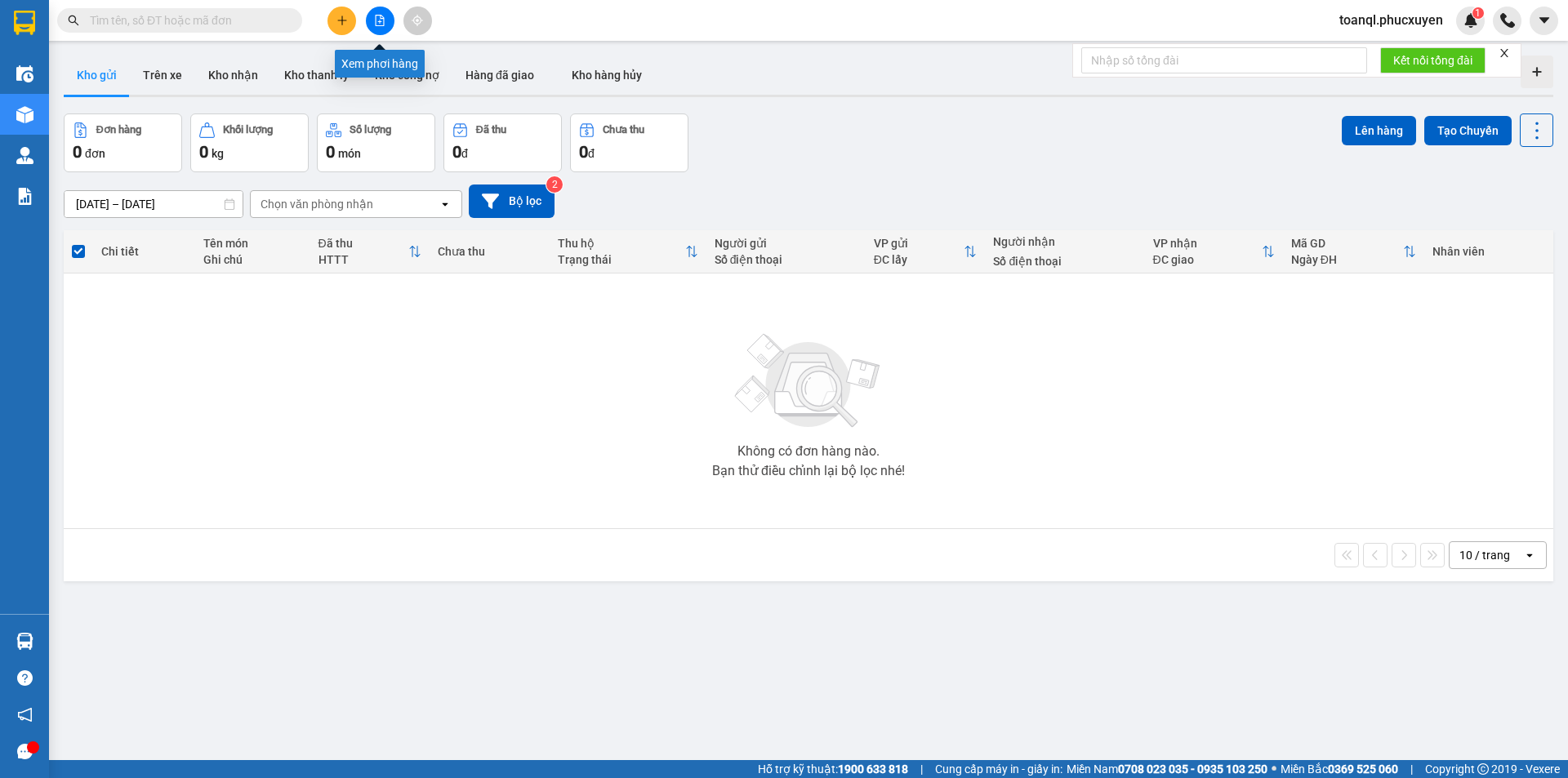
click at [370, 22] on button at bounding box center [380, 21] width 29 height 29
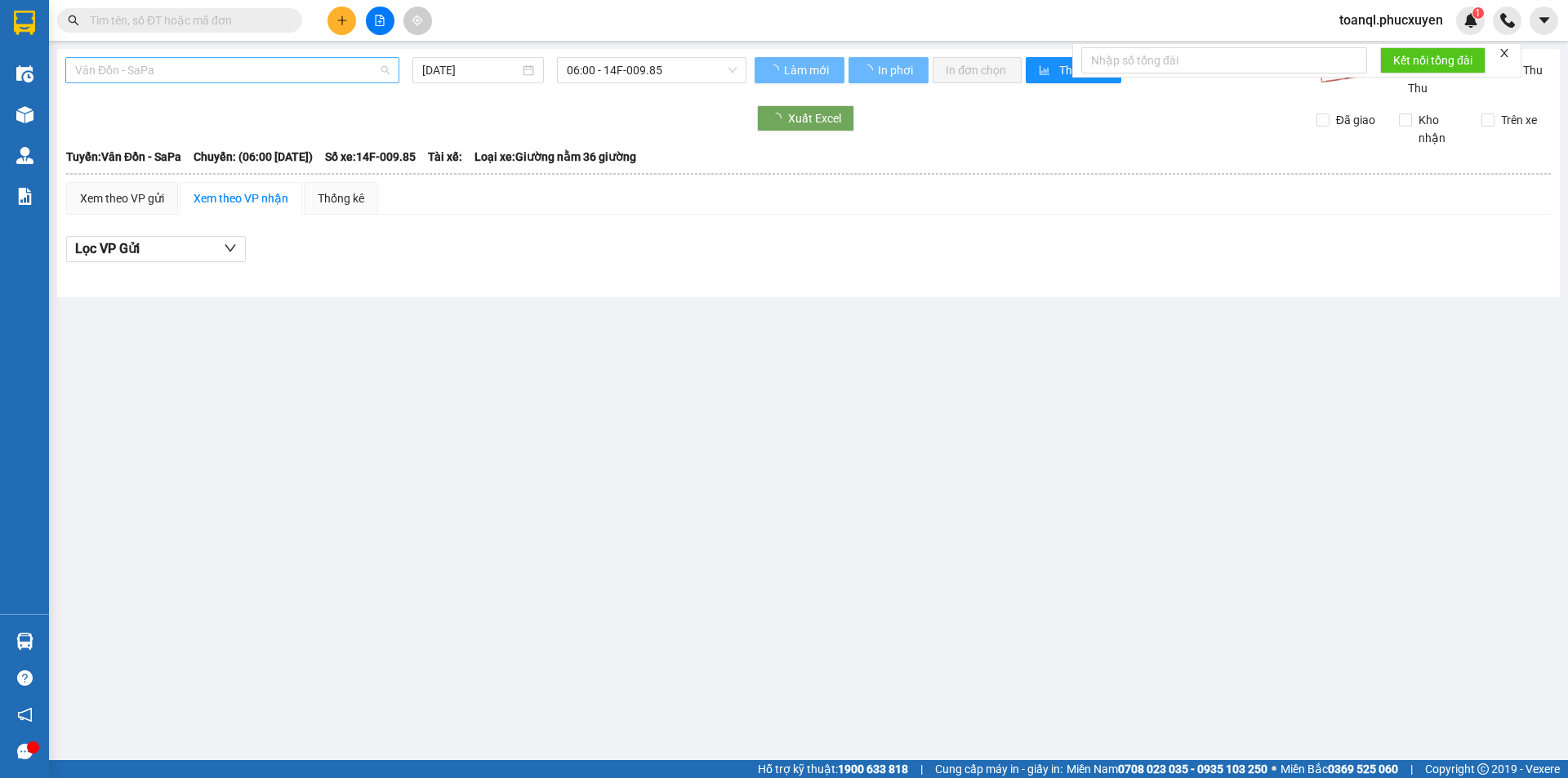
click at [201, 68] on span "Vân Đồn - SaPa" at bounding box center [232, 70] width 314 height 25
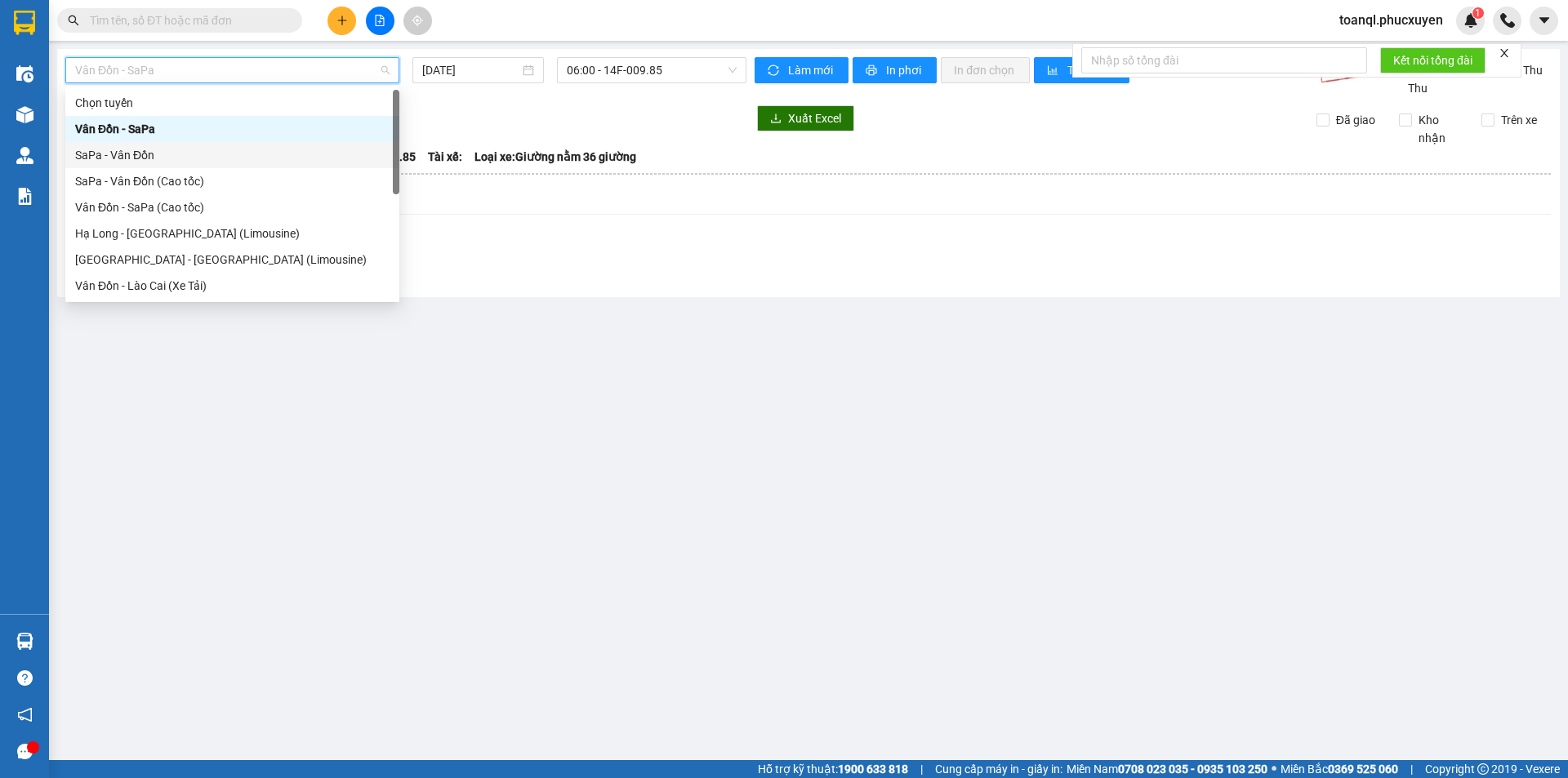
click at [120, 154] on div "SaPa - Vân Đồn" at bounding box center [232, 154] width 314 height 18
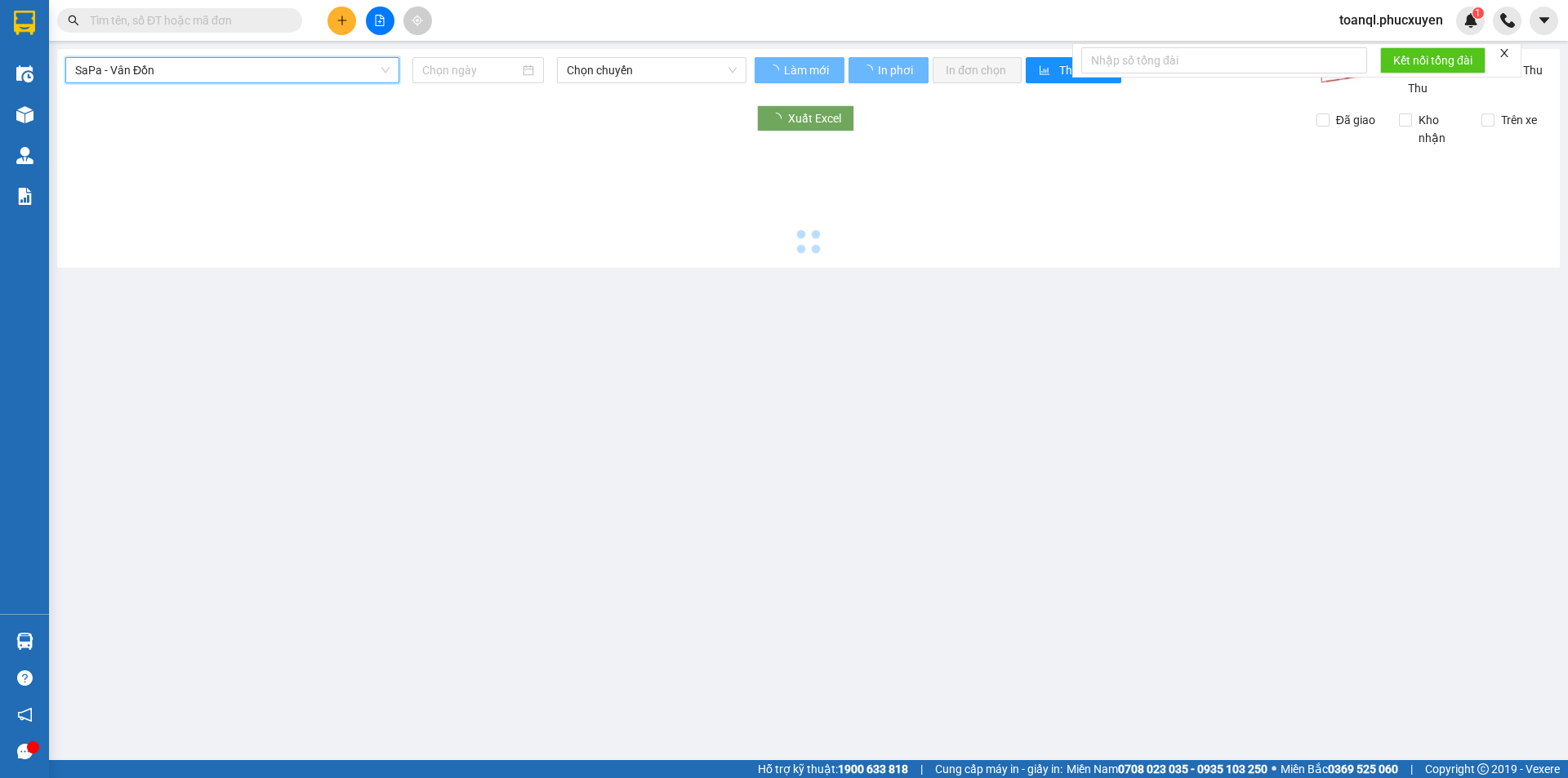
type input "[DATE]"
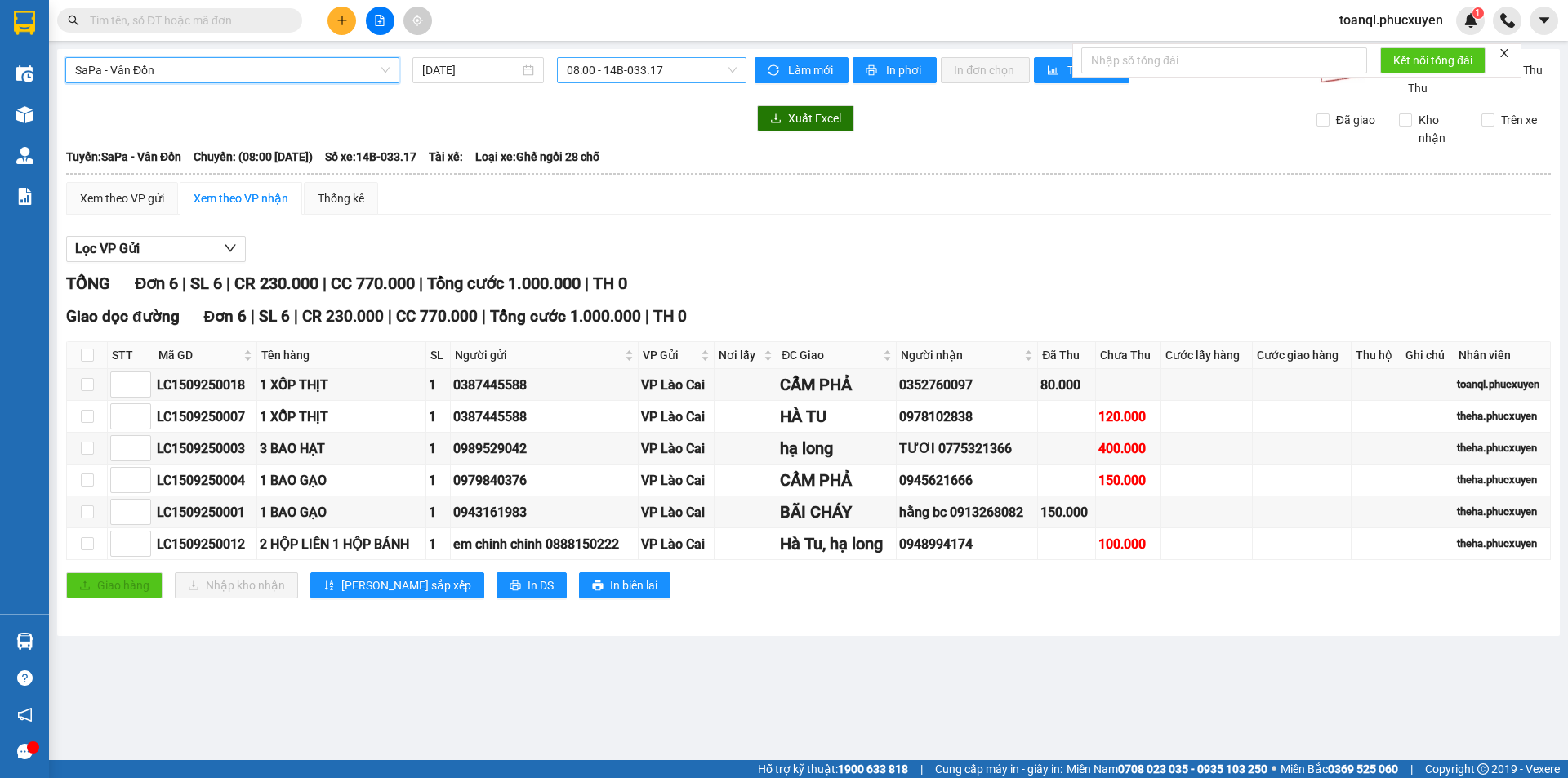
click at [597, 66] on span "08:00 - 14B-033.17" at bounding box center [651, 70] width 170 height 25
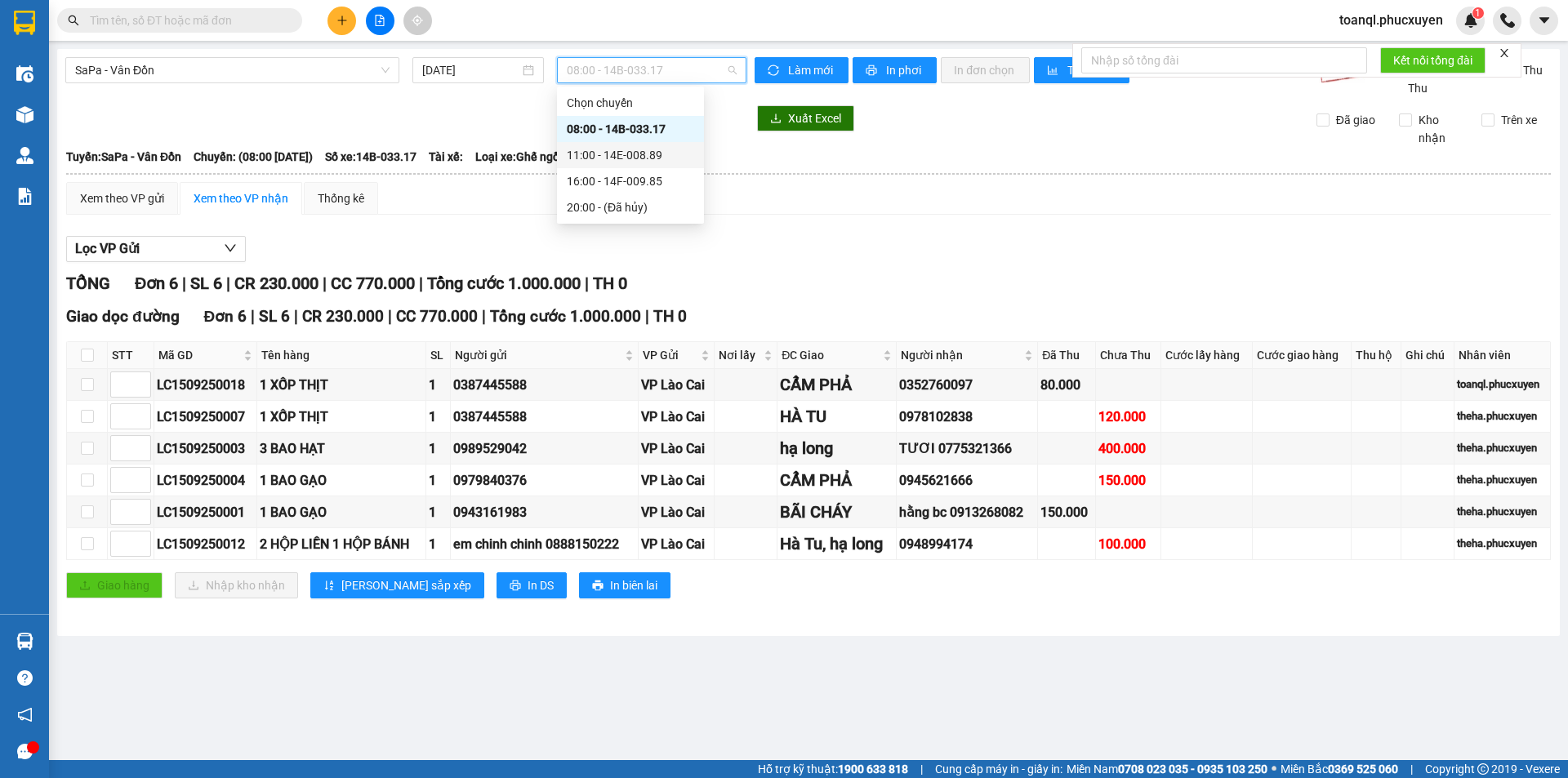
click at [629, 151] on div "11:00 - 14E-008.89" at bounding box center [630, 154] width 127 height 18
